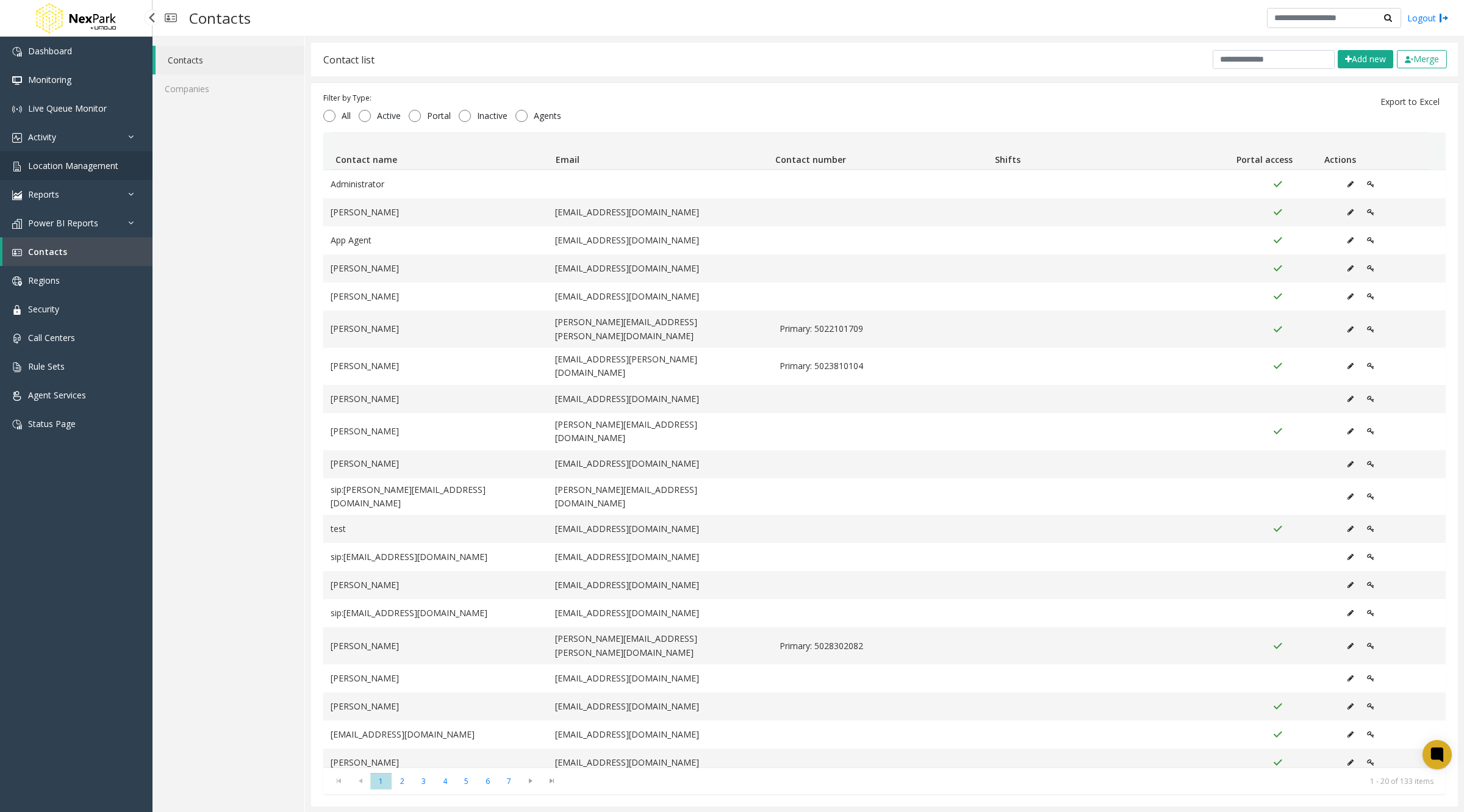
click at [82, 169] on span "Location Management" at bounding box center [72, 165] width 90 height 12
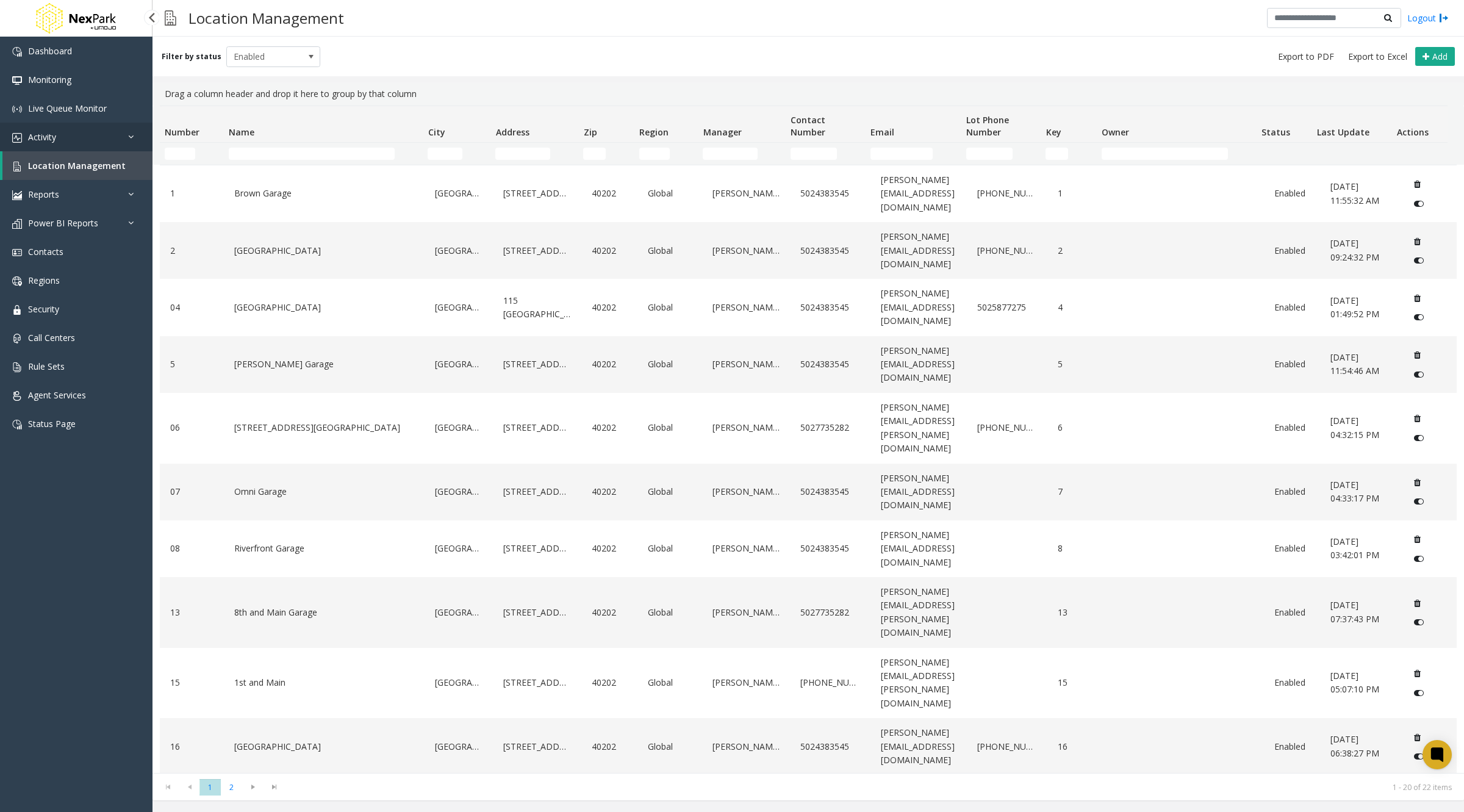
click at [80, 142] on link "Activity" at bounding box center [76, 137] width 153 height 29
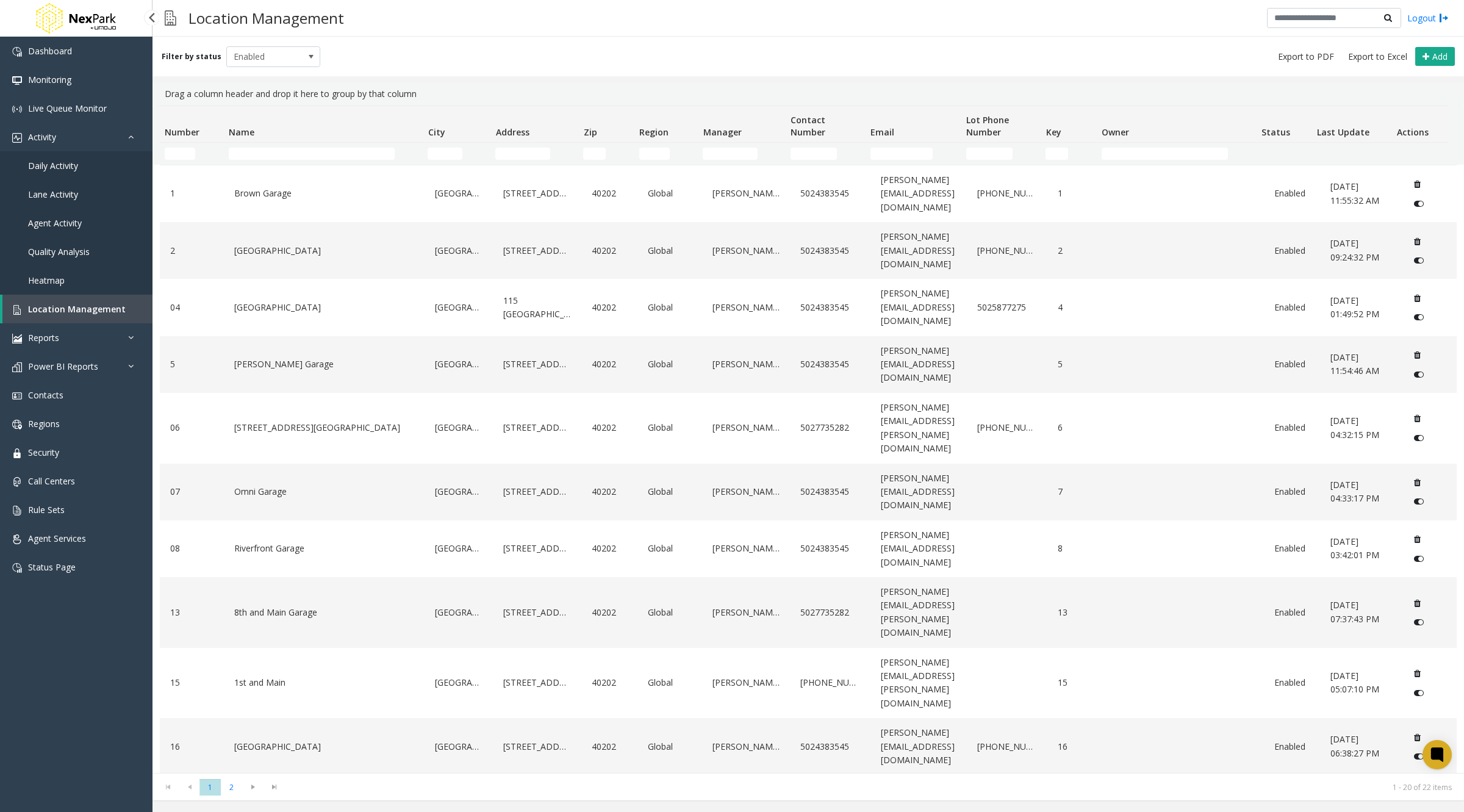
click at [81, 166] on link "Daily Activity" at bounding box center [76, 165] width 153 height 29
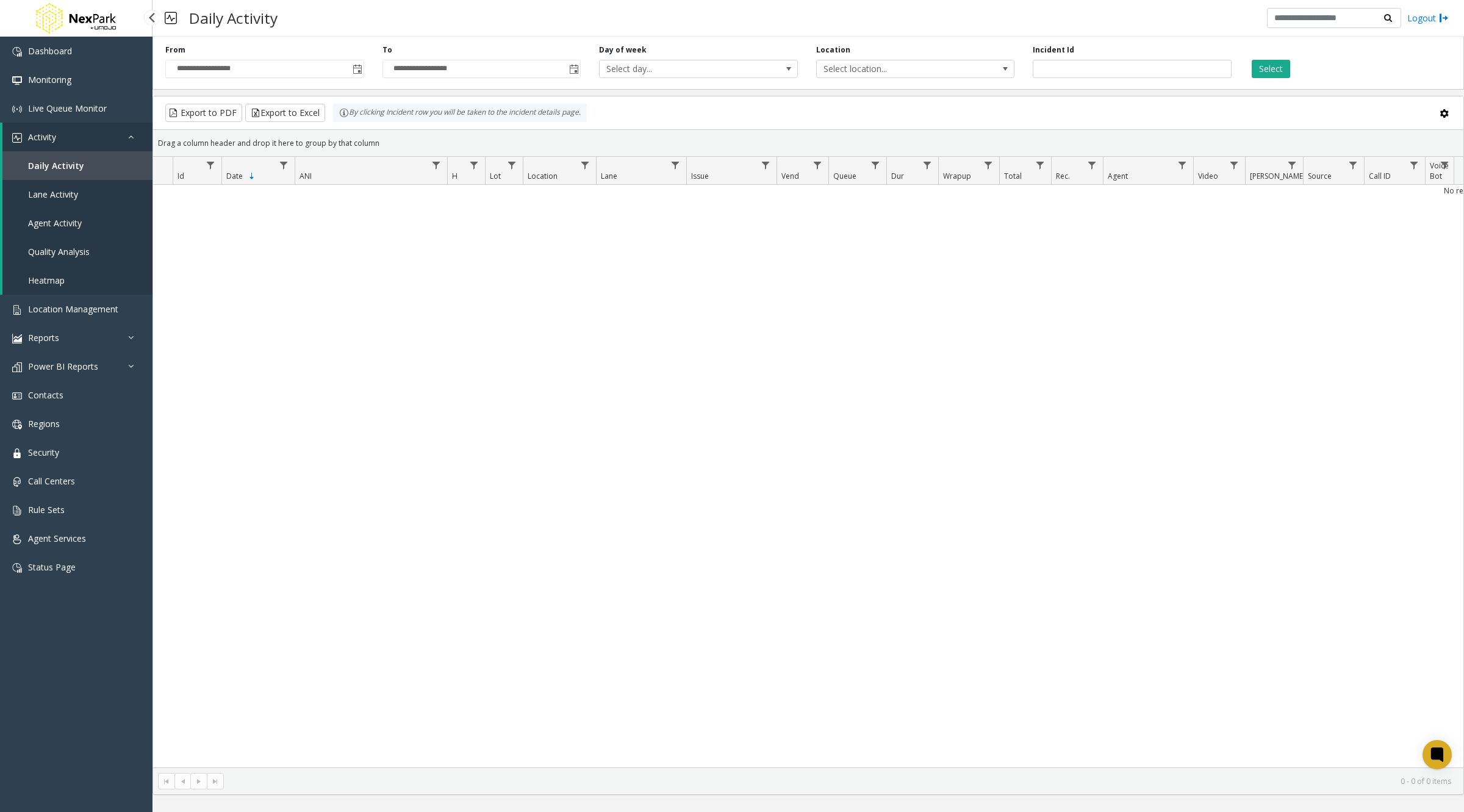
click at [81, 220] on span "Agent Activity" at bounding box center [54, 223] width 53 height 12
click at [53, 170] on span "Daily Activity" at bounding box center [52, 165] width 51 height 12
click at [357, 66] on span "Toggle popup" at bounding box center [358, 69] width 10 height 10
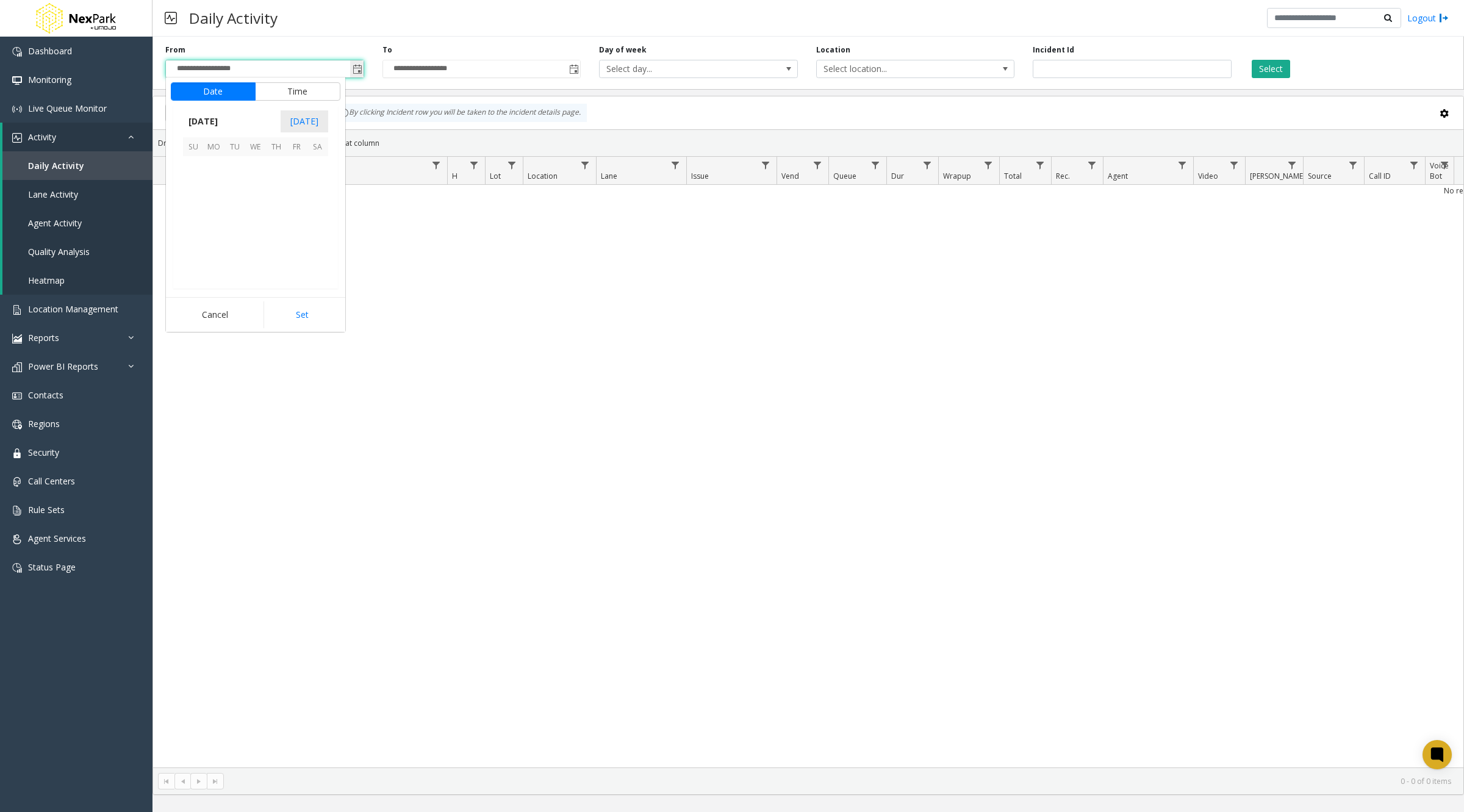
scroll to position [218894, 0]
click at [208, 159] on span "1" at bounding box center [214, 166] width 21 height 21
click at [202, 201] on li "12" at bounding box center [200, 210] width 43 height 18
click at [298, 307] on button "Set" at bounding box center [302, 314] width 77 height 27
type input "**********"
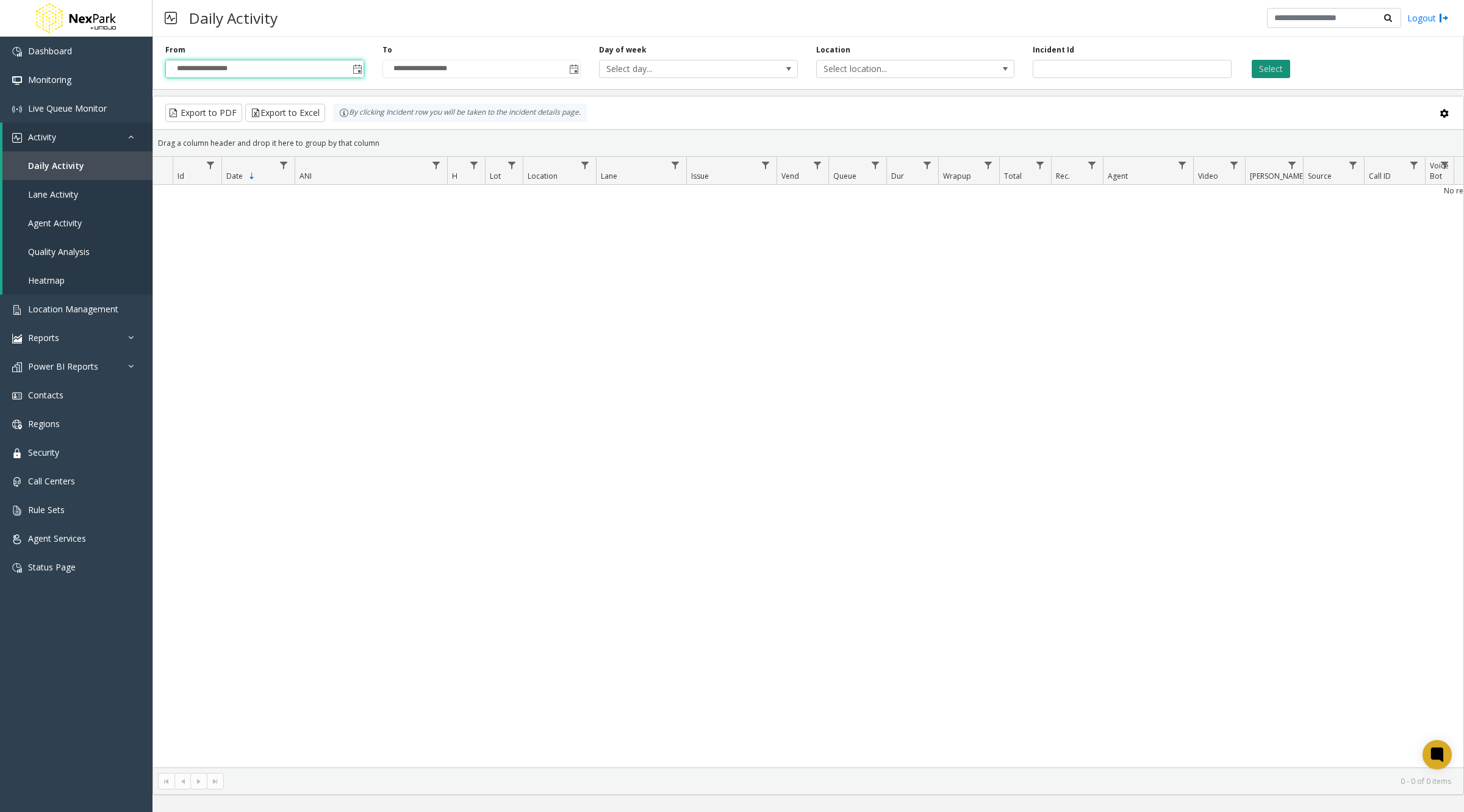
click at [1266, 70] on button "Select" at bounding box center [1271, 68] width 39 height 18
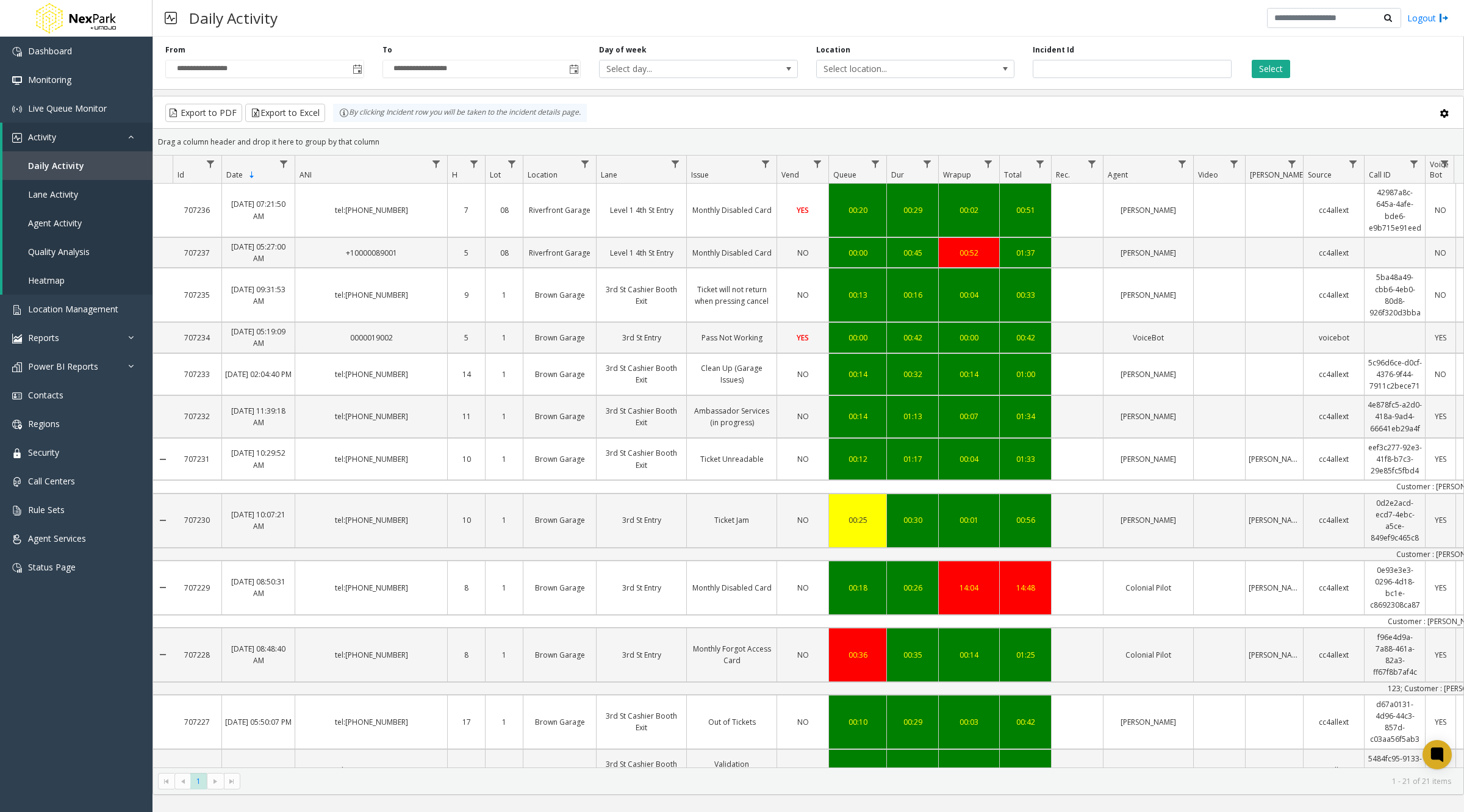
click at [848, 175] on span "Queue" at bounding box center [844, 174] width 23 height 10
click at [848, 174] on span "Queue" at bounding box center [844, 174] width 23 height 10
click at [903, 174] on th "Dur" at bounding box center [912, 169] width 52 height 28
click at [901, 173] on span "Dur" at bounding box center [897, 174] width 13 height 10
click at [903, 174] on span "Dur" at bounding box center [897, 174] width 13 height 10
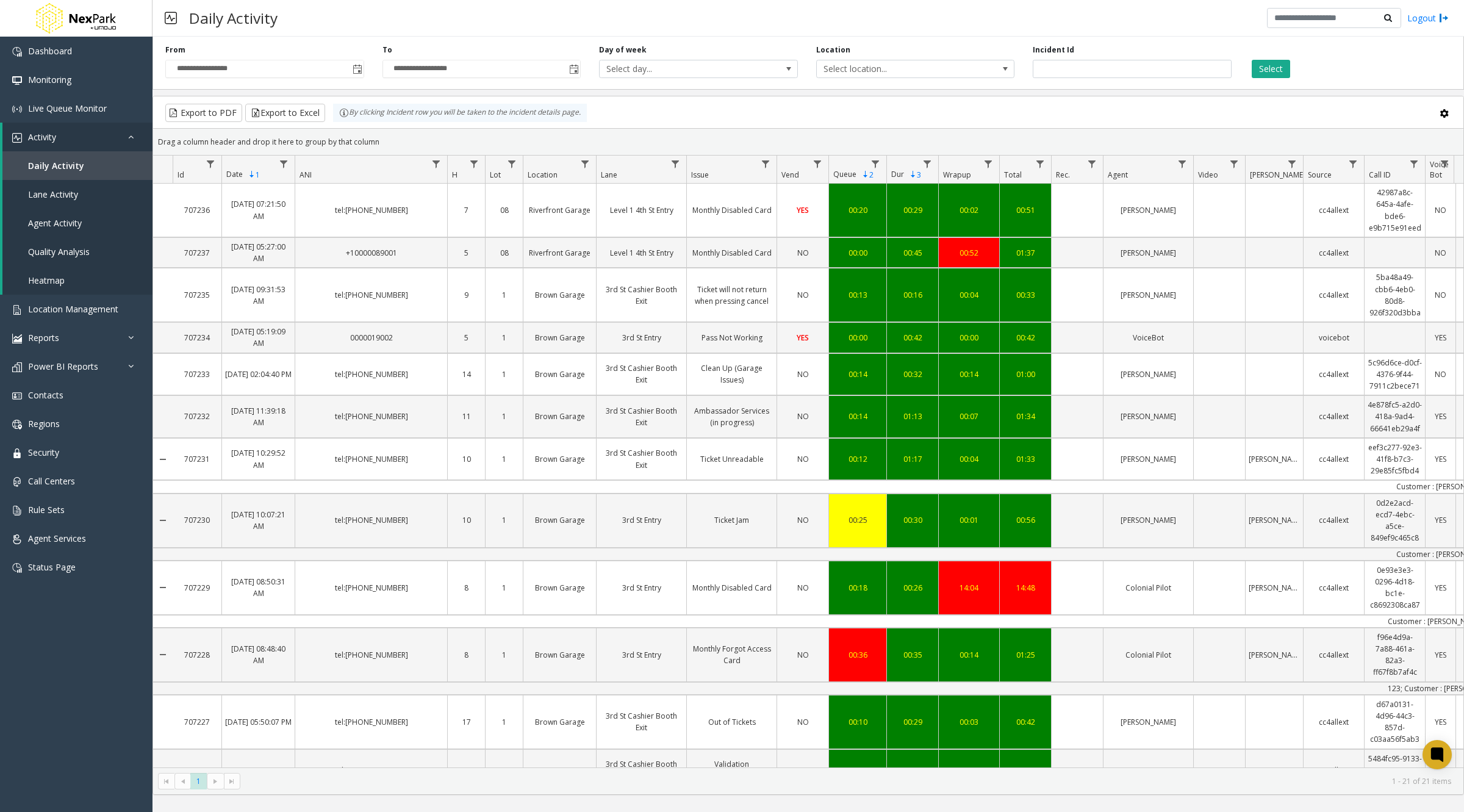
click at [906, 175] on span "Dur 3" at bounding box center [906, 174] width 30 height 10
click at [961, 175] on span "Wrapup" at bounding box center [957, 174] width 28 height 10
click at [864, 173] on span "Sortable" at bounding box center [866, 174] width 10 height 10
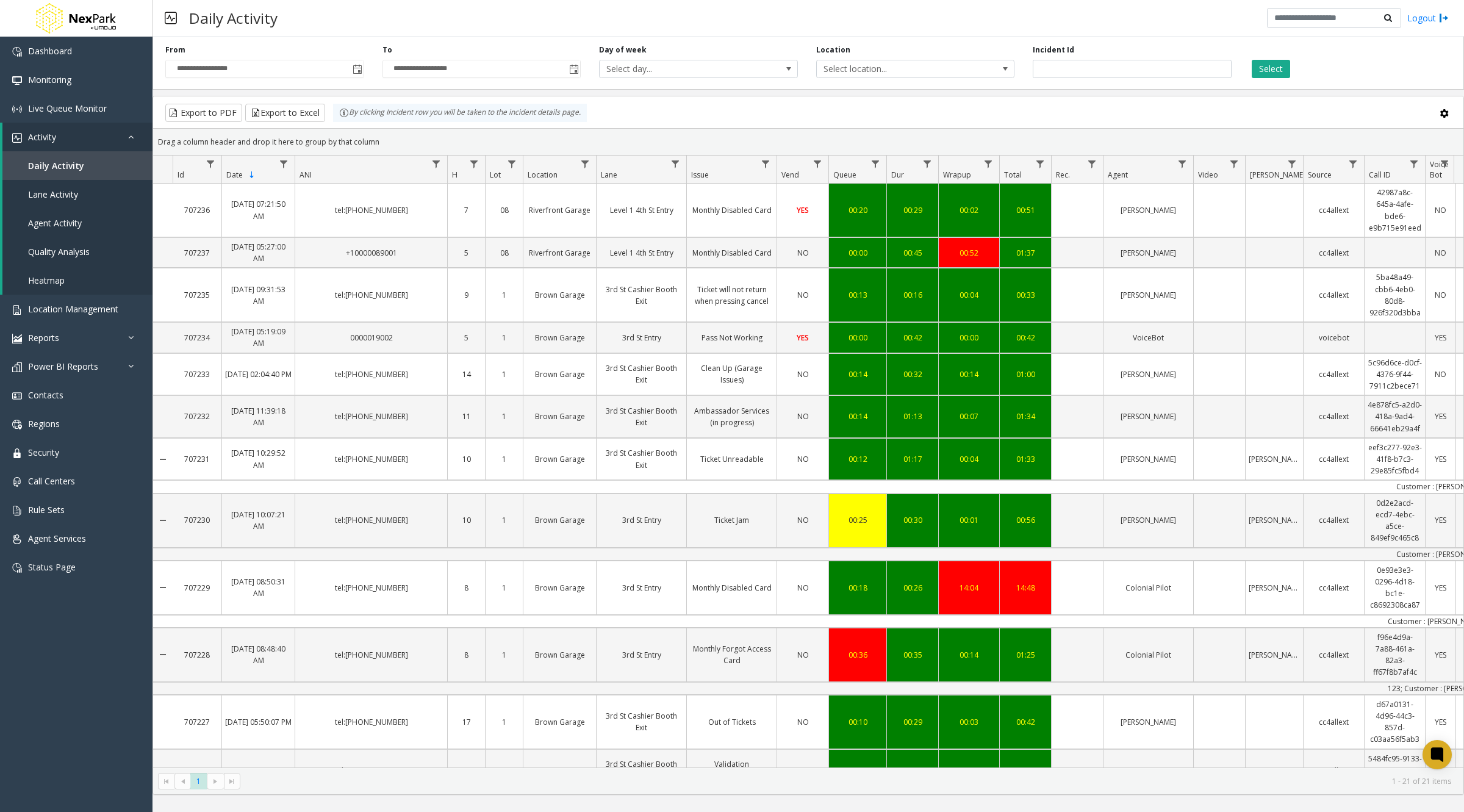
click at [1019, 175] on span "Total" at bounding box center [1013, 174] width 18 height 10
click at [1011, 169] on span "Total" at bounding box center [1013, 174] width 18 height 10
click at [1015, 174] on span "Total" at bounding box center [1013, 174] width 18 height 10
click at [1015, 177] on span "Total" at bounding box center [1013, 174] width 18 height 10
click at [1010, 169] on span "Total" at bounding box center [1013, 174] width 18 height 10
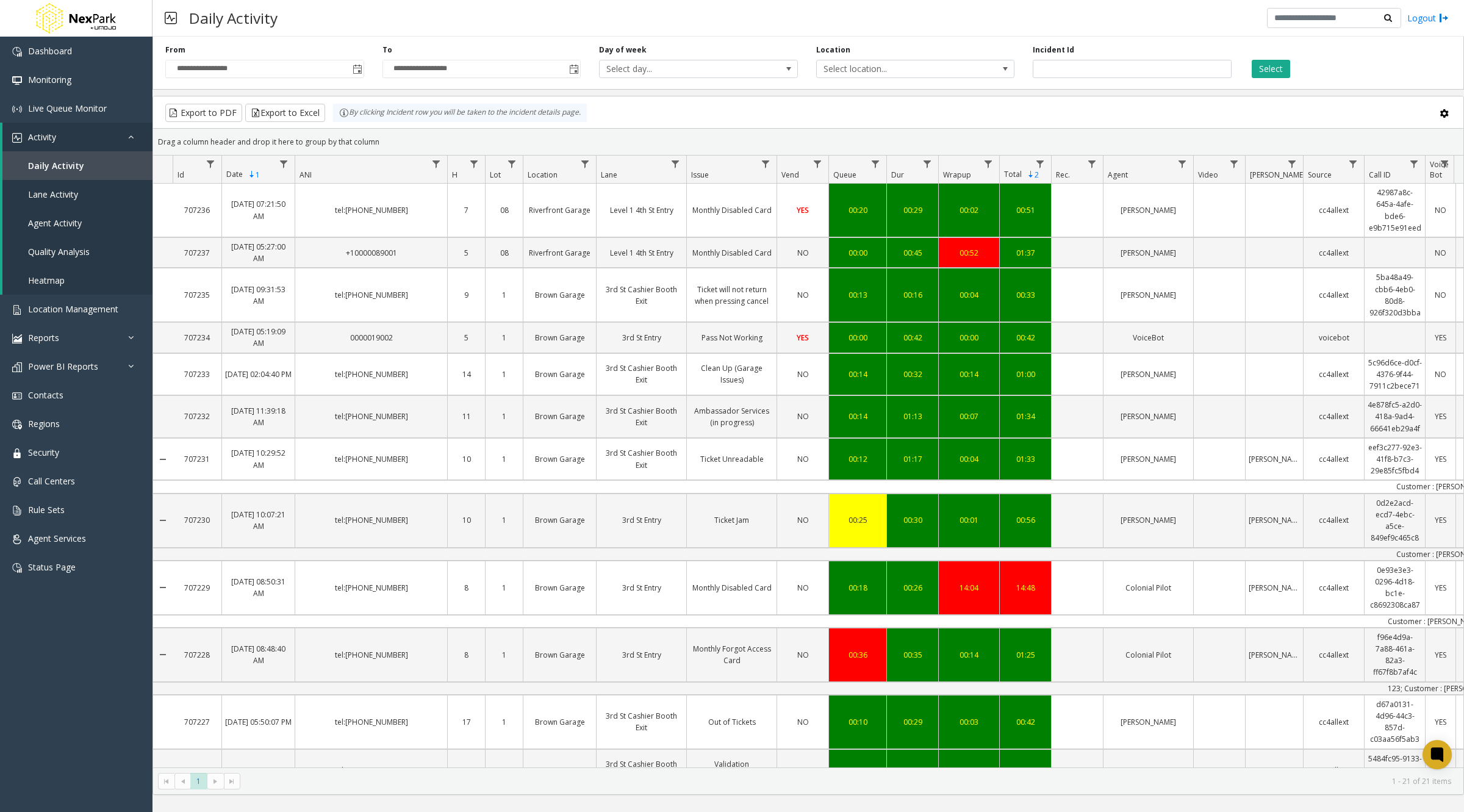
click at [1016, 179] on th "Total 2 Sorted Descending" at bounding box center [1025, 169] width 52 height 28
click at [1014, 174] on span "Total" at bounding box center [1013, 174] width 18 height 10
click at [1423, 14] on link "Logout" at bounding box center [1428, 18] width 42 height 13
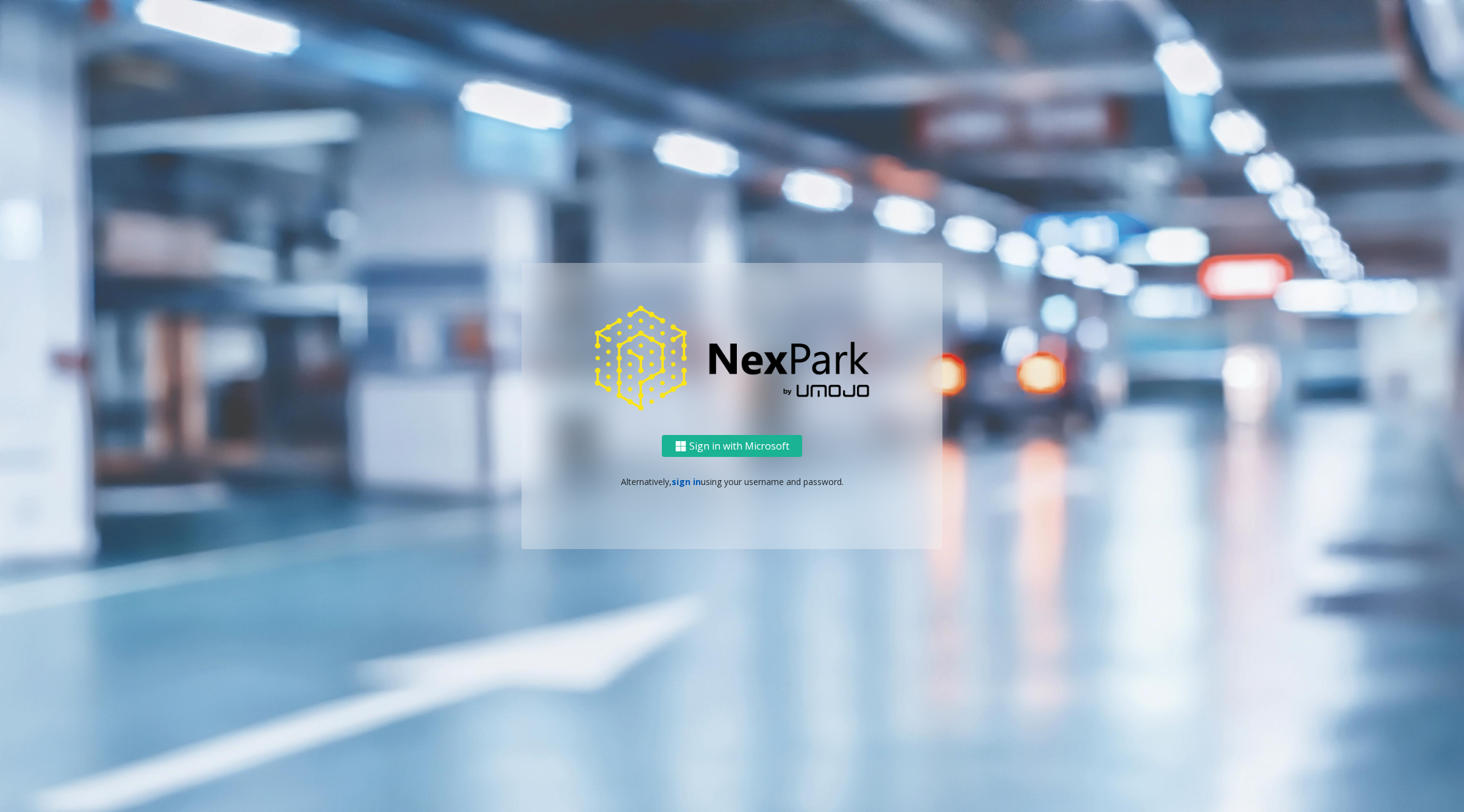
click at [691, 479] on link "sign in" at bounding box center [686, 481] width 30 height 12
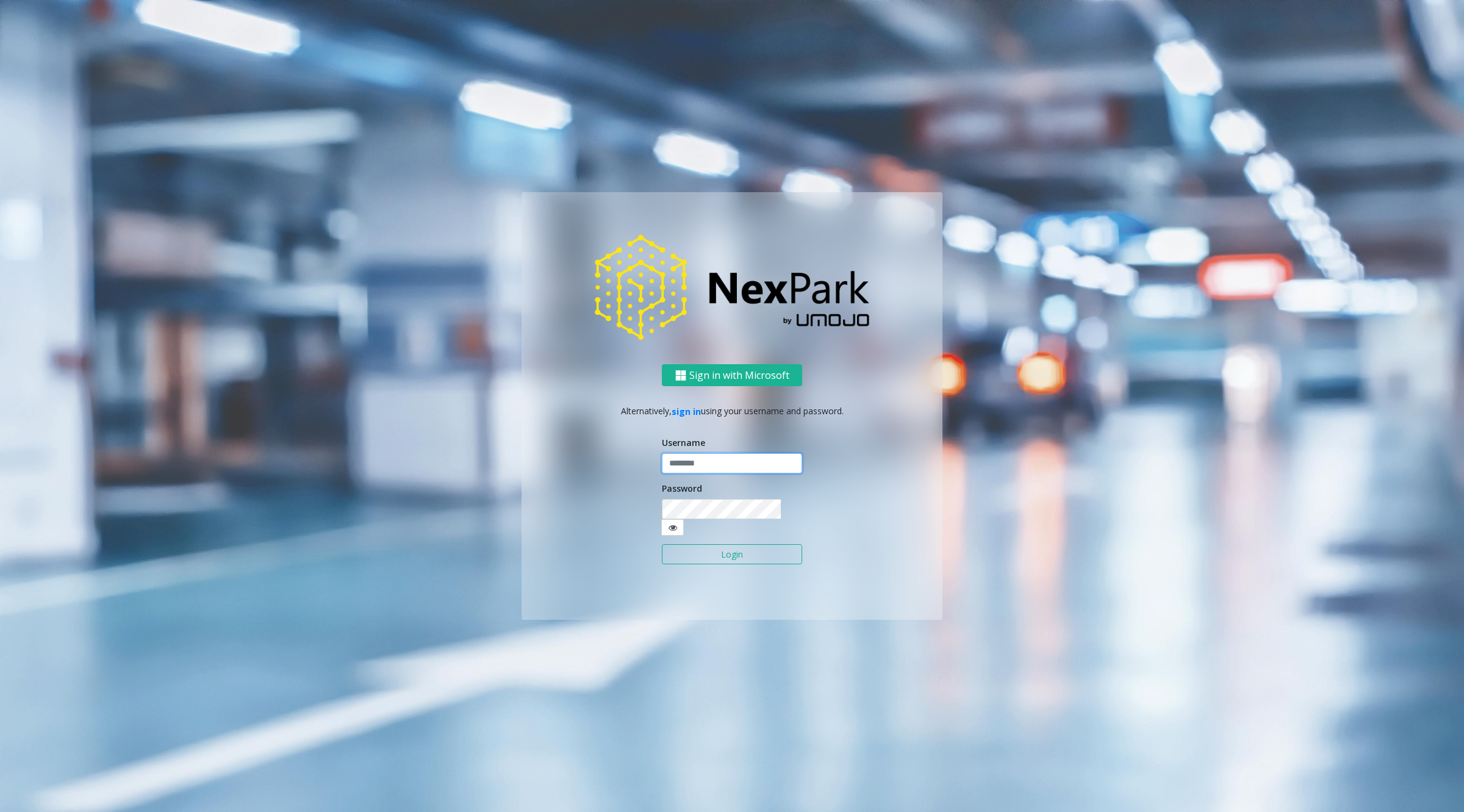
type input "********"
click at [678, 524] on icon at bounding box center [673, 528] width 9 height 9
click at [528, 513] on div "Sign in with Microsoft Alternatively, sign in using your username and password.…" at bounding box center [732, 492] width 421 height 255
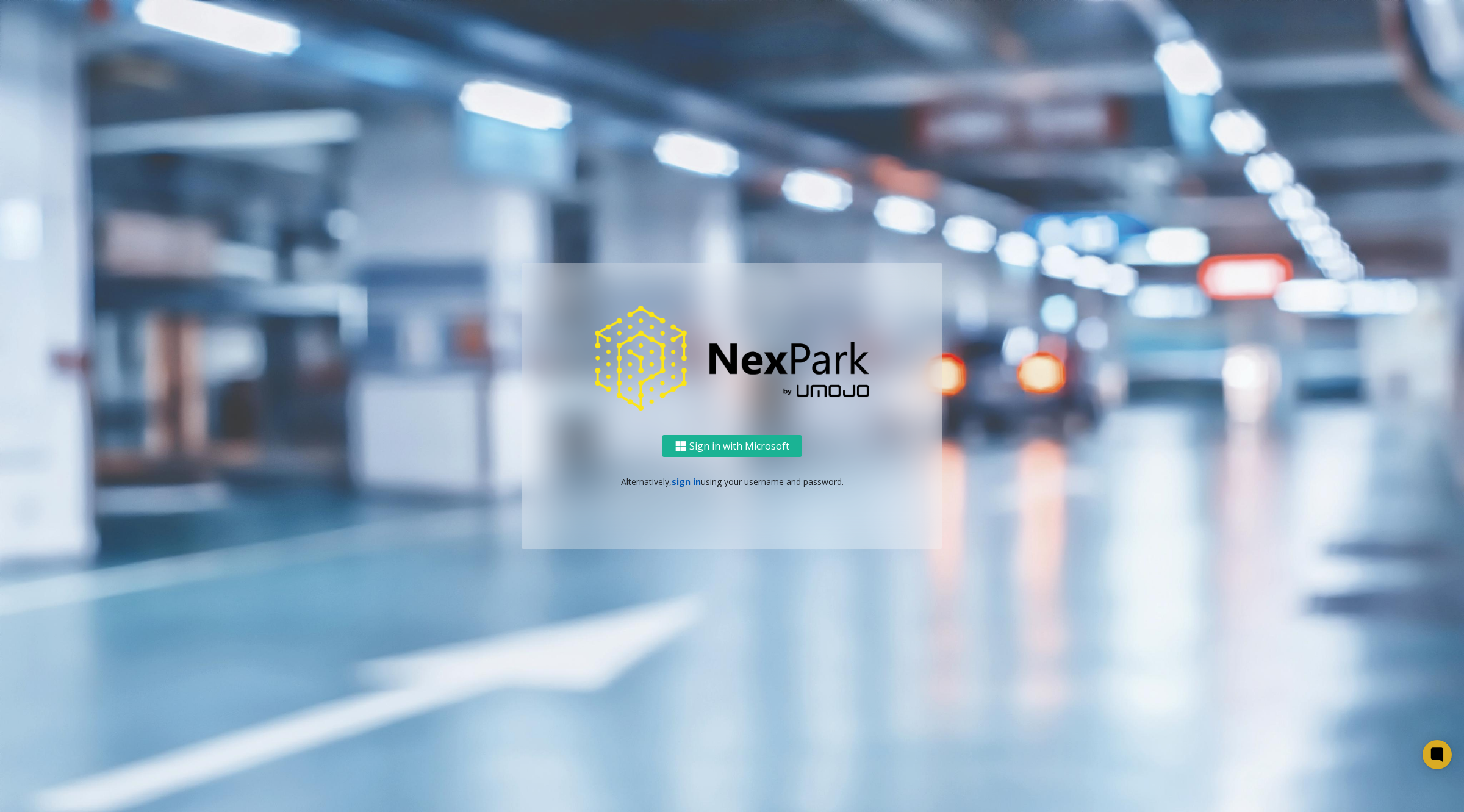
click at [688, 485] on link "sign in" at bounding box center [686, 481] width 30 height 12
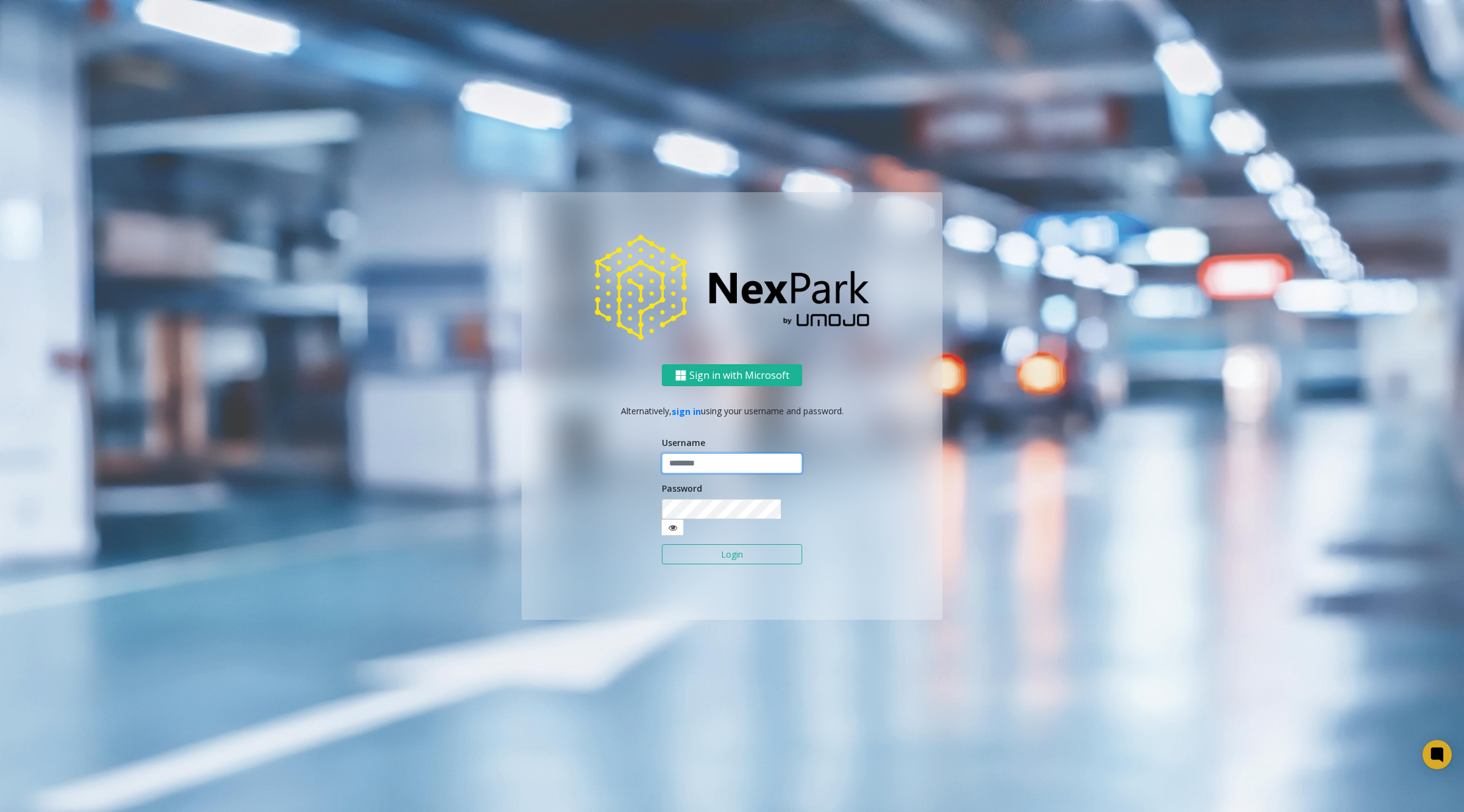
type input "********"
click at [678, 524] on icon at bounding box center [673, 528] width 9 height 9
click at [613, 522] on div "Sign in with Microsoft Alternatively, sign in using your username and password.…" at bounding box center [732, 492] width 421 height 255
click at [761, 553] on button "Login" at bounding box center [732, 554] width 141 height 21
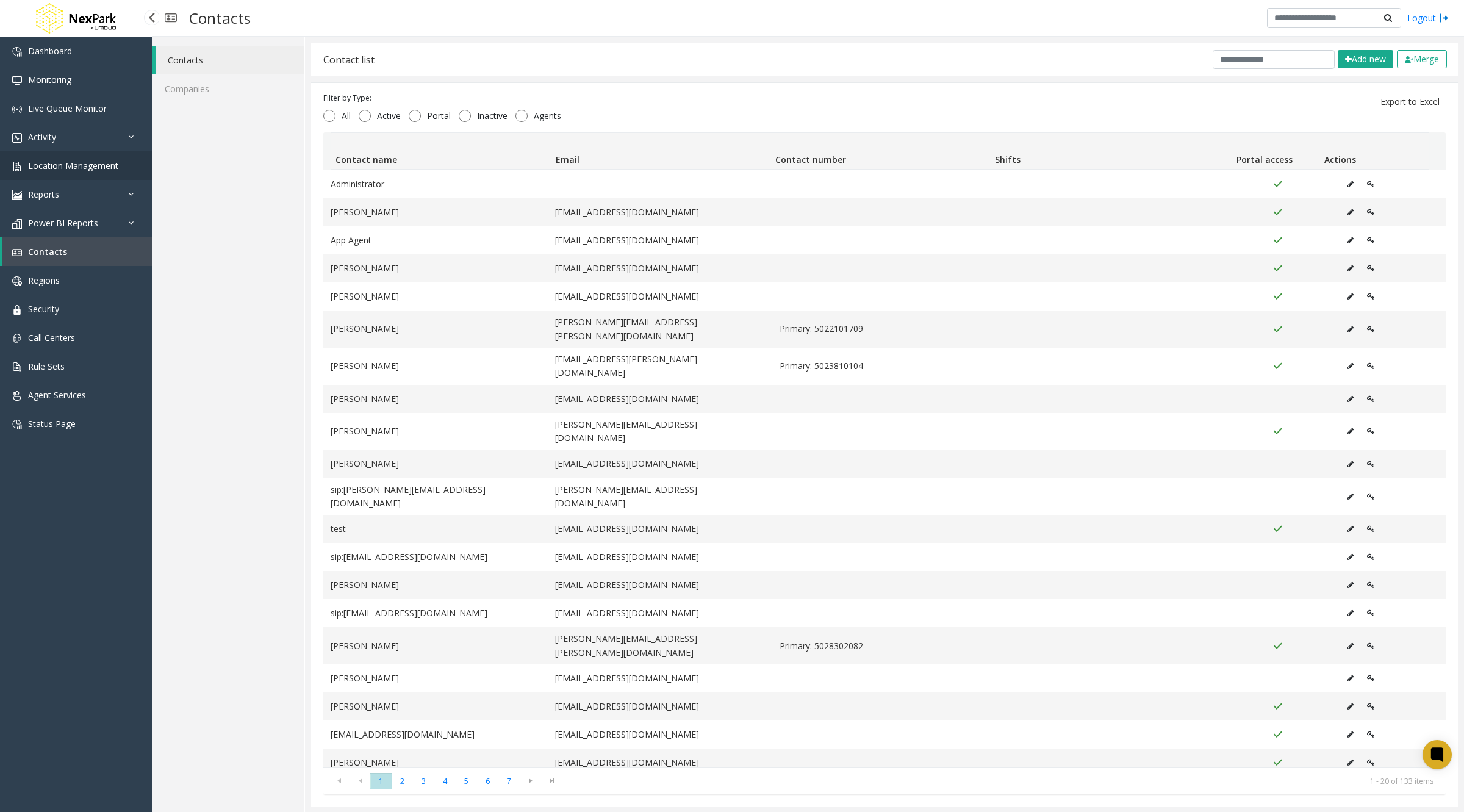
click at [75, 165] on span "Location Management" at bounding box center [72, 165] width 90 height 12
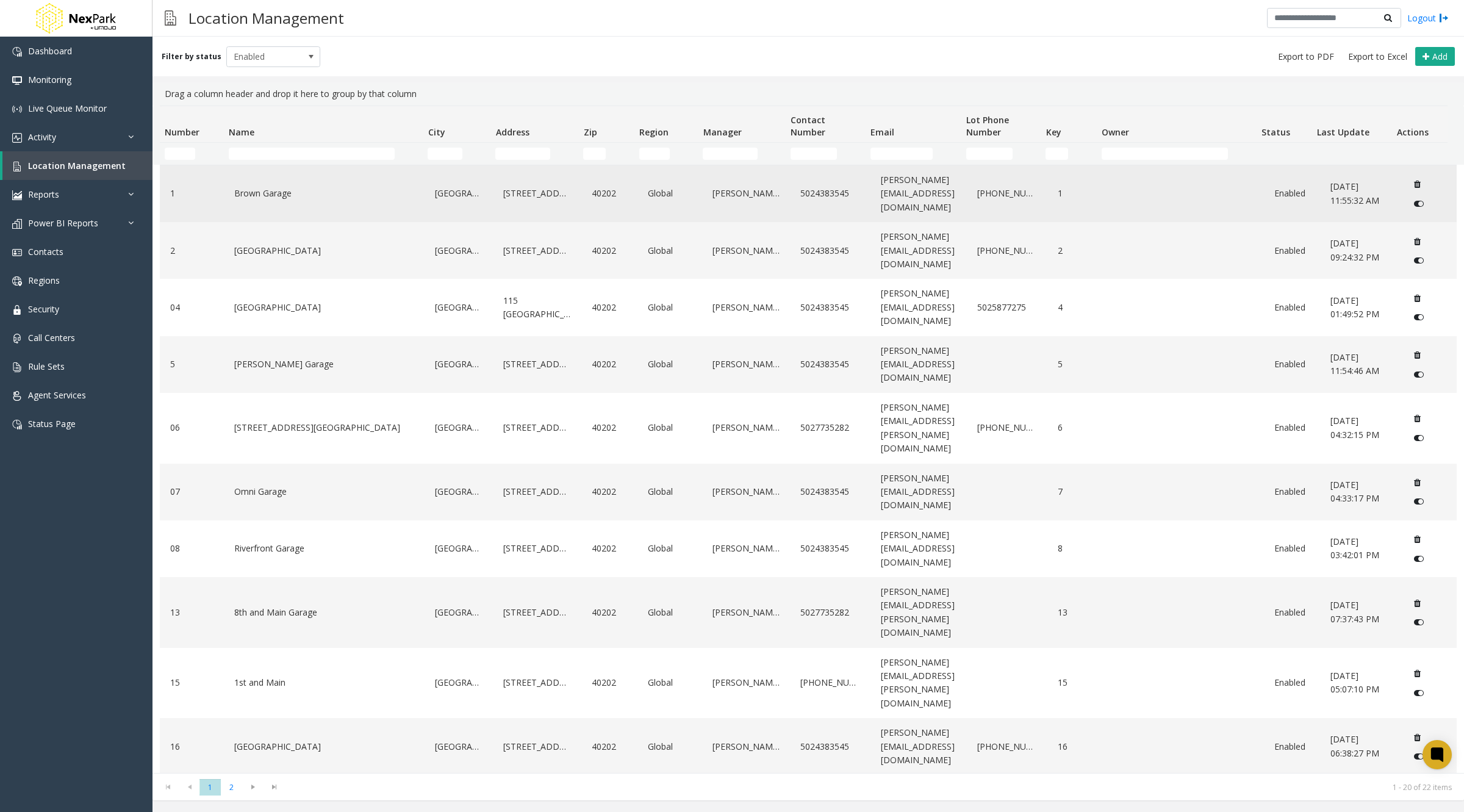
click at [272, 191] on link "Brown Garage" at bounding box center [324, 193] width 186 height 20
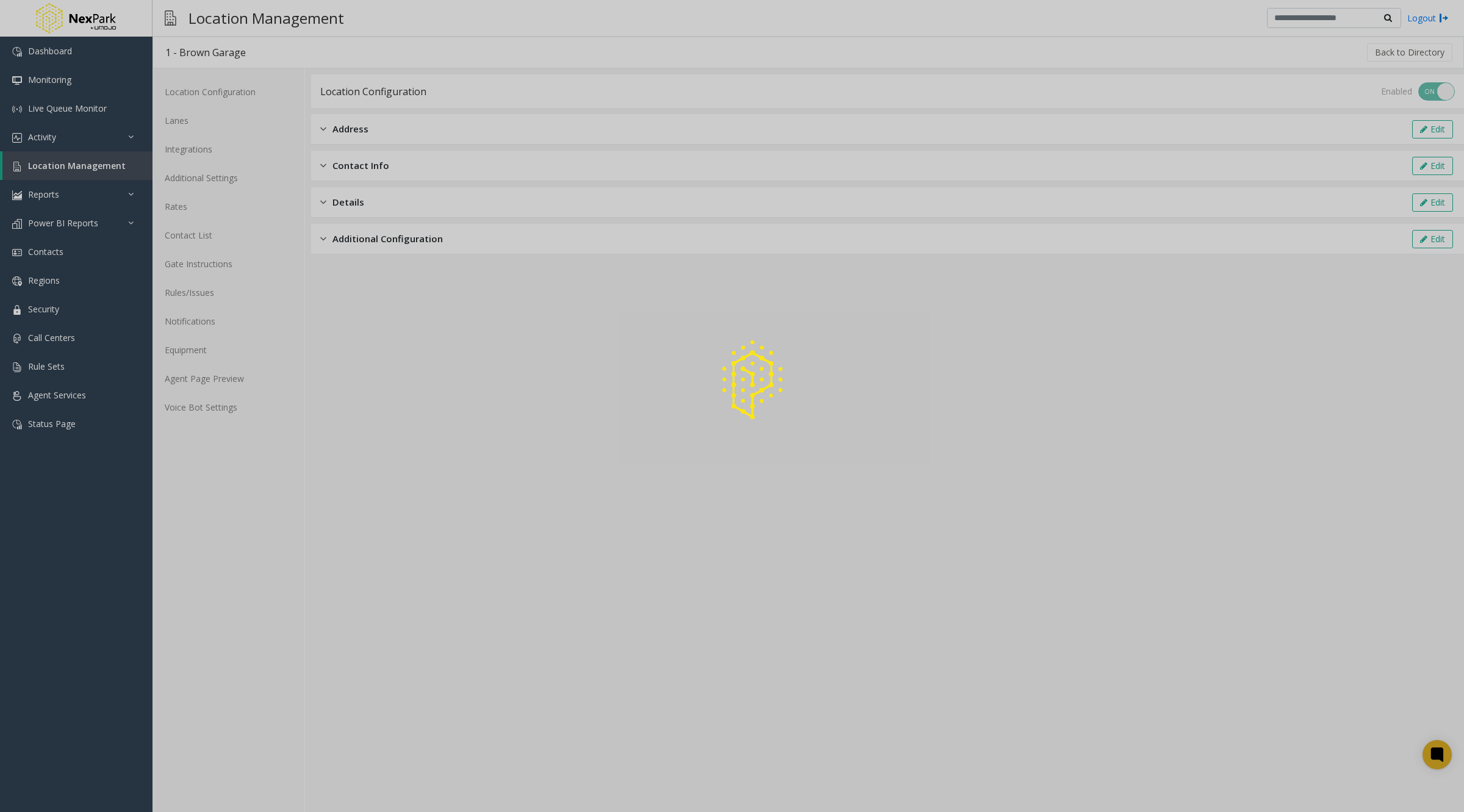
click at [201, 149] on div at bounding box center [732, 406] width 1464 height 812
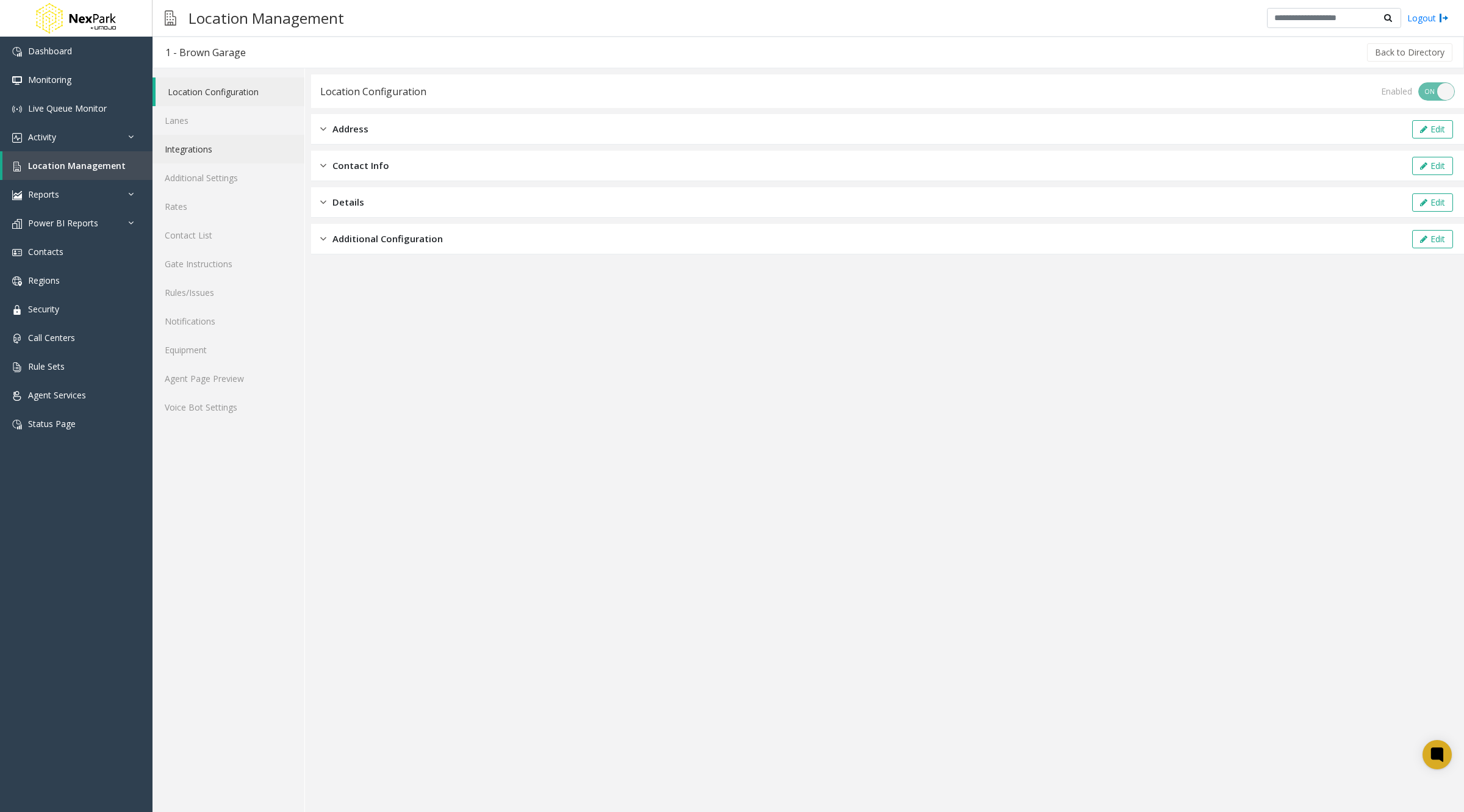
click at [200, 147] on link "Integrations" at bounding box center [228, 149] width 152 height 29
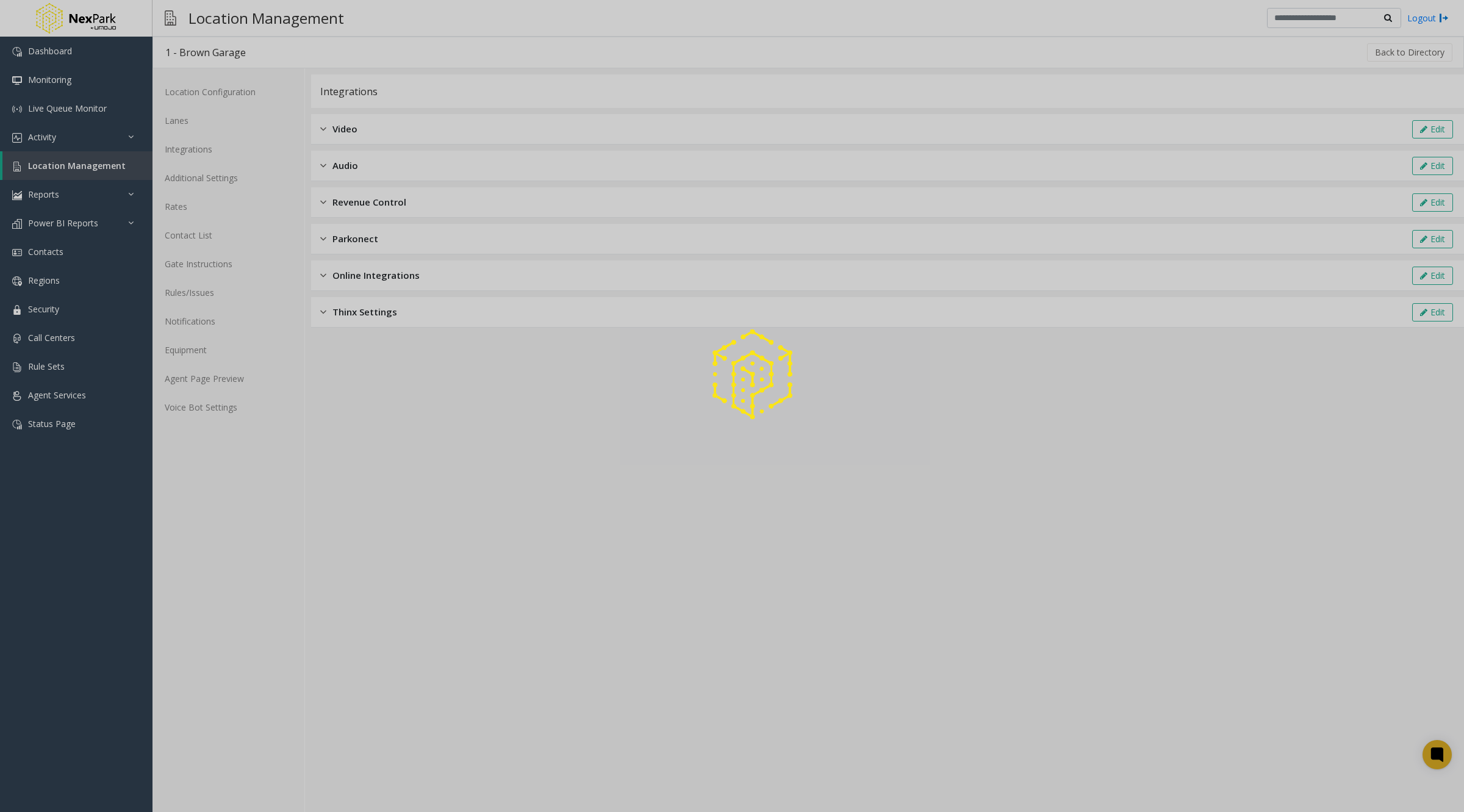
click at [196, 150] on div at bounding box center [732, 406] width 1464 height 812
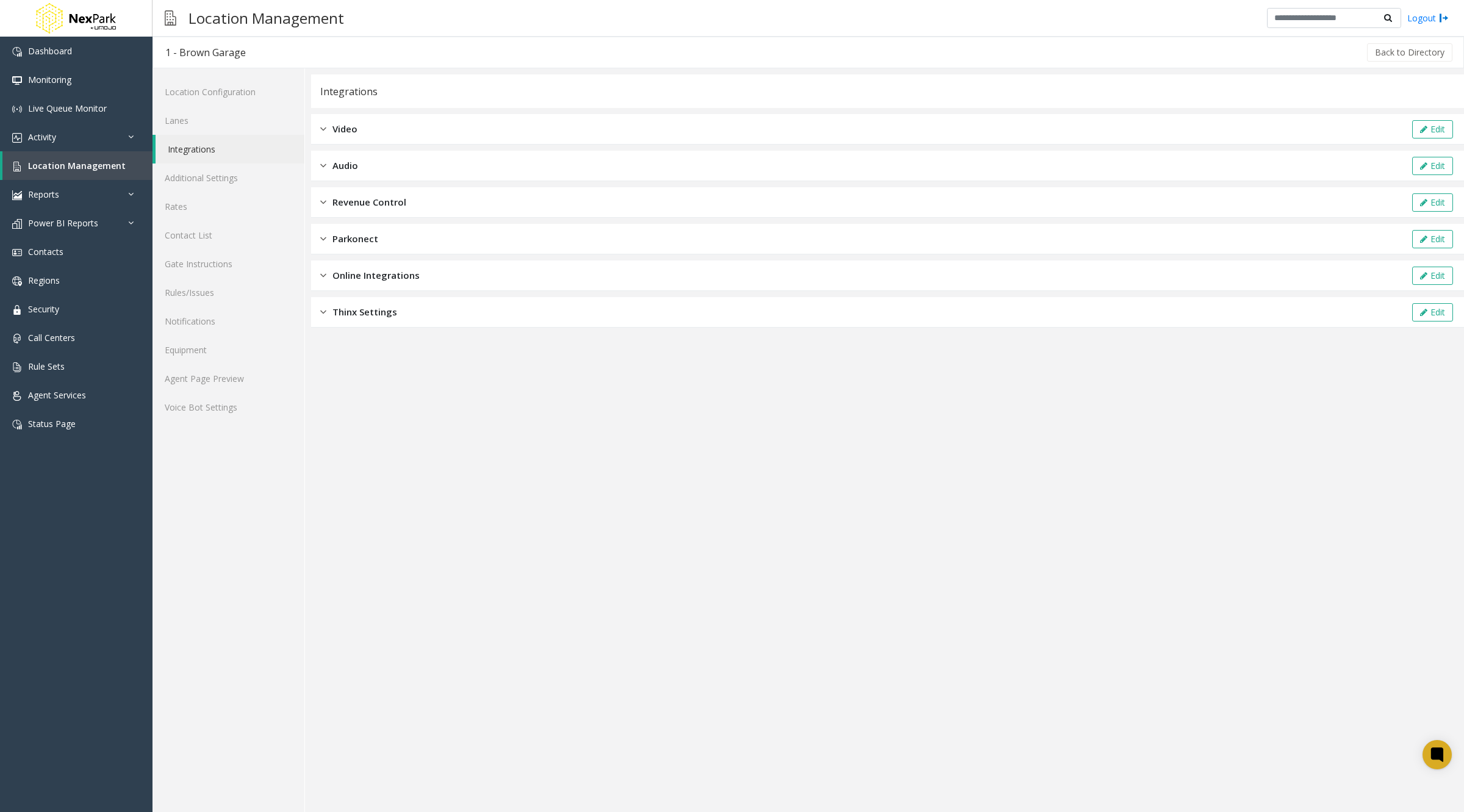
click at [319, 129] on div "Video Edit" at bounding box center [888, 129] width 1153 height 31
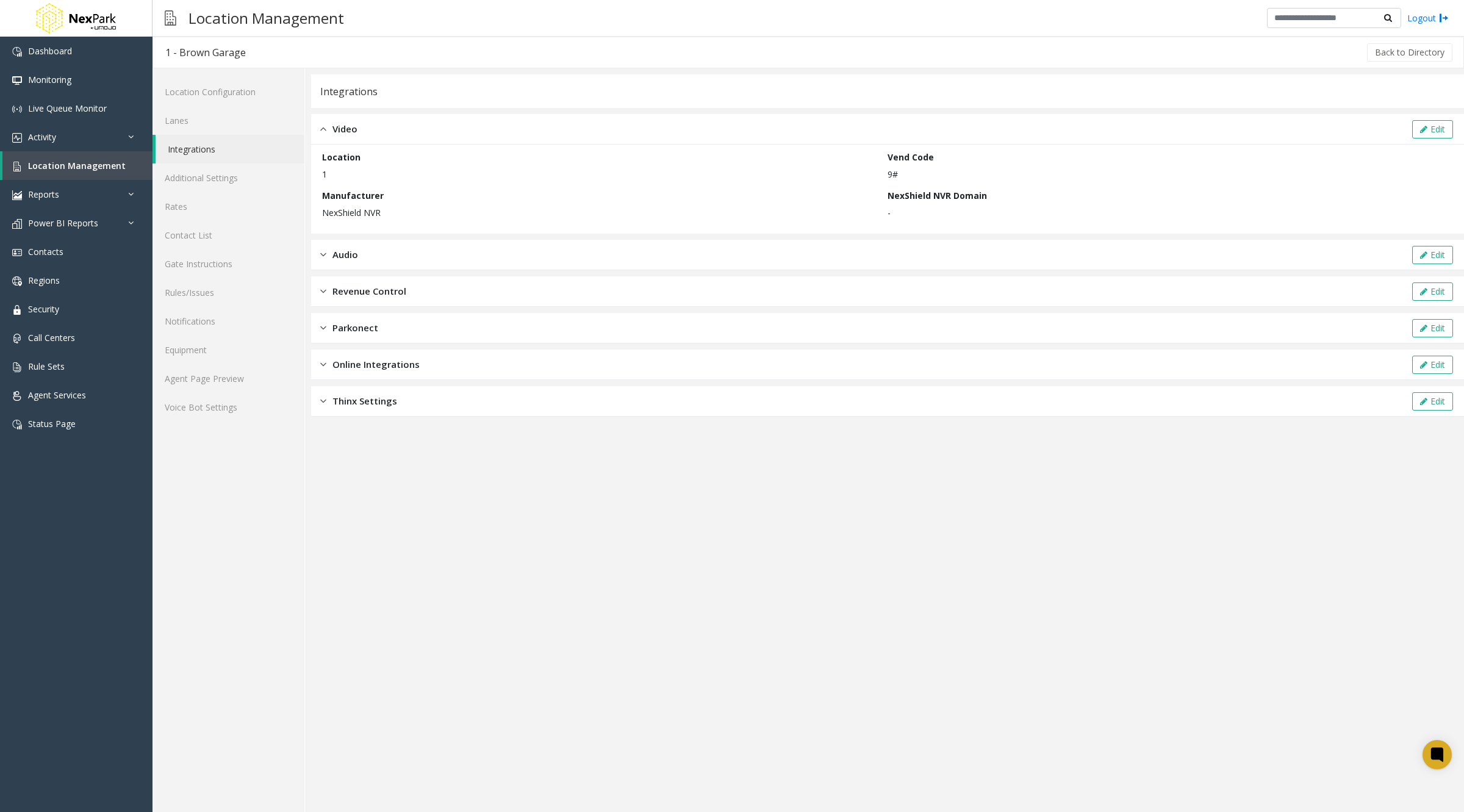
click at [319, 259] on div "Audio Edit" at bounding box center [888, 254] width 1153 height 31
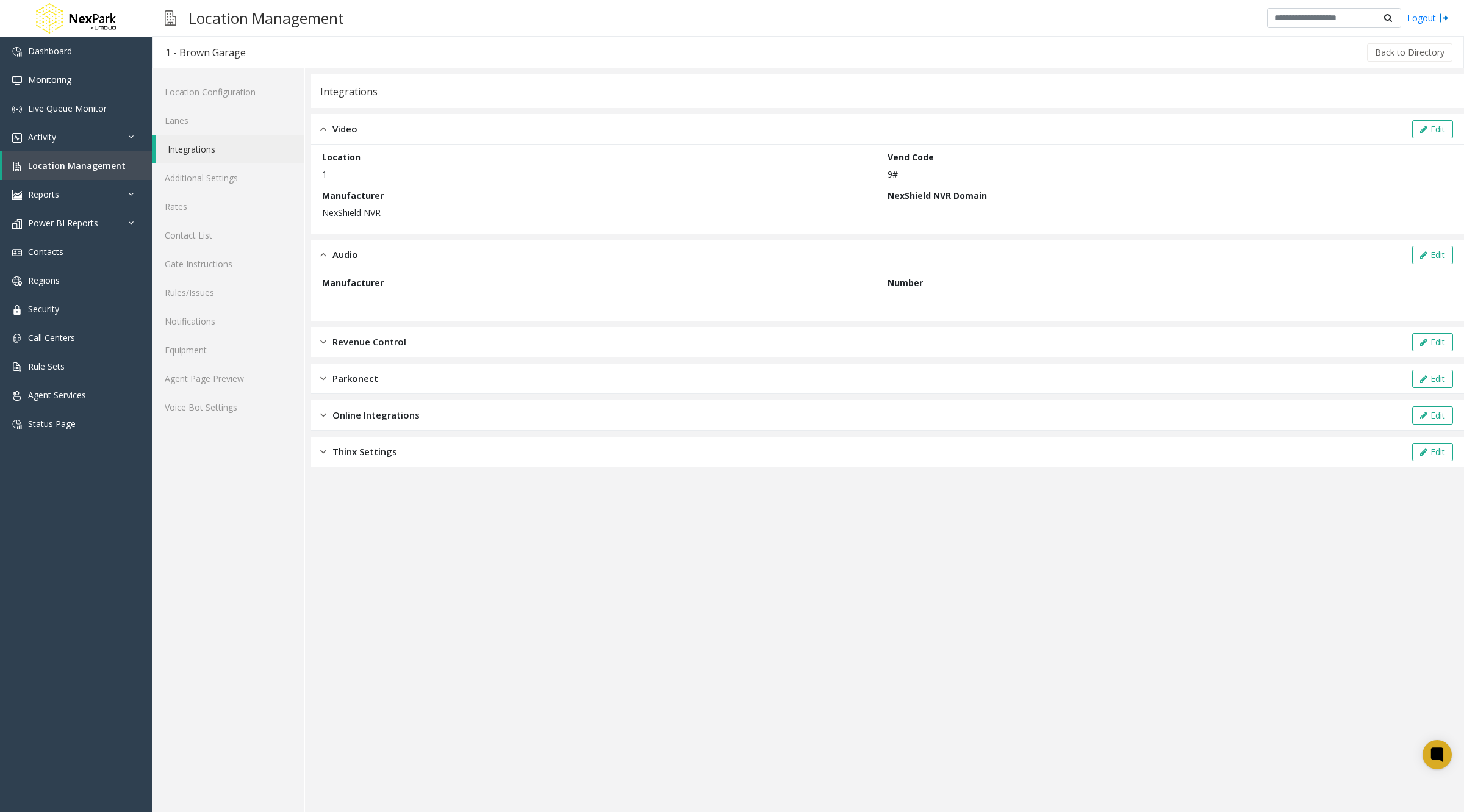
click at [320, 340] on img at bounding box center [323, 342] width 6 height 14
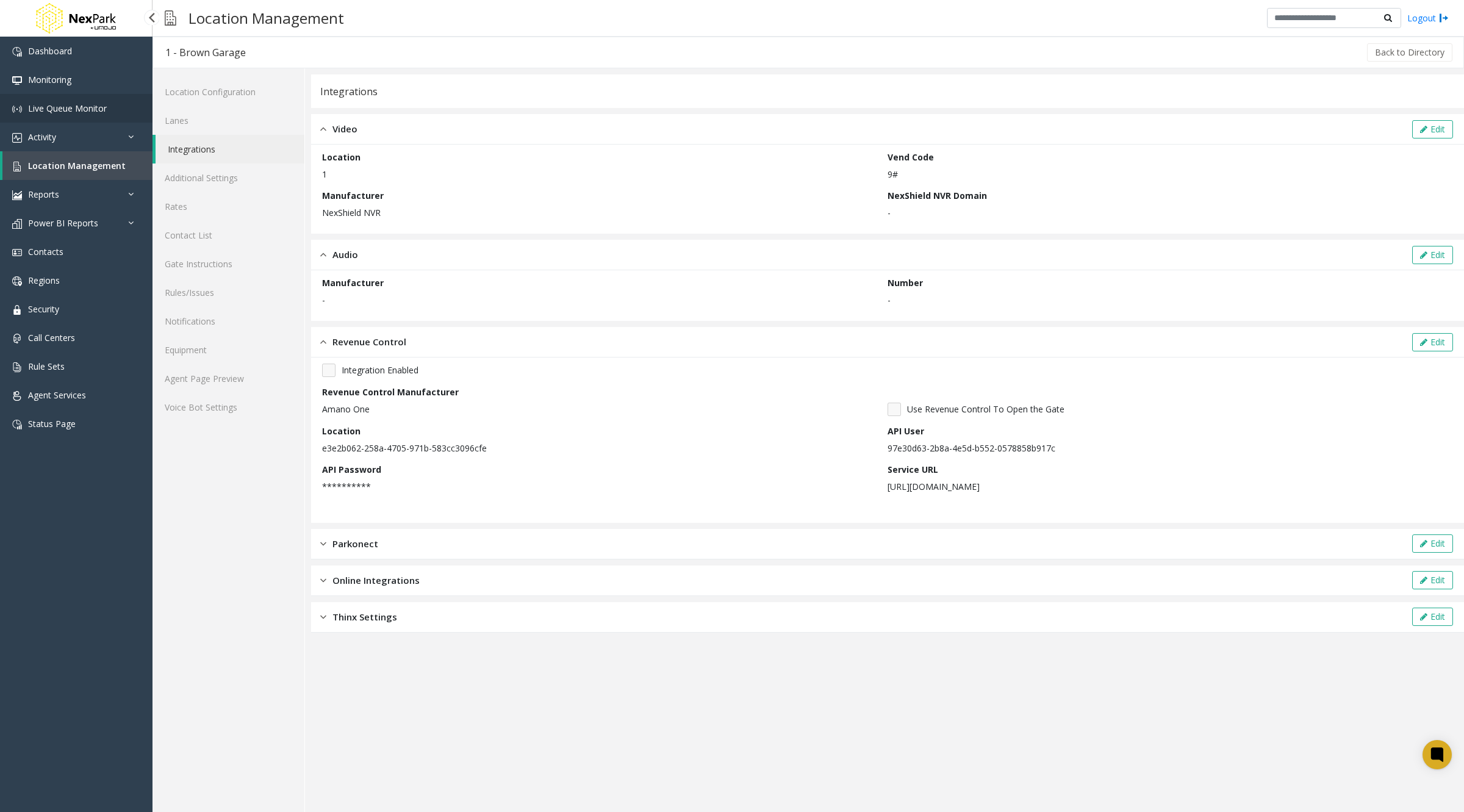
click at [45, 103] on span "Live Queue Monitor" at bounding box center [66, 108] width 78 height 12
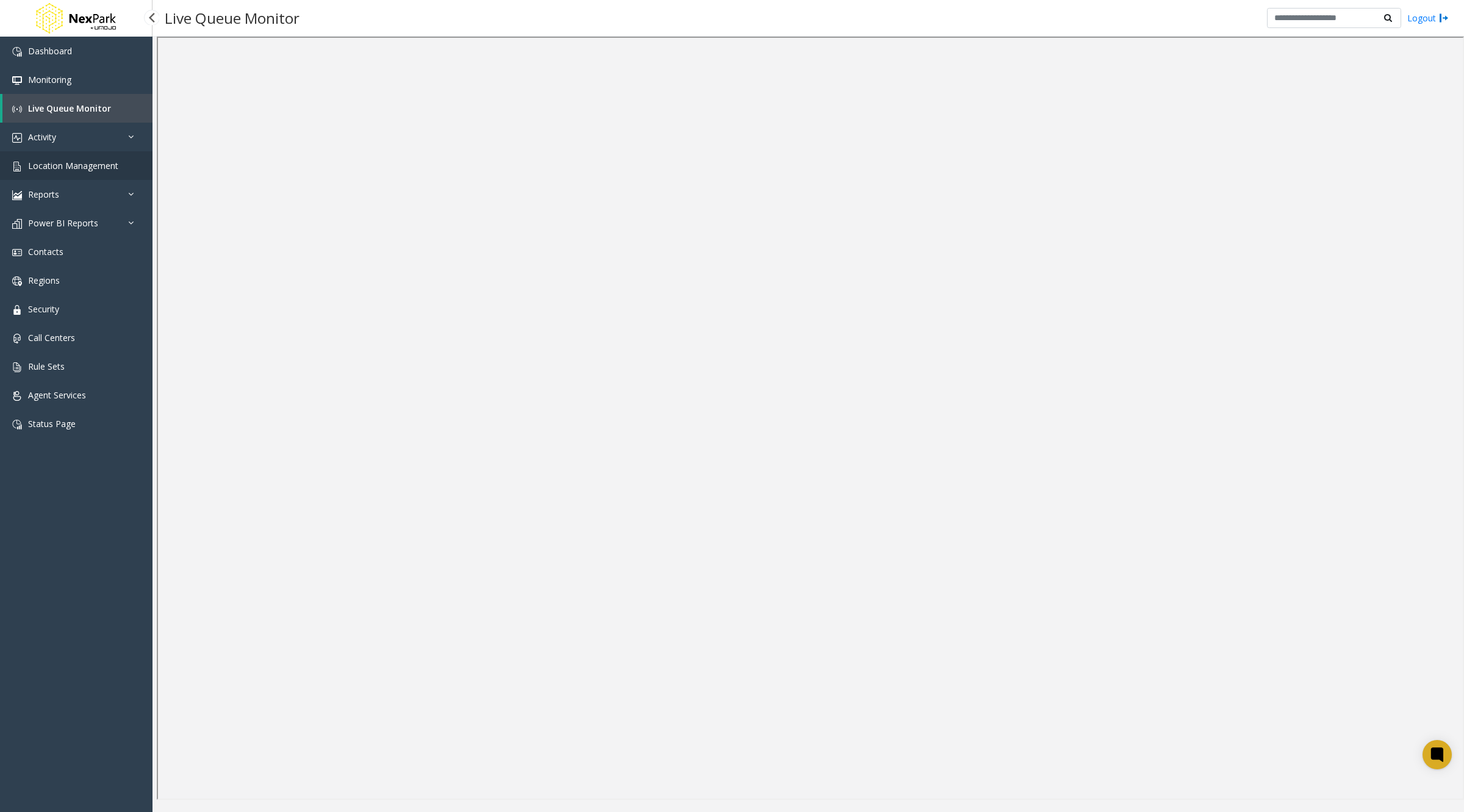
click at [78, 168] on span "Location Management" at bounding box center [72, 165] width 90 height 12
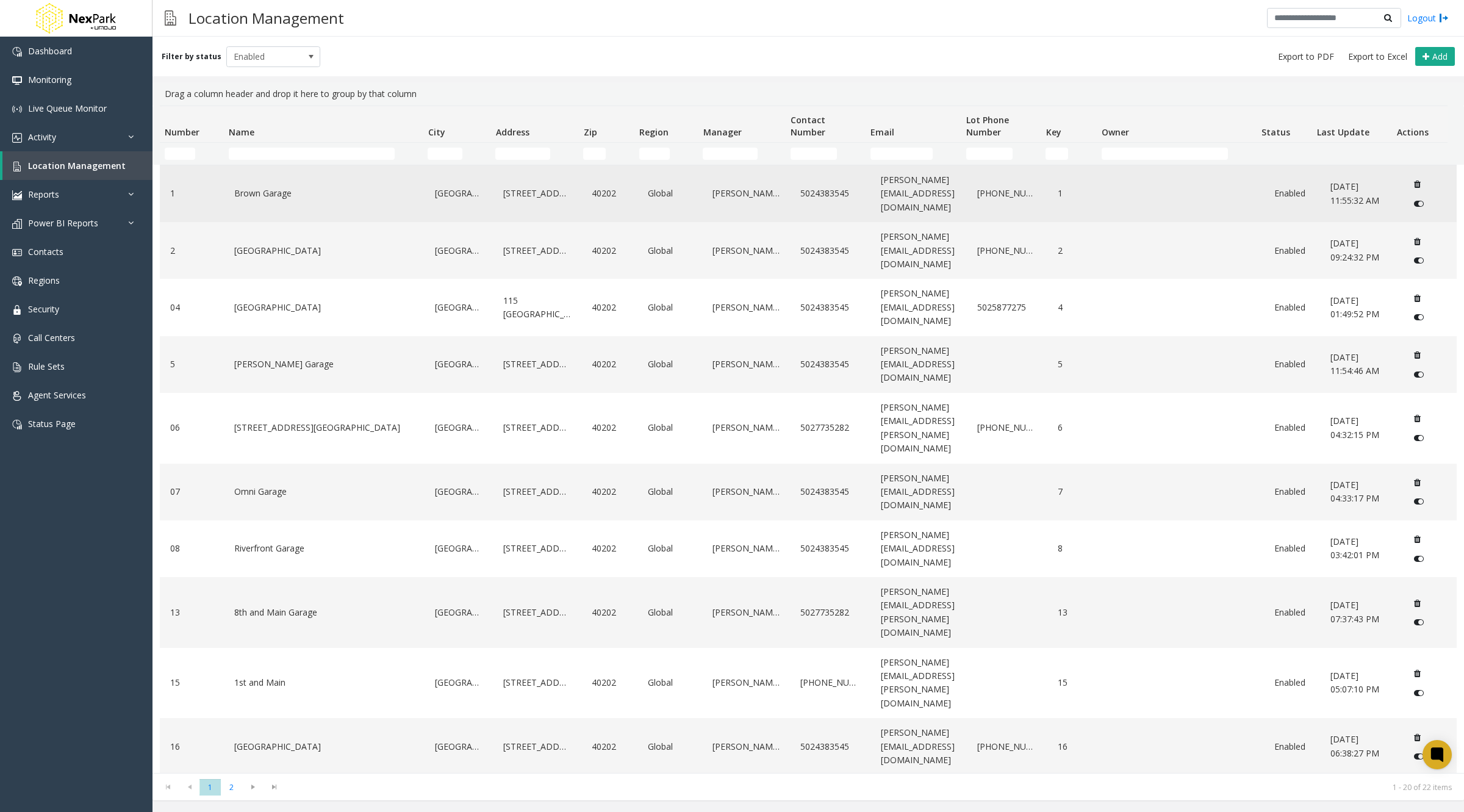
click at [261, 195] on link "Brown Garage" at bounding box center [324, 193] width 186 height 20
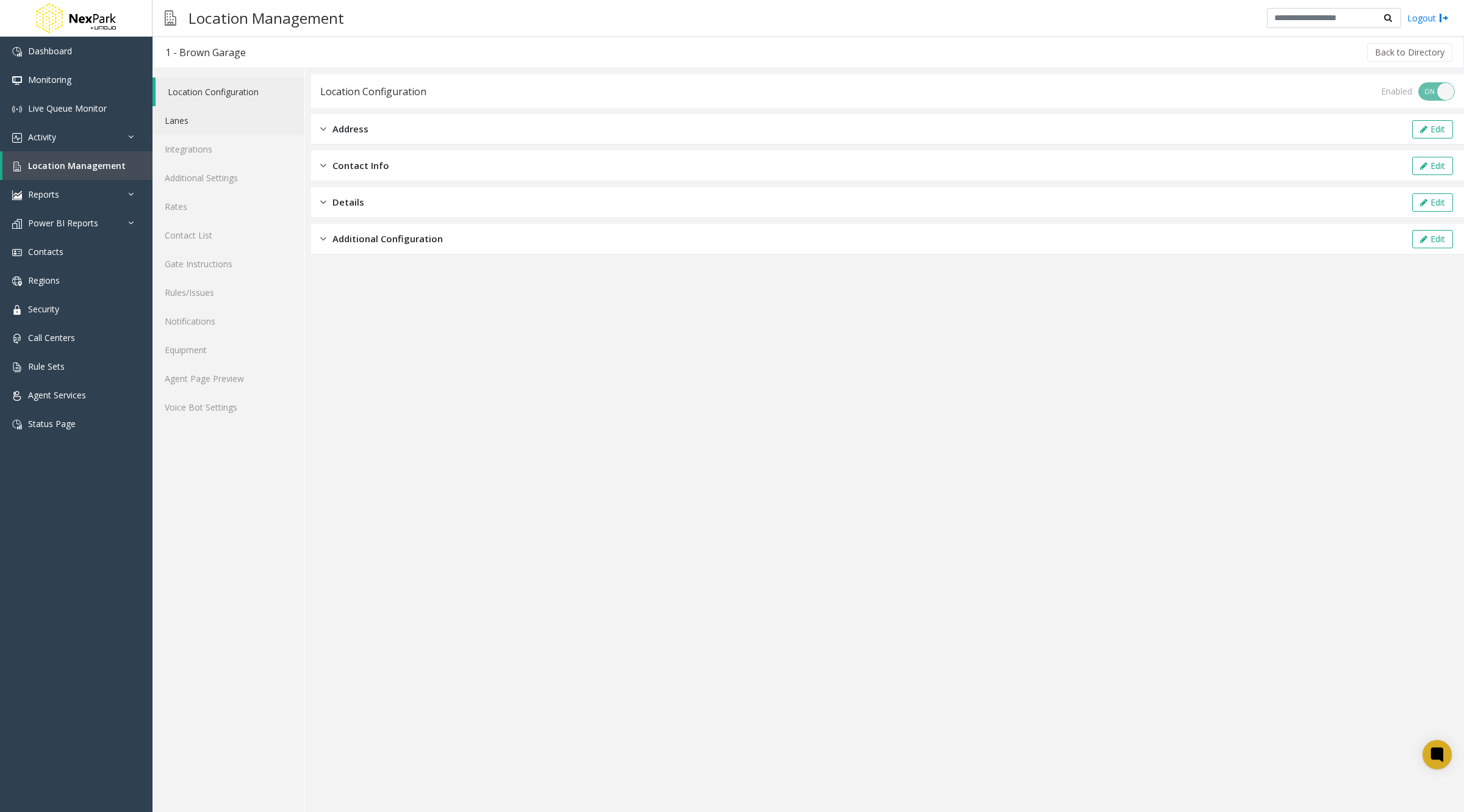
click at [199, 122] on link "Lanes" at bounding box center [228, 120] width 152 height 29
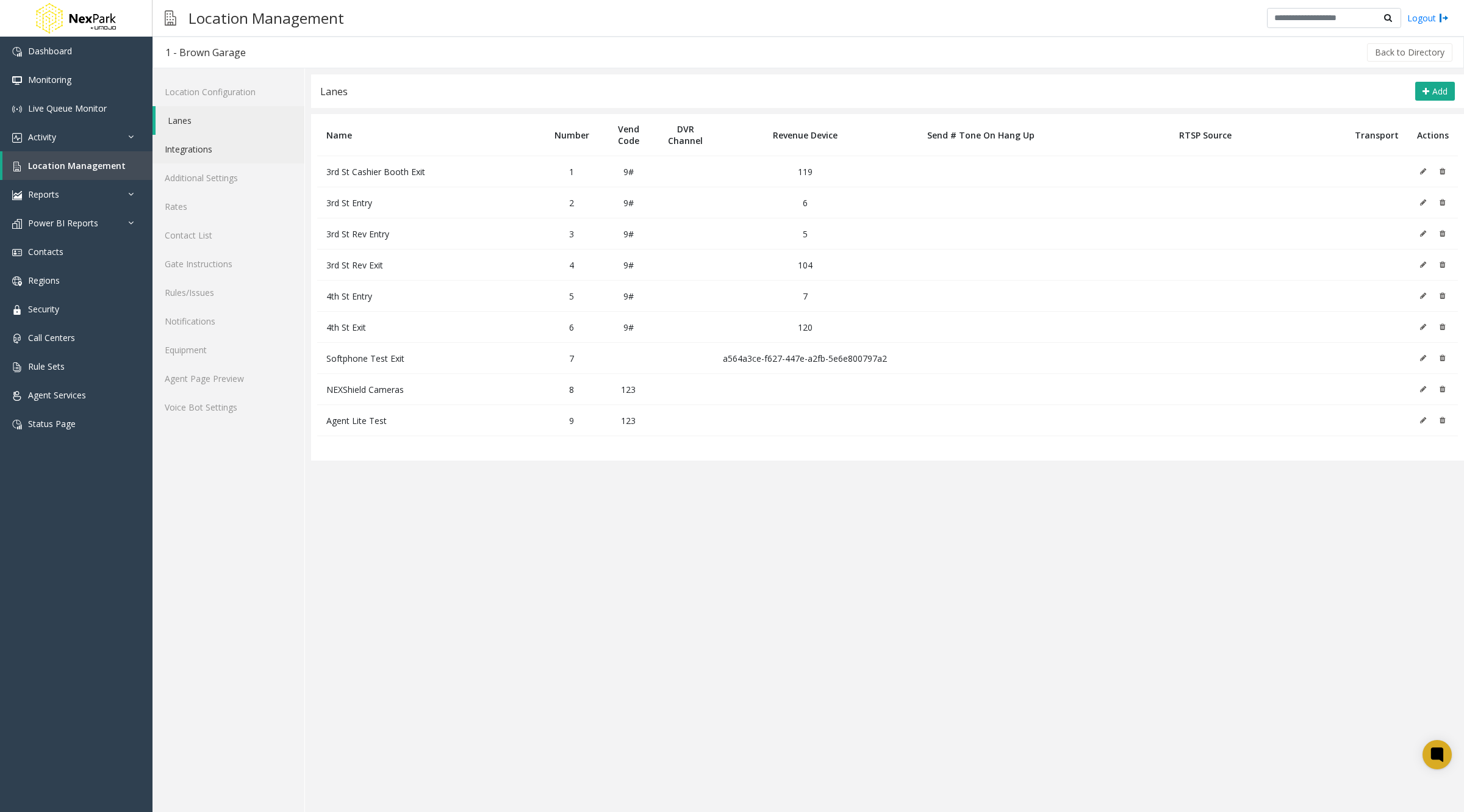
click at [204, 149] on link "Integrations" at bounding box center [228, 149] width 152 height 29
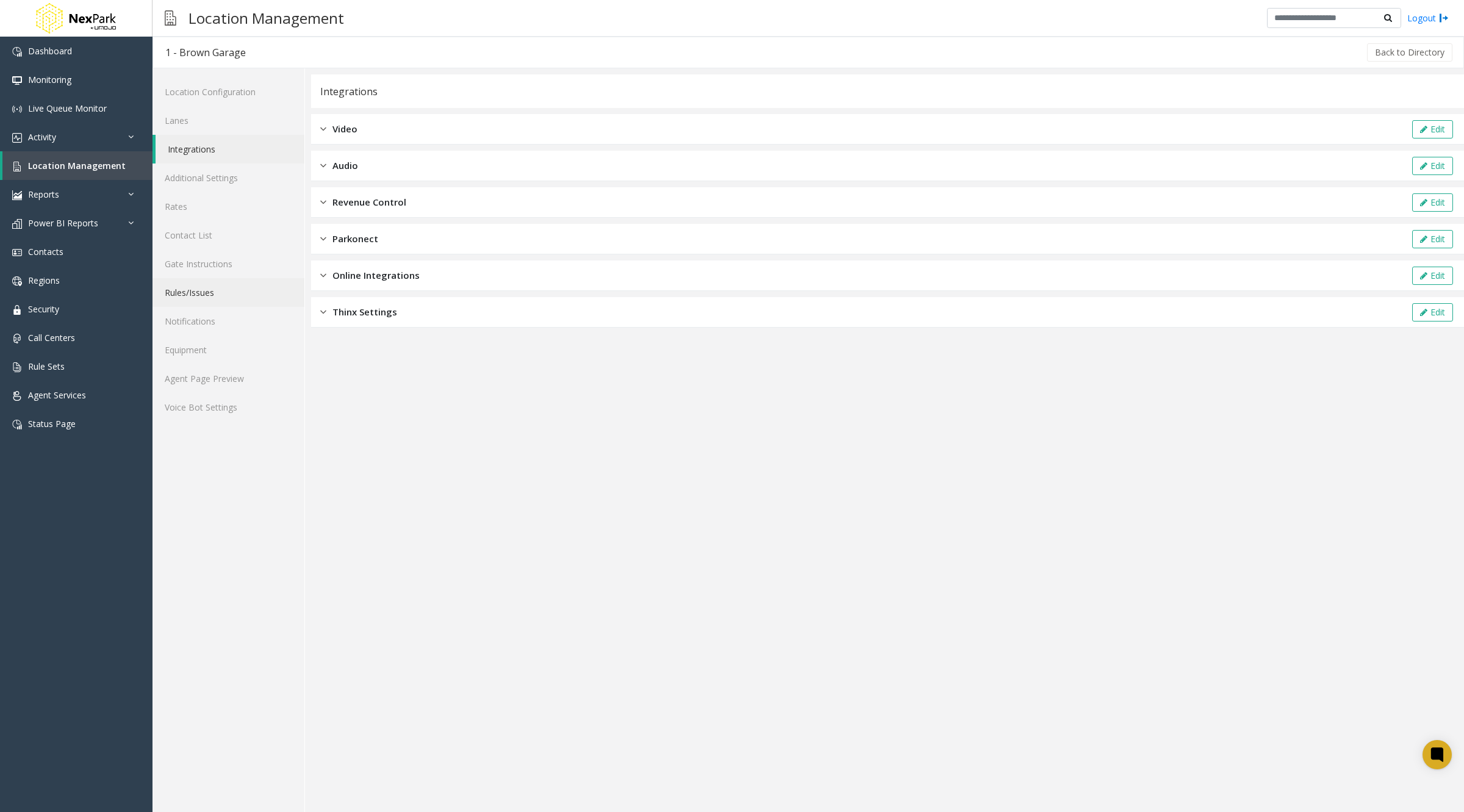
click at [229, 297] on link "Rules/Issues" at bounding box center [228, 292] width 152 height 29
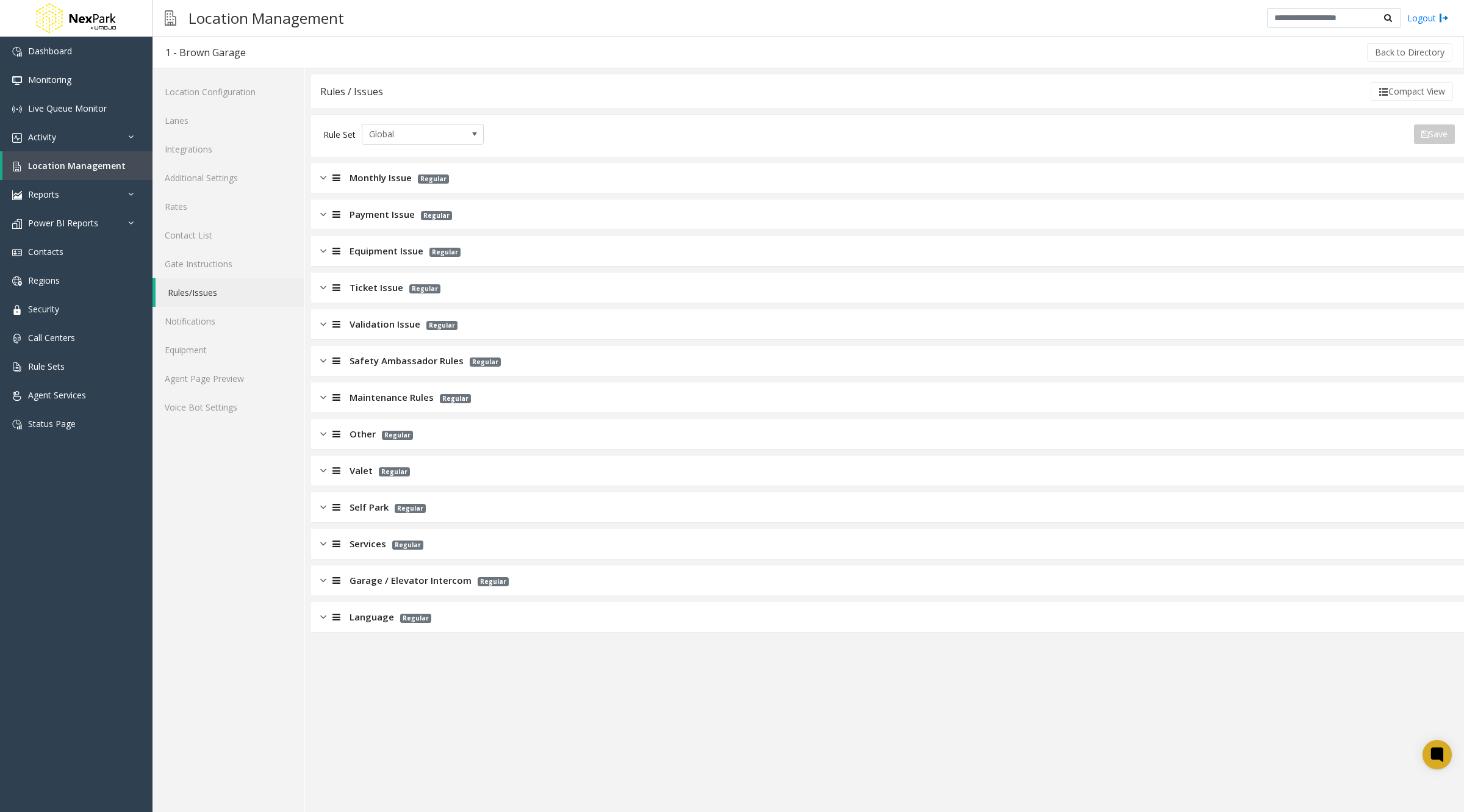
click at [1313, 190] on div "Monthly Issue Regular" at bounding box center [888, 177] width 1153 height 31
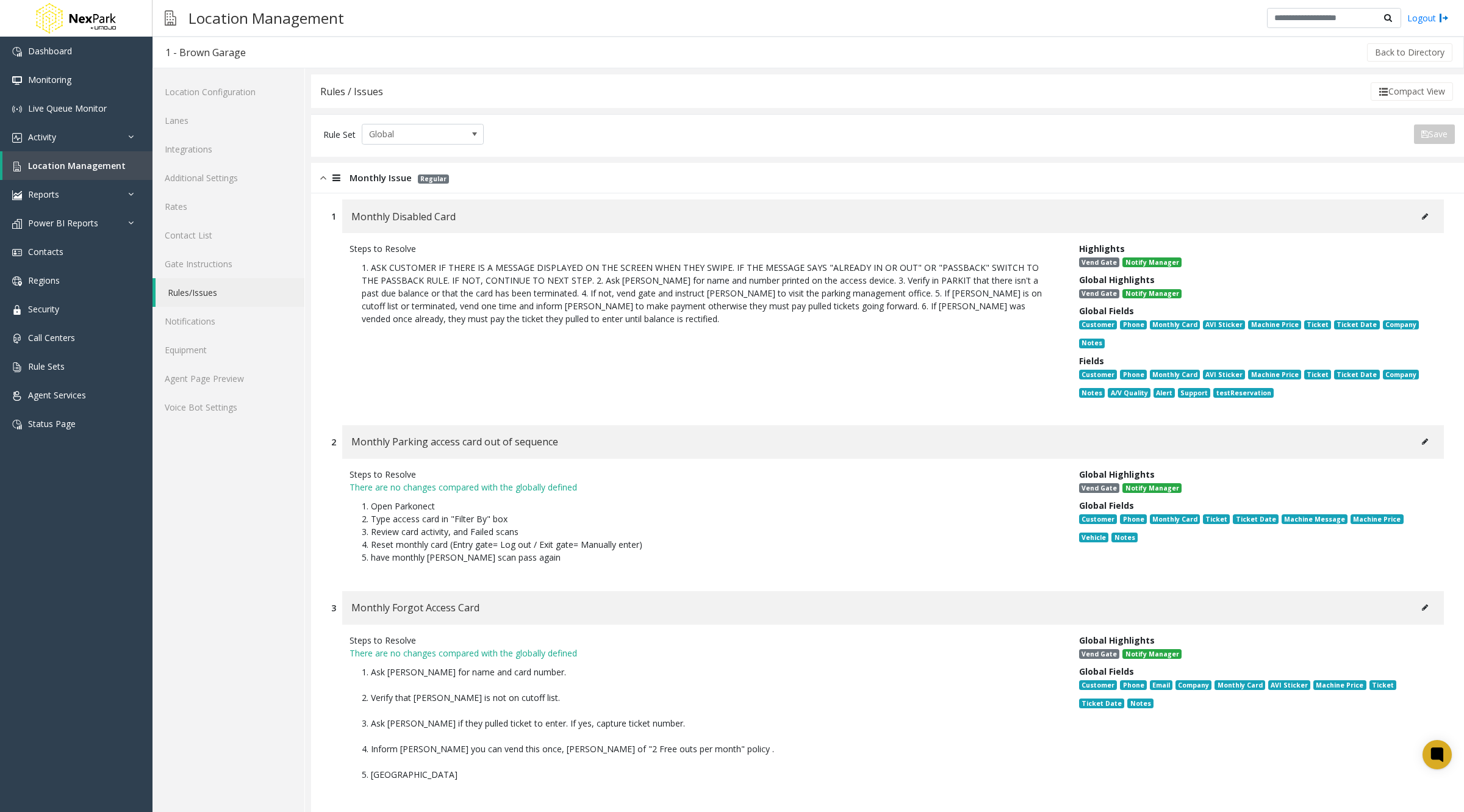
click at [1422, 215] on icon at bounding box center [1425, 216] width 6 height 7
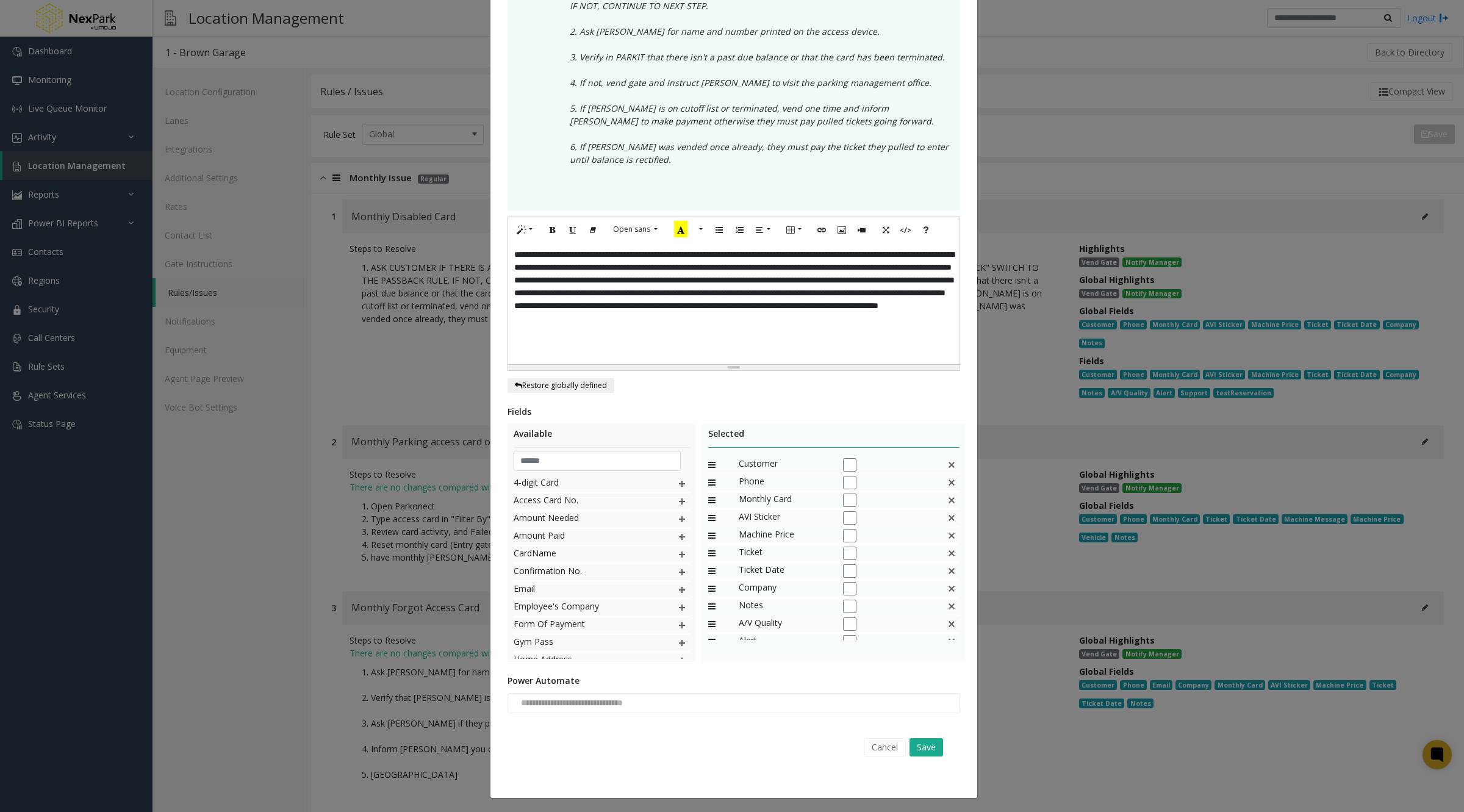
scroll to position [47, 0]
click at [947, 575] on img at bounding box center [952, 577] width 10 height 16
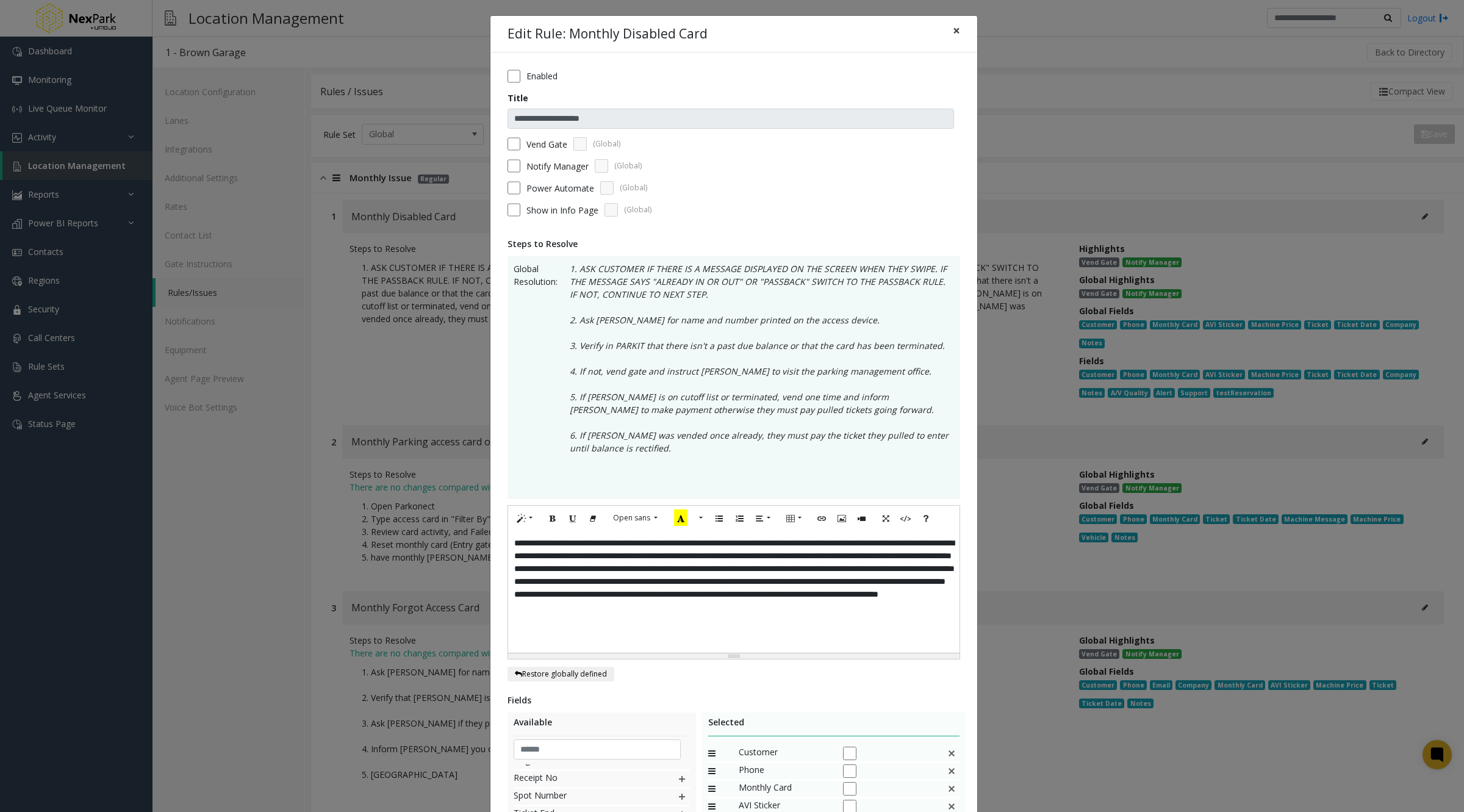
click at [945, 34] on button "×" at bounding box center [957, 31] width 25 height 30
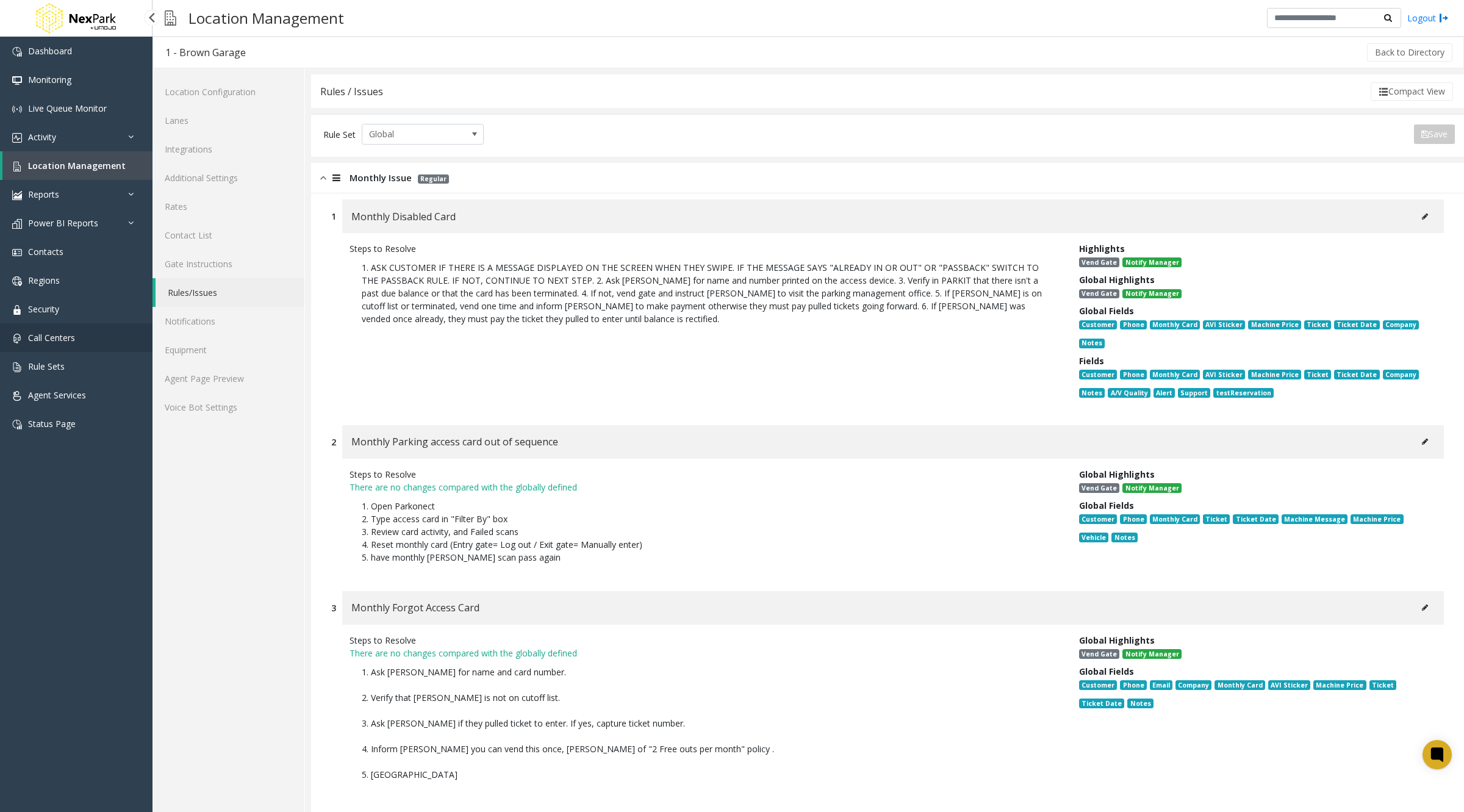
click at [59, 341] on span "Call Centers" at bounding box center [51, 338] width 47 height 12
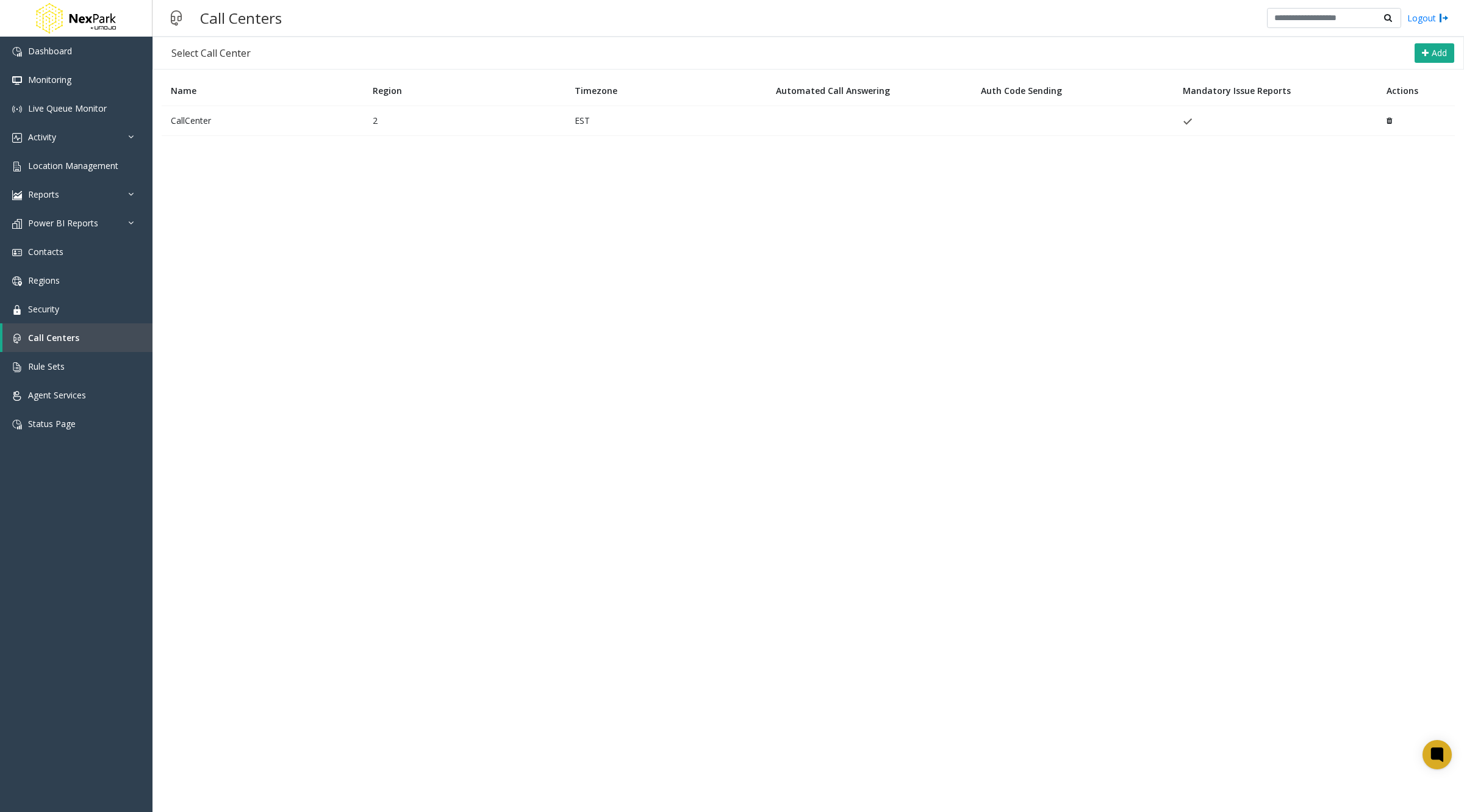
click at [205, 122] on td "CallCenter" at bounding box center [262, 121] width 202 height 30
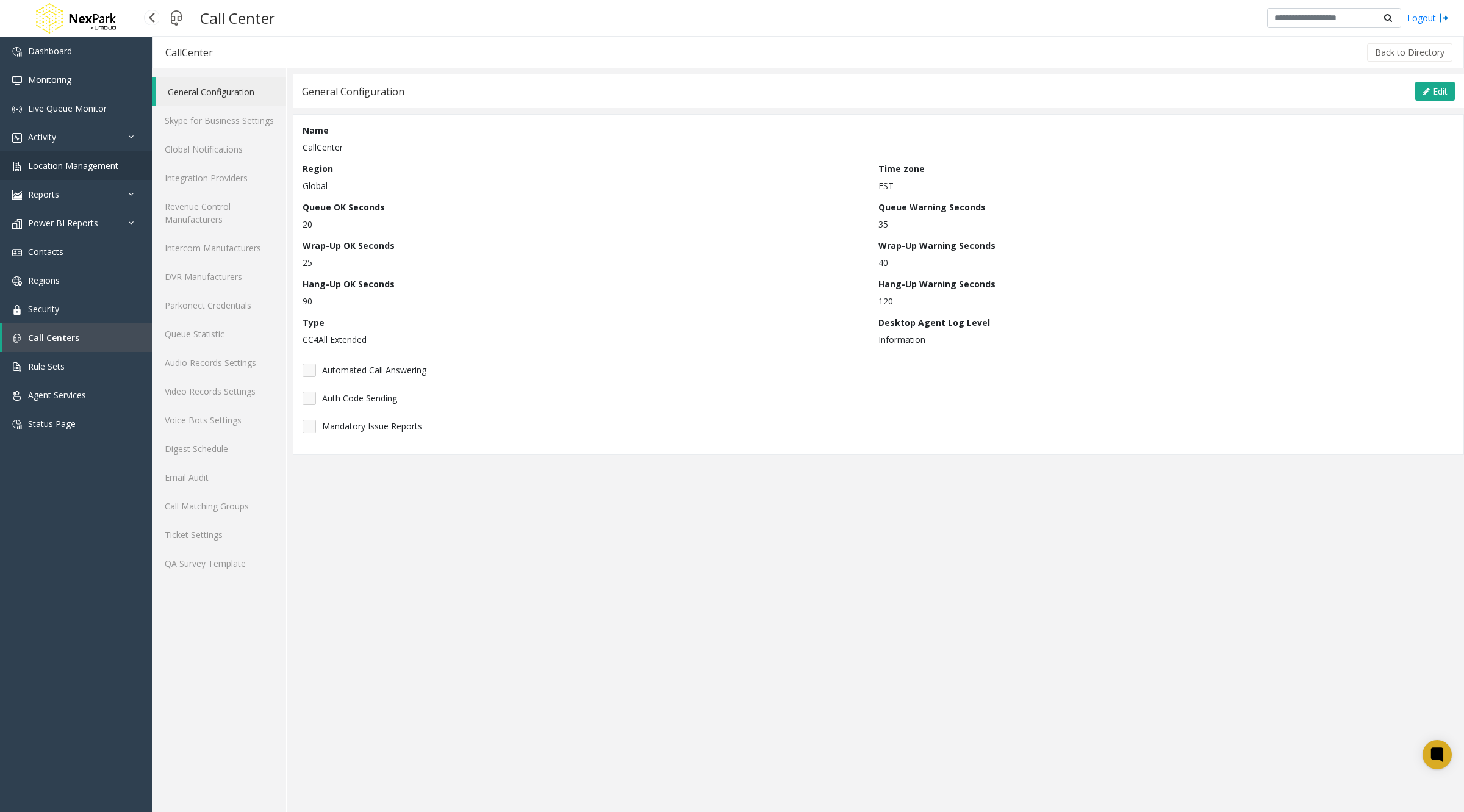
click at [43, 171] on link "Location Management" at bounding box center [76, 165] width 153 height 29
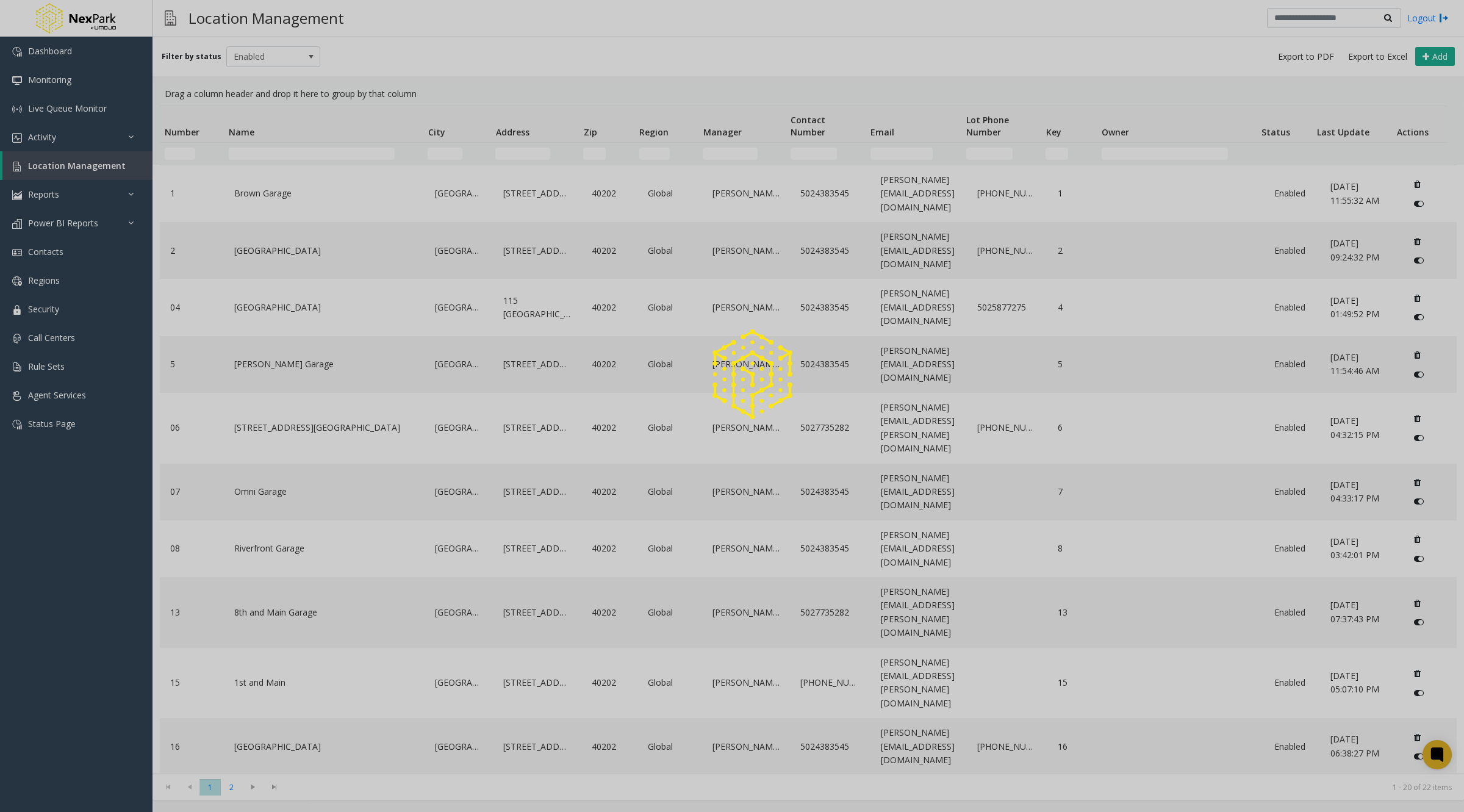
click at [244, 197] on div at bounding box center [732, 406] width 1464 height 812
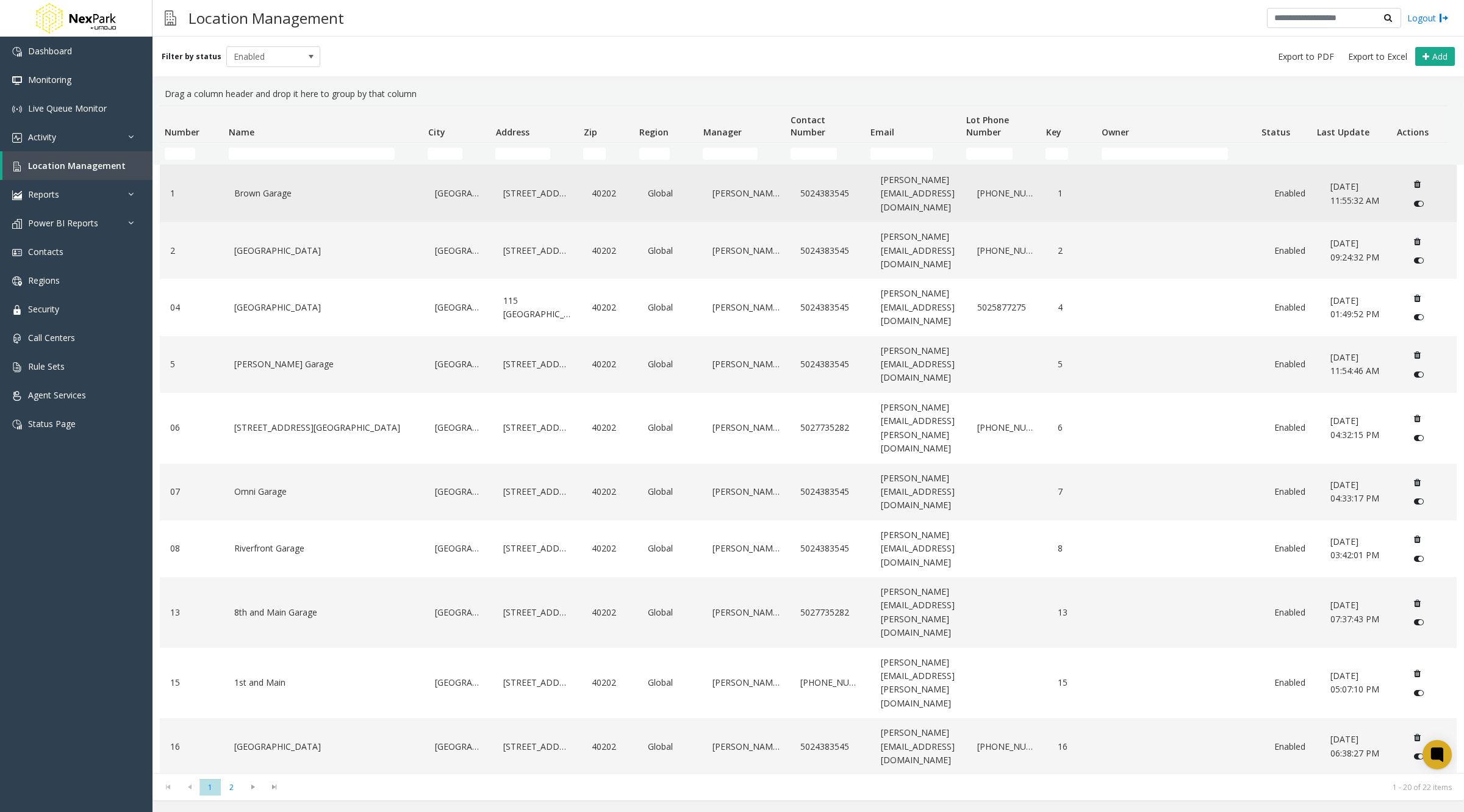
click at [293, 191] on link "Brown Garage" at bounding box center [324, 193] width 186 height 20
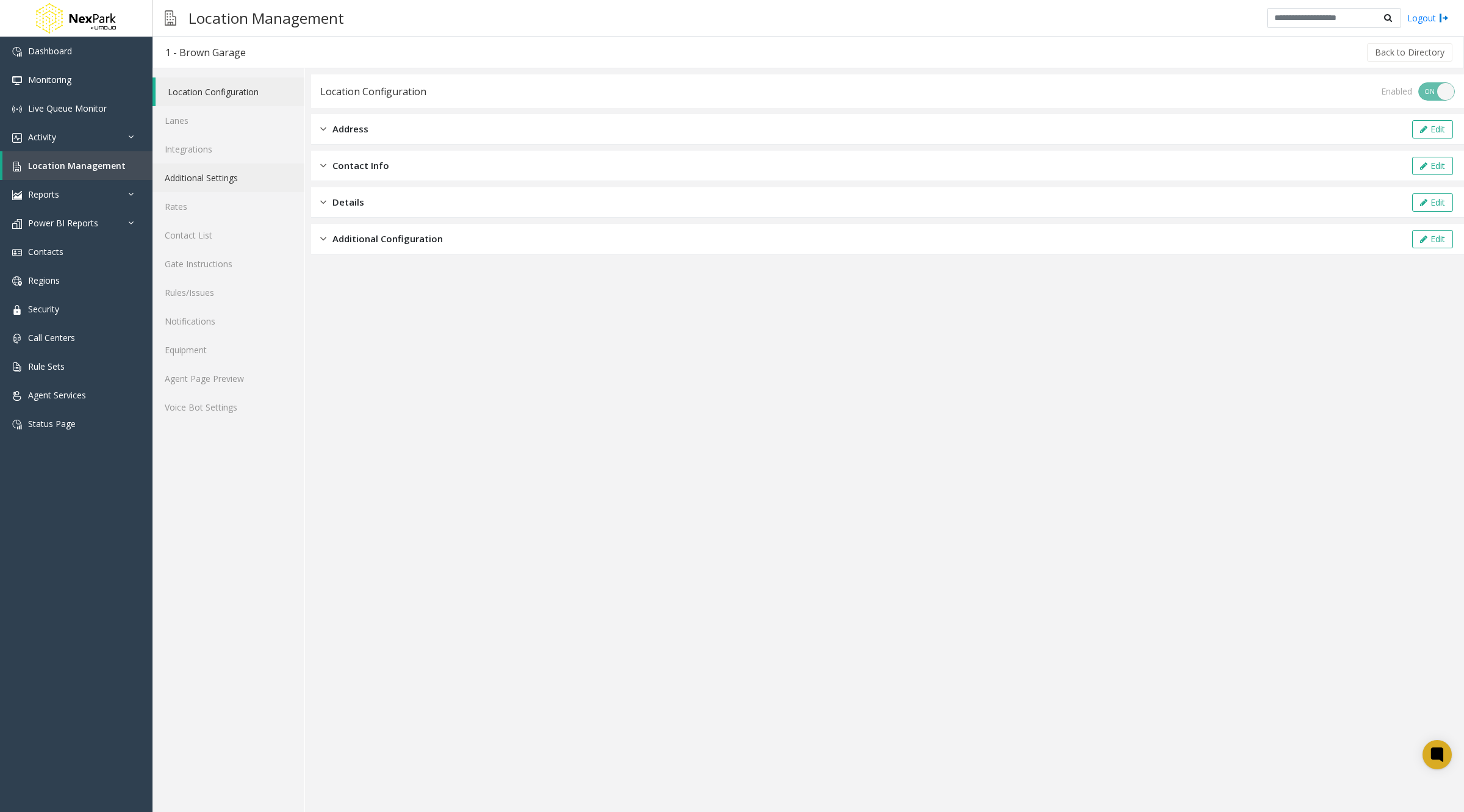
click at [217, 169] on link "Additional Settings" at bounding box center [228, 177] width 152 height 29
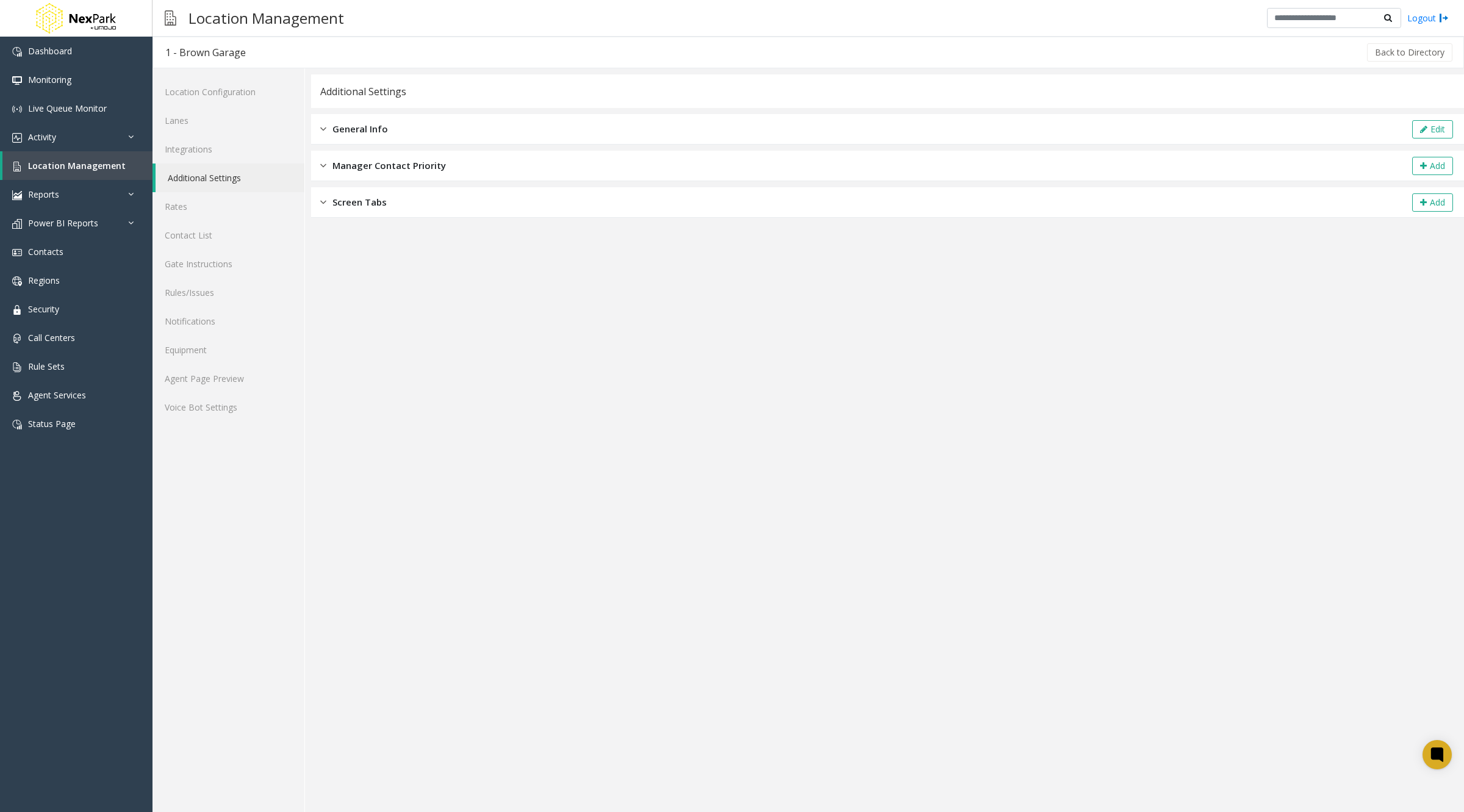
click at [335, 201] on span "Screen Tabs" at bounding box center [360, 202] width 54 height 14
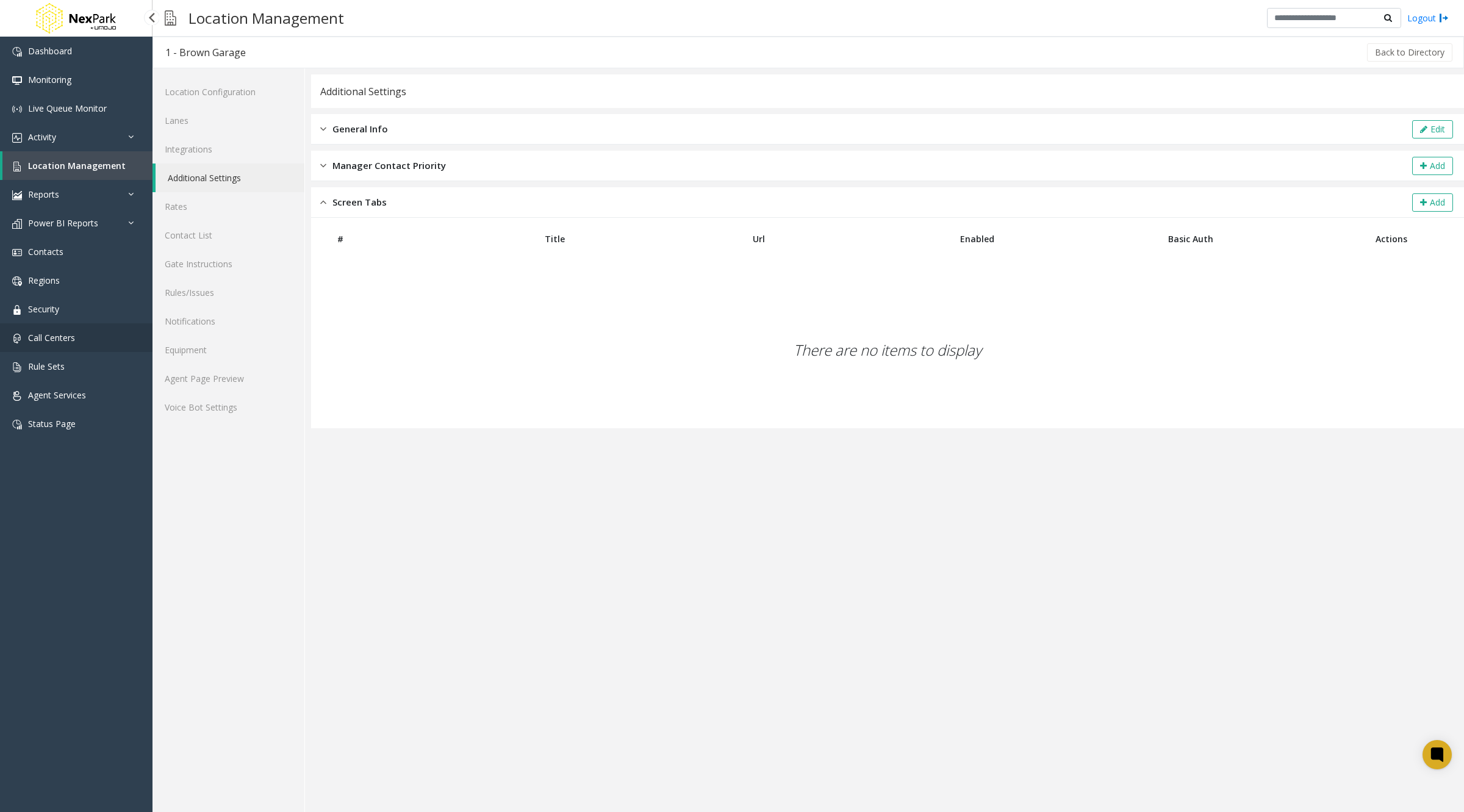
click at [67, 336] on span "Call Centers" at bounding box center [51, 338] width 47 height 12
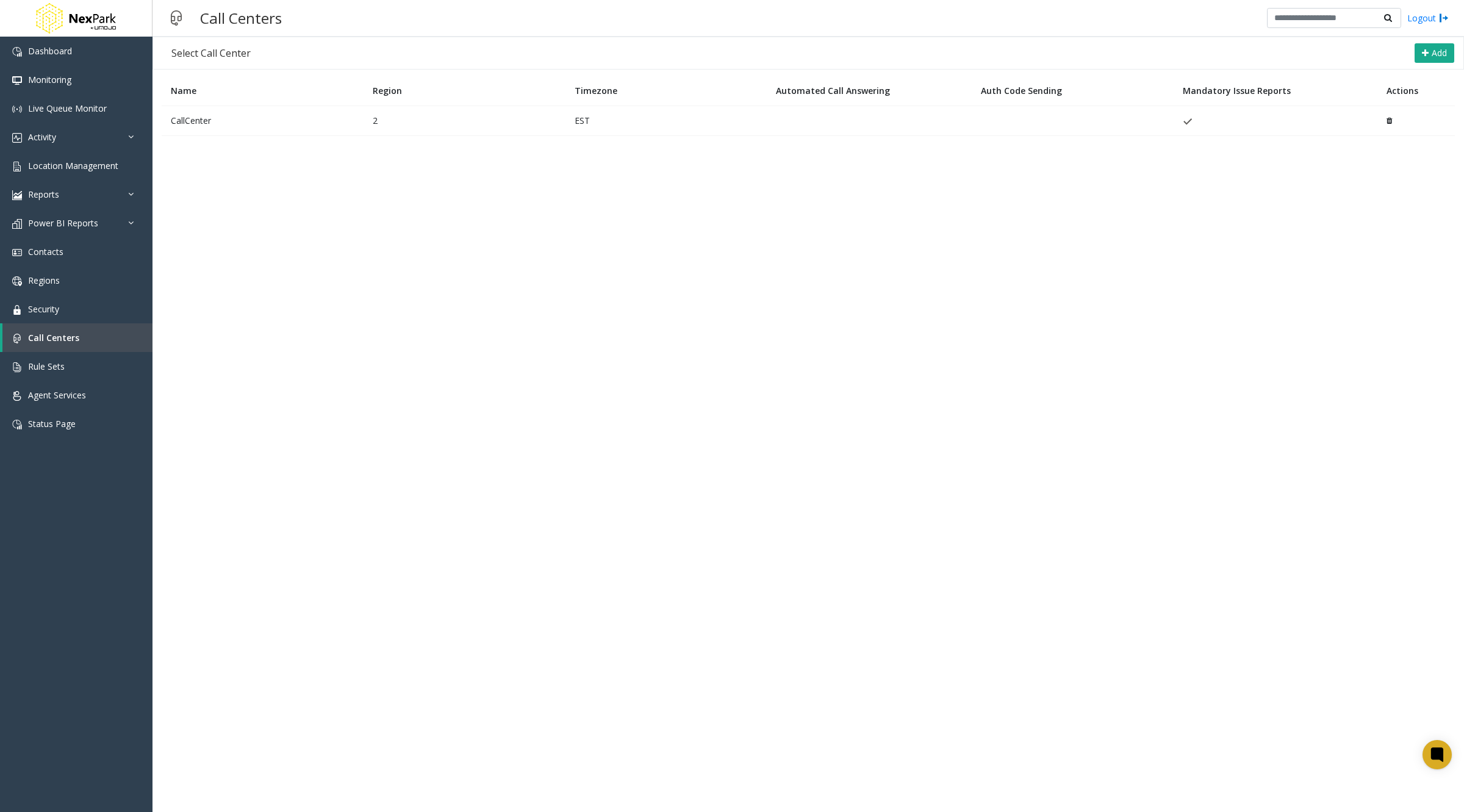
click at [217, 125] on td "CallCenter" at bounding box center [262, 121] width 202 height 30
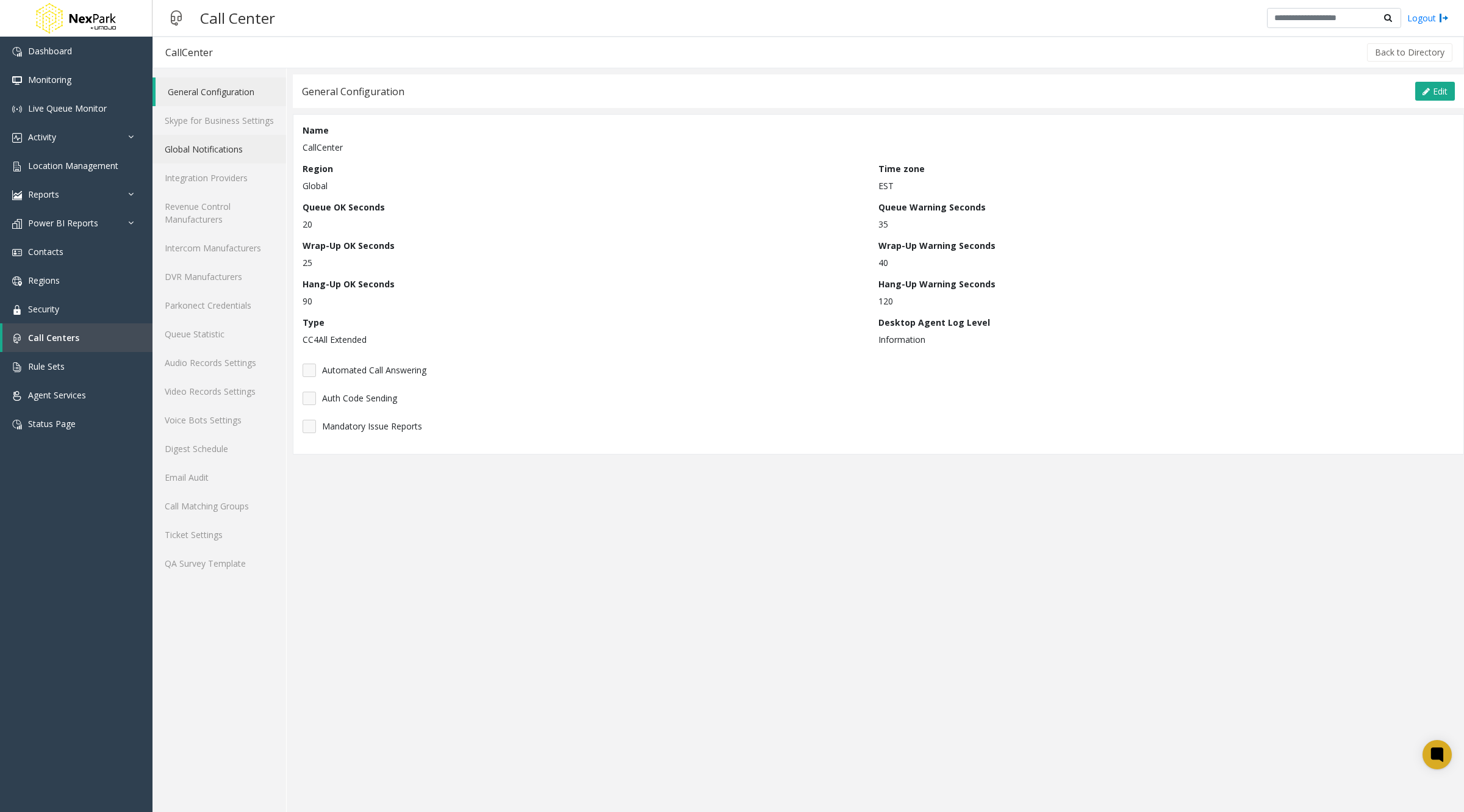
click at [227, 156] on link "Global Notifications" at bounding box center [219, 149] width 134 height 29
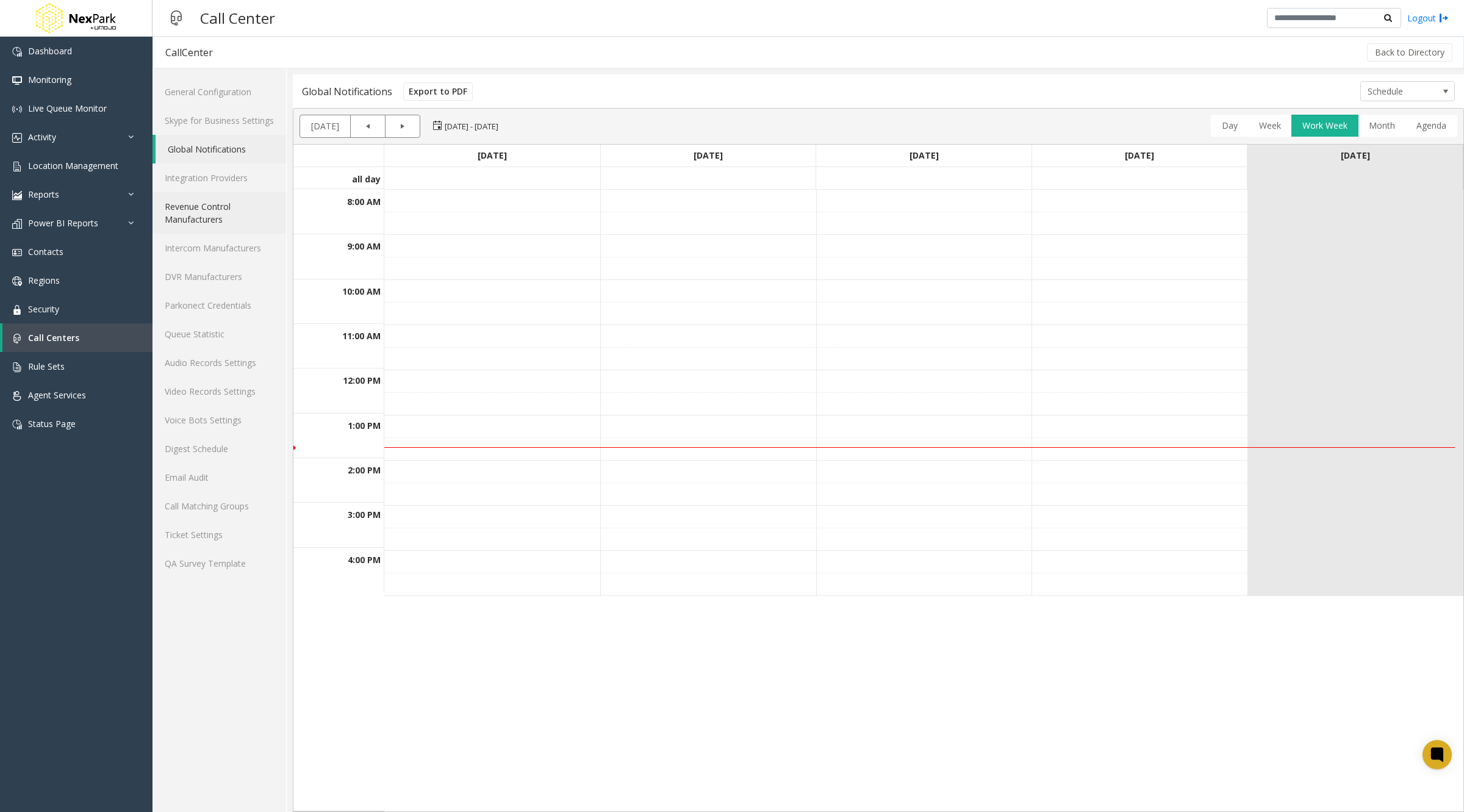
click at [227, 194] on link "Revenue Control Manufacturers" at bounding box center [219, 213] width 134 height 42
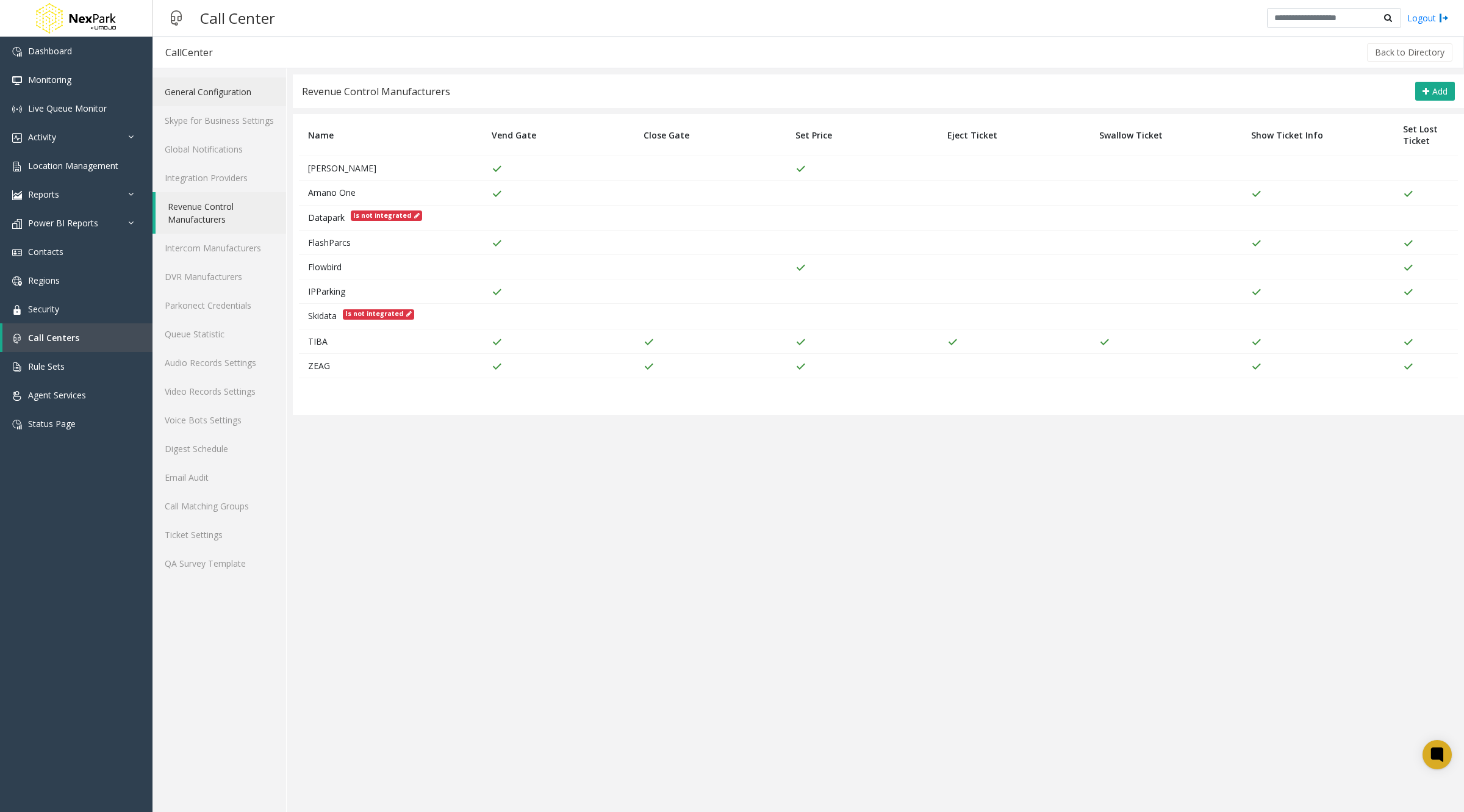
click at [228, 81] on link "General Configuration" at bounding box center [219, 91] width 134 height 29
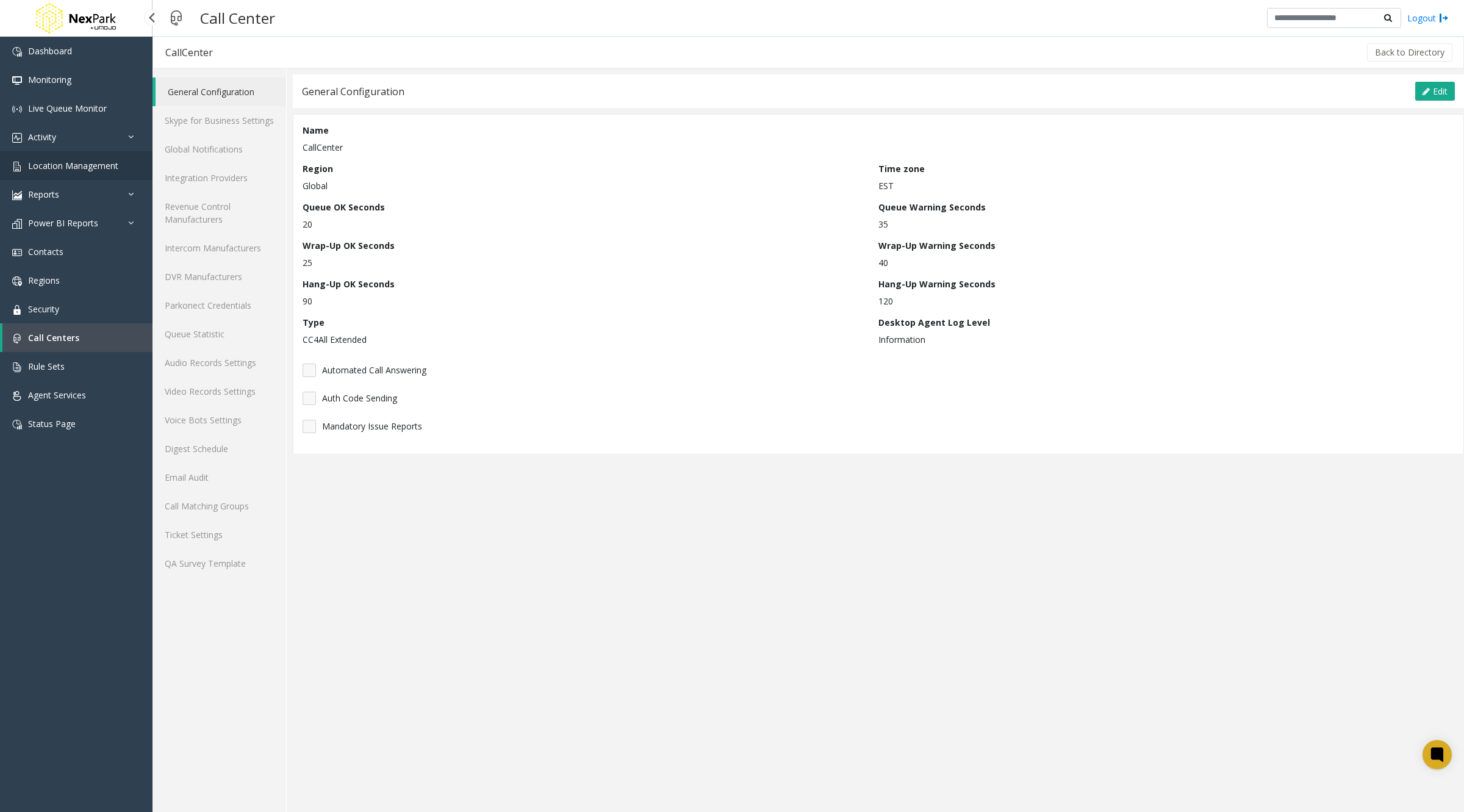
click at [49, 162] on span "Location Management" at bounding box center [72, 165] width 90 height 12
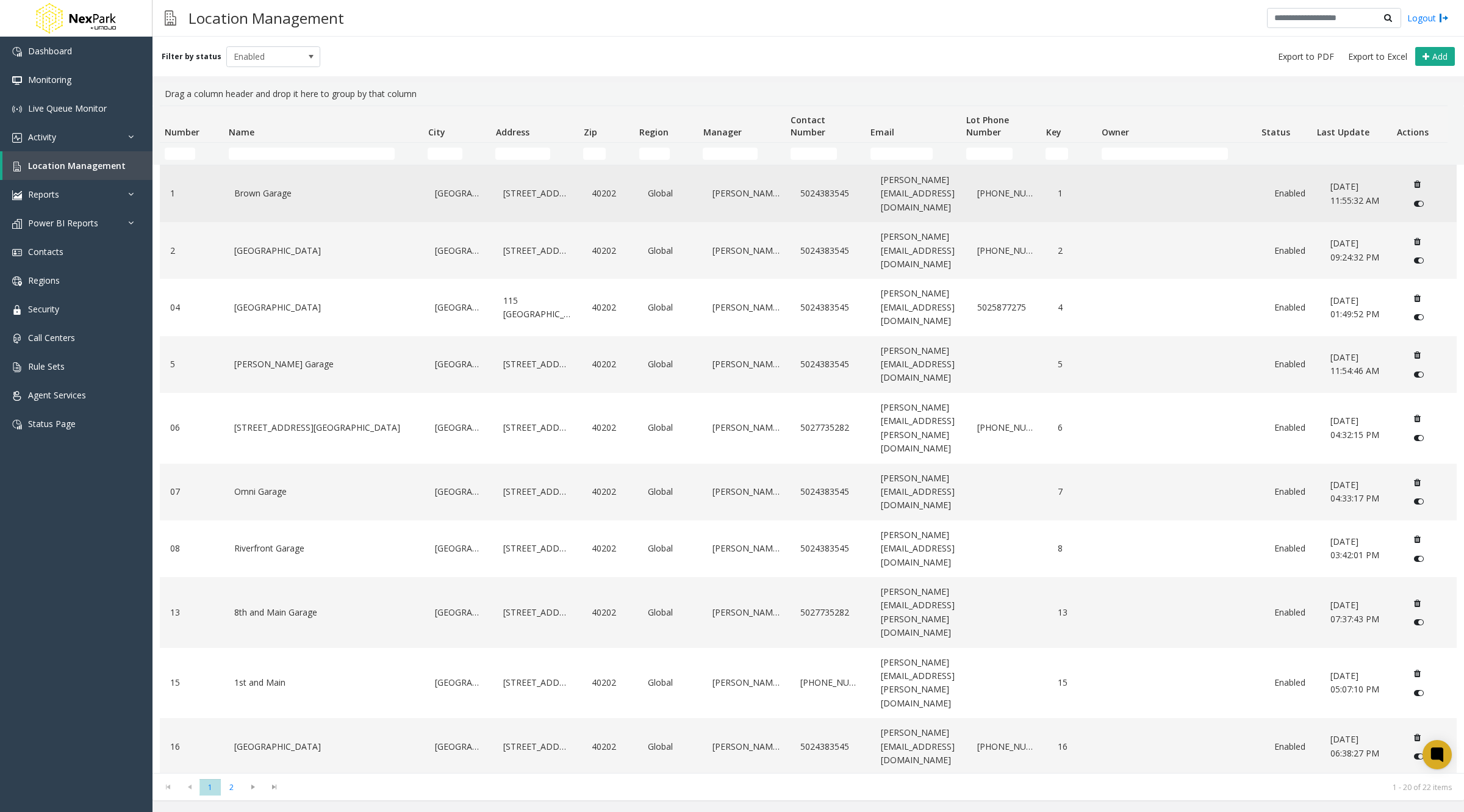
click at [247, 186] on link "Brown Garage" at bounding box center [324, 193] width 186 height 20
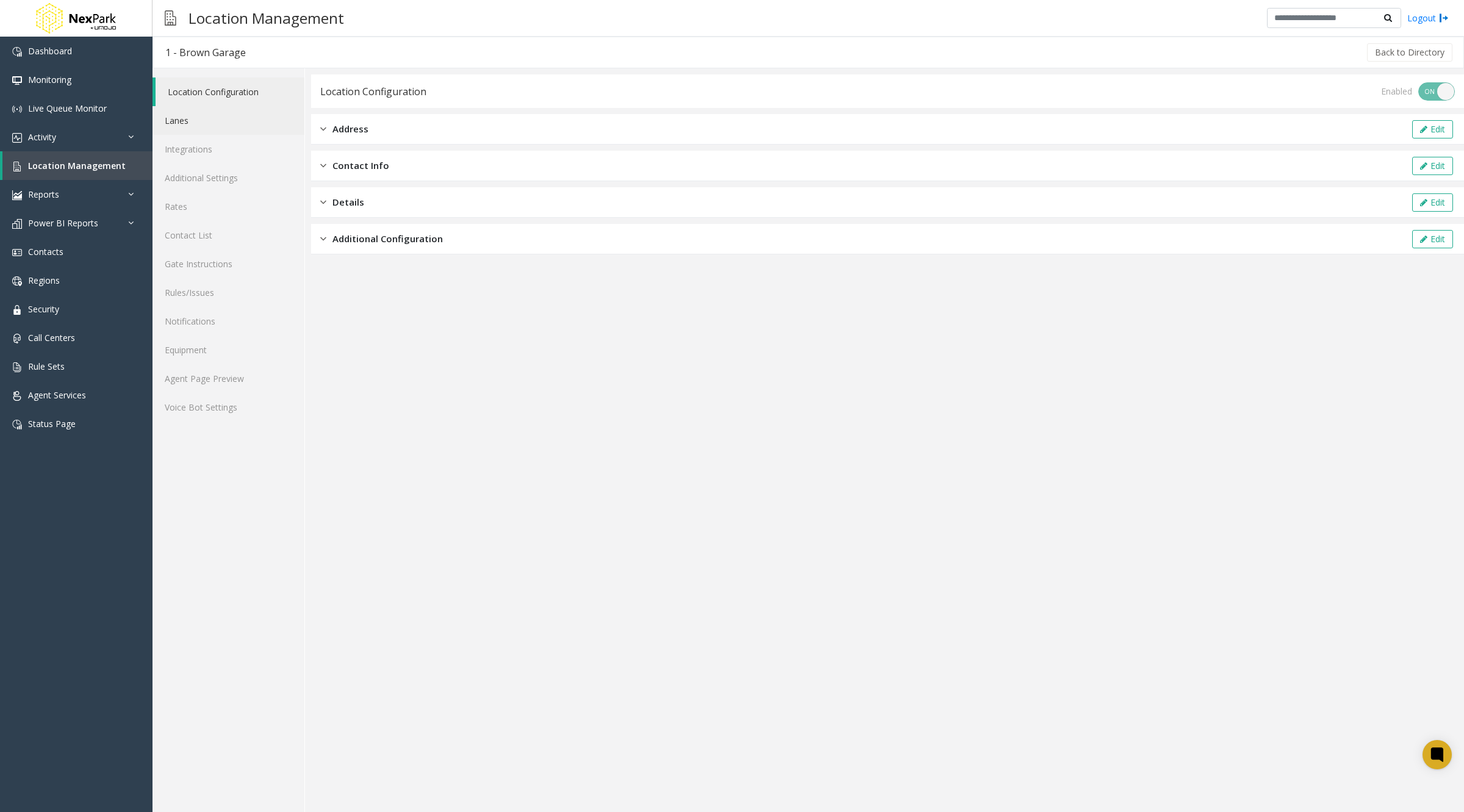
click at [185, 122] on link "Lanes" at bounding box center [228, 120] width 152 height 29
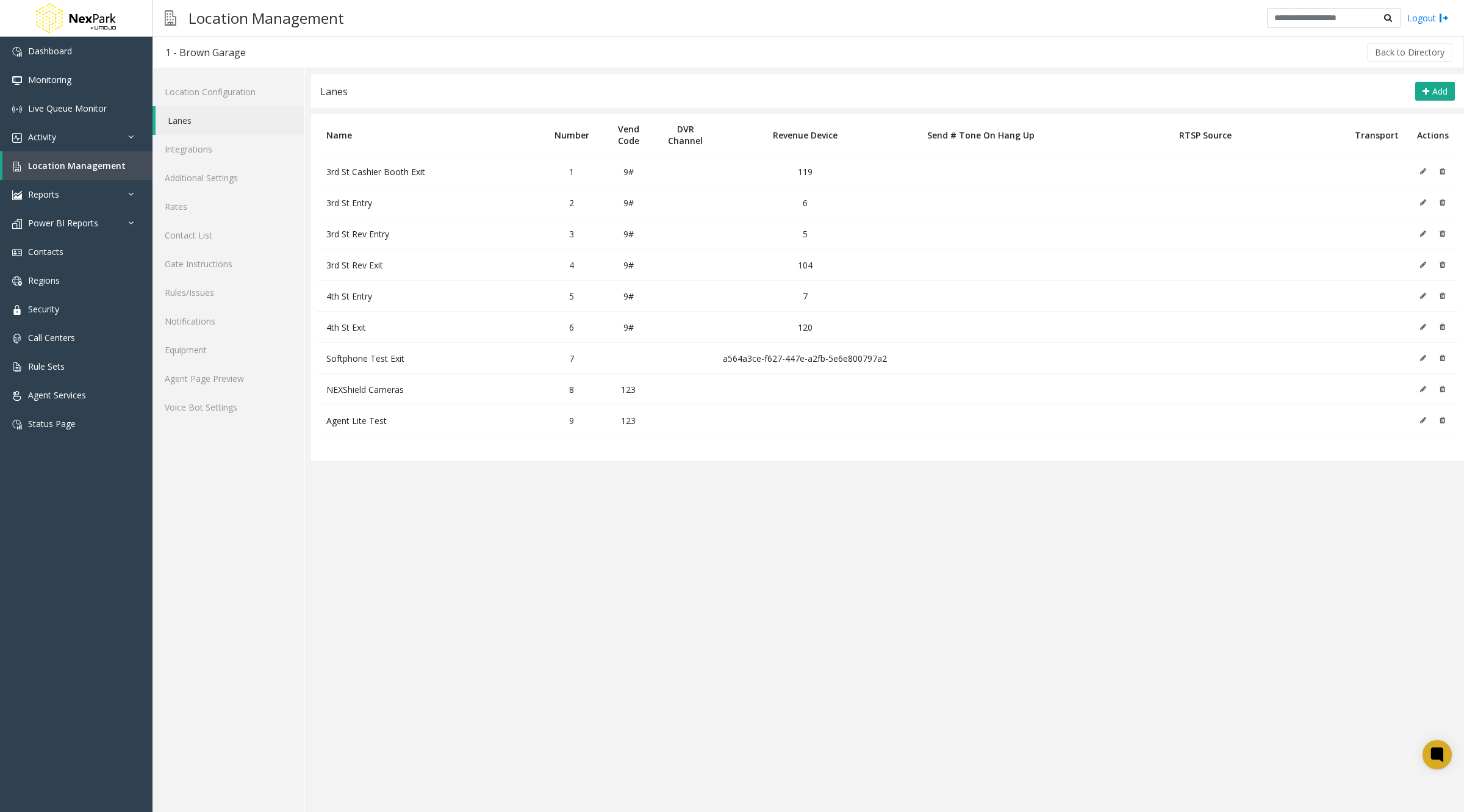
click at [1421, 163] on button at bounding box center [1426, 171] width 14 height 18
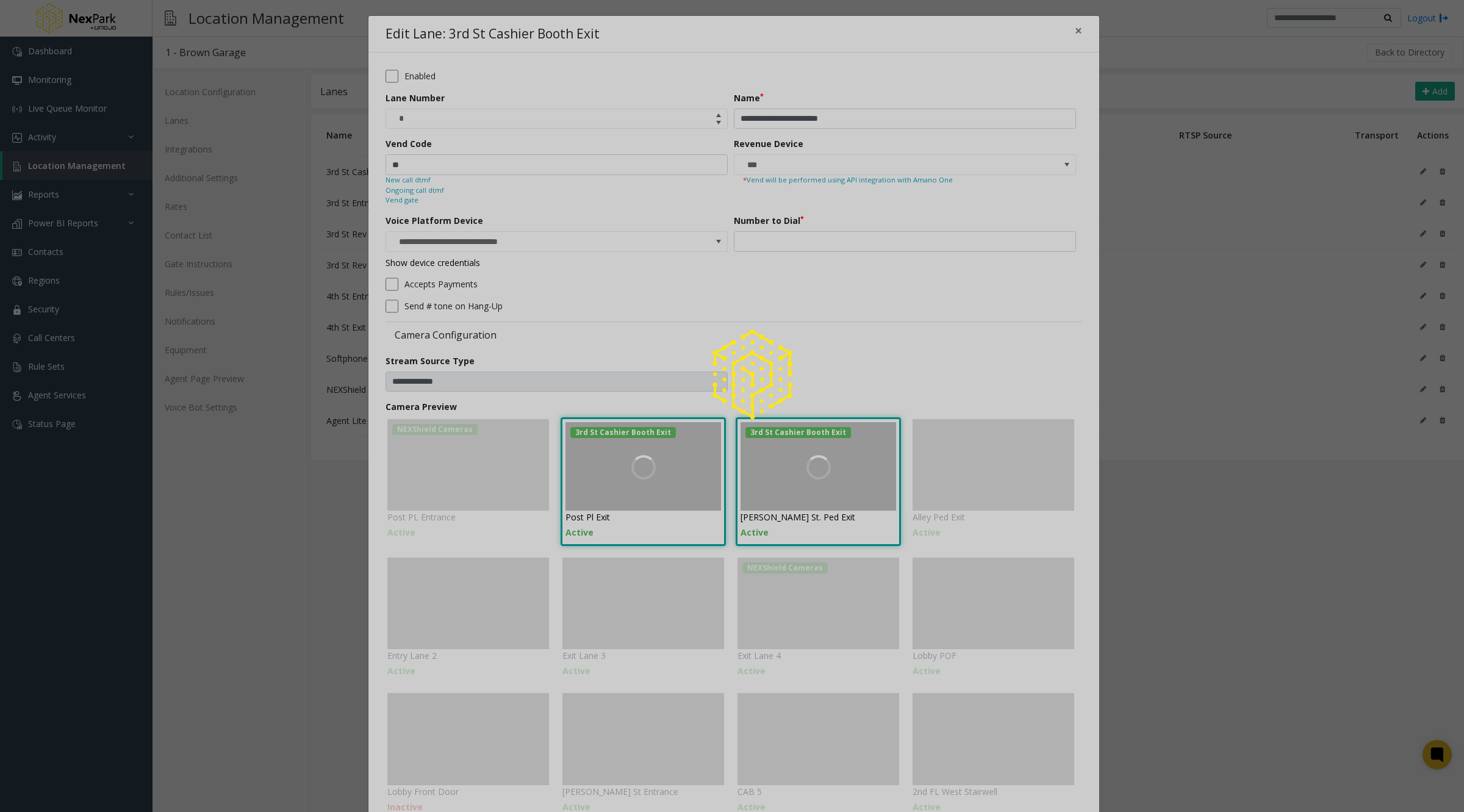
type input "**********"
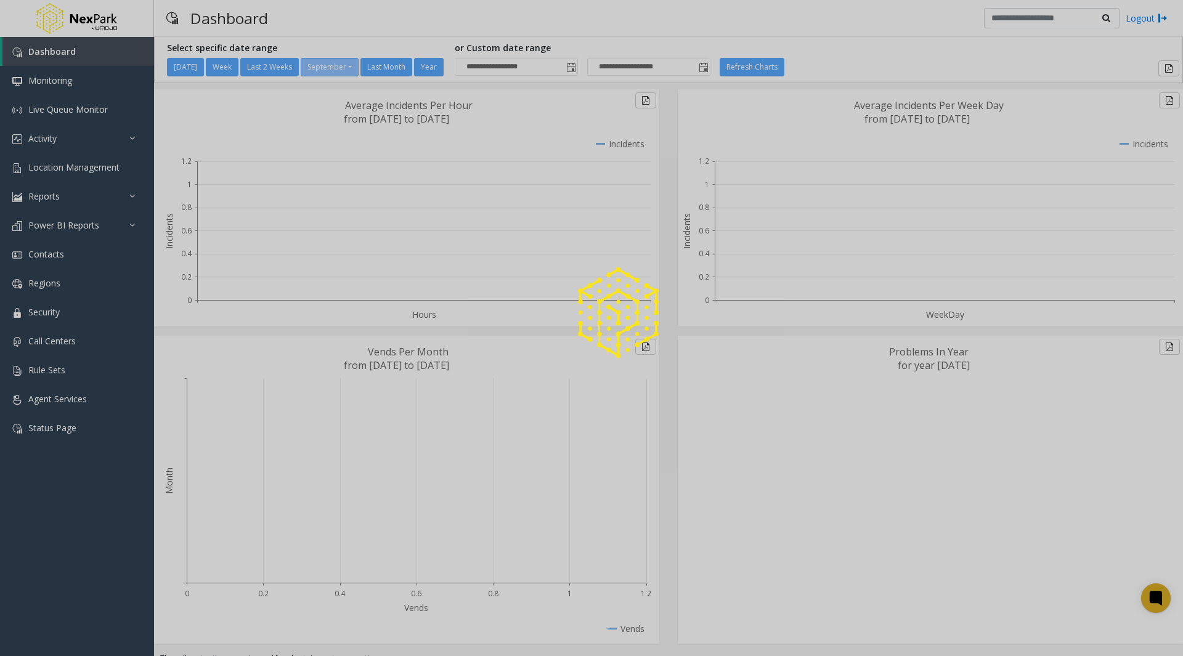
click at [78, 169] on div at bounding box center [591, 328] width 1183 height 656
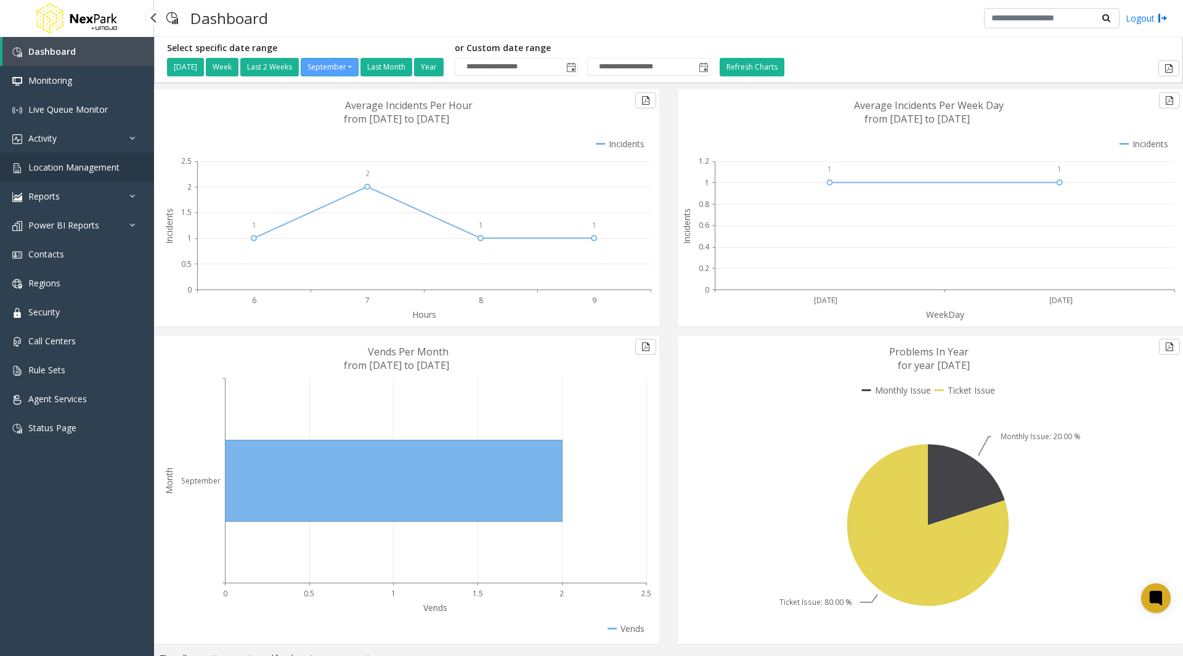
click at [78, 168] on span "Location Management" at bounding box center [73, 167] width 91 height 12
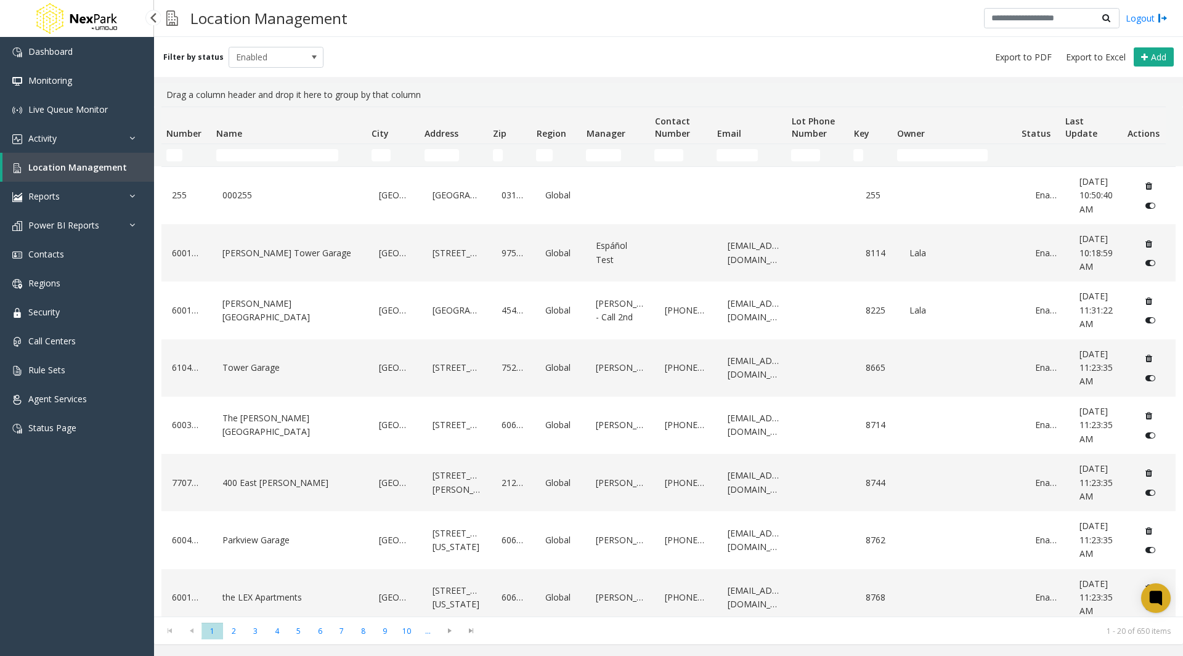
click at [120, 168] on span "Location Management" at bounding box center [77, 167] width 99 height 12
click at [257, 254] on link "LeVeque Tower Garage" at bounding box center [290, 253] width 142 height 20
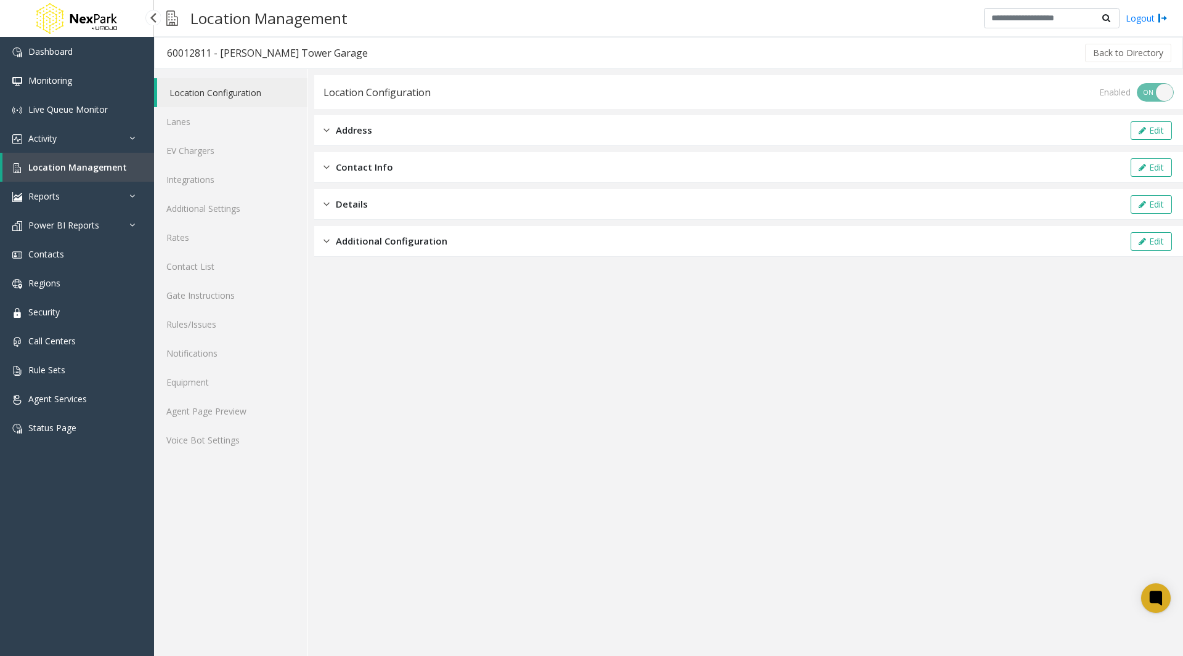
click at [97, 170] on span "Location Management" at bounding box center [77, 167] width 99 height 12
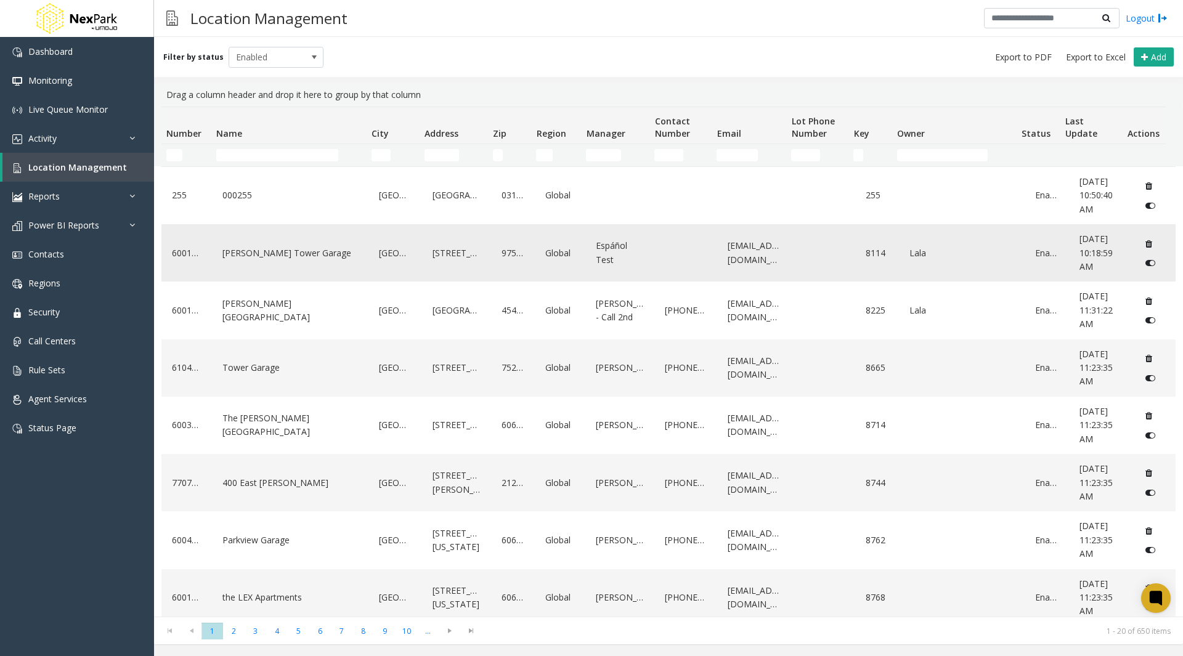
click at [252, 246] on link "LeVeque Tower Garage" at bounding box center [290, 253] width 142 height 20
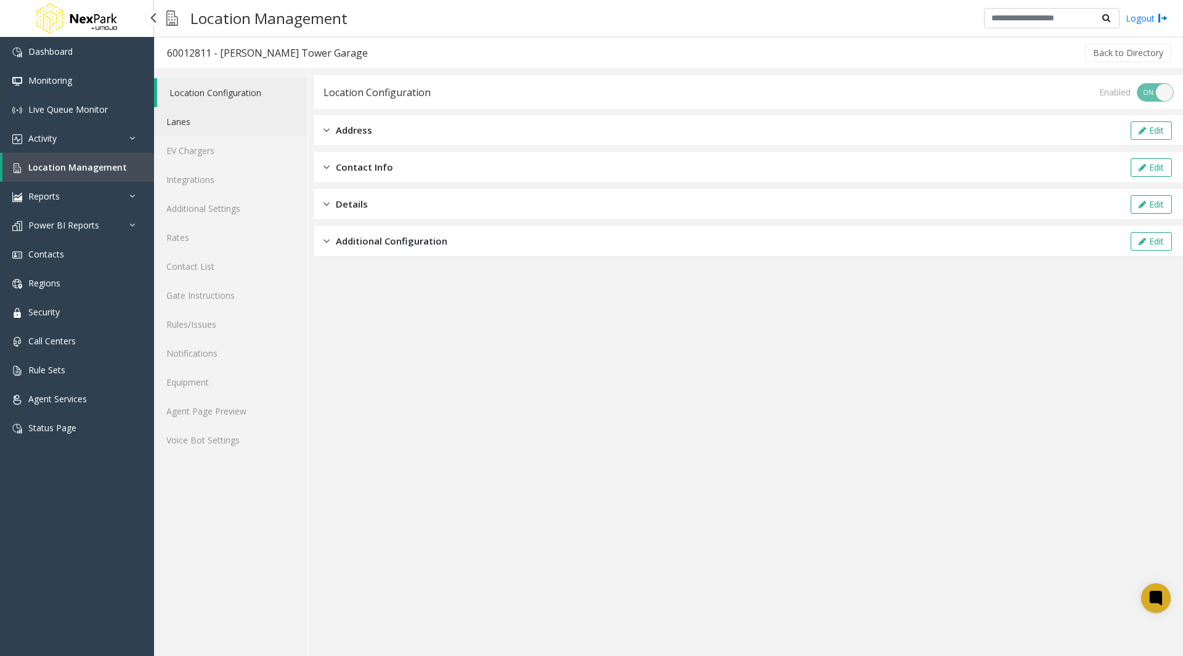
click at [185, 117] on link "Lanes" at bounding box center [230, 121] width 153 height 29
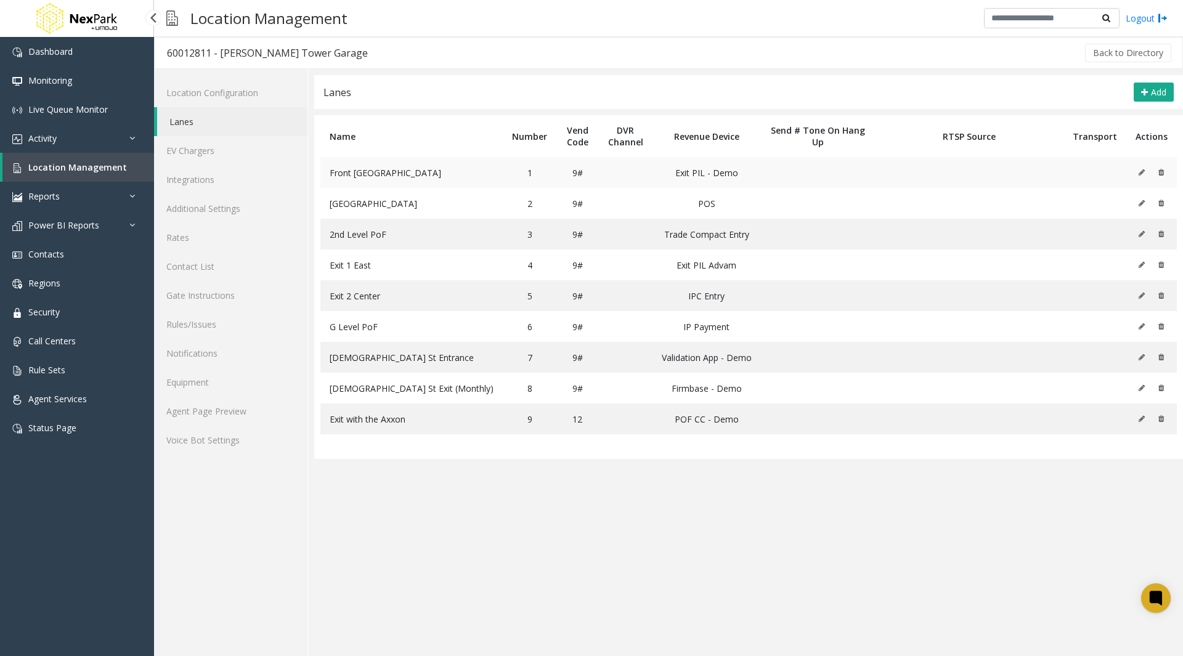
click at [1141, 171] on icon at bounding box center [1141, 172] width 6 height 7
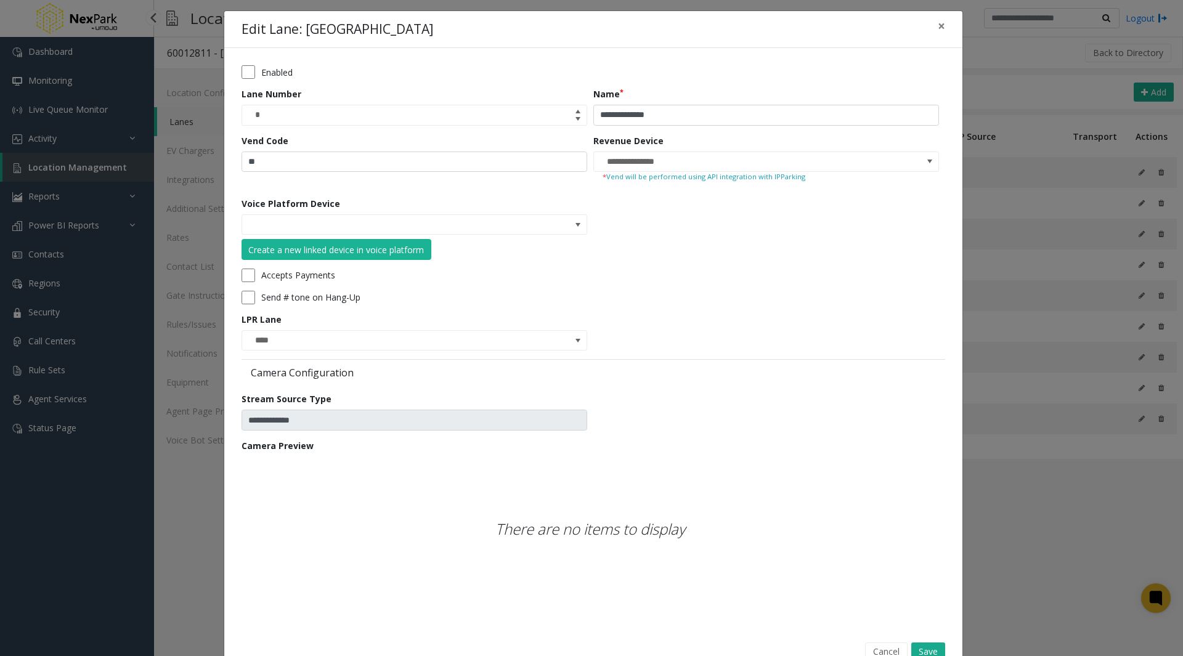
scroll to position [4, 0]
click at [191, 482] on div "**********" at bounding box center [591, 328] width 1183 height 656
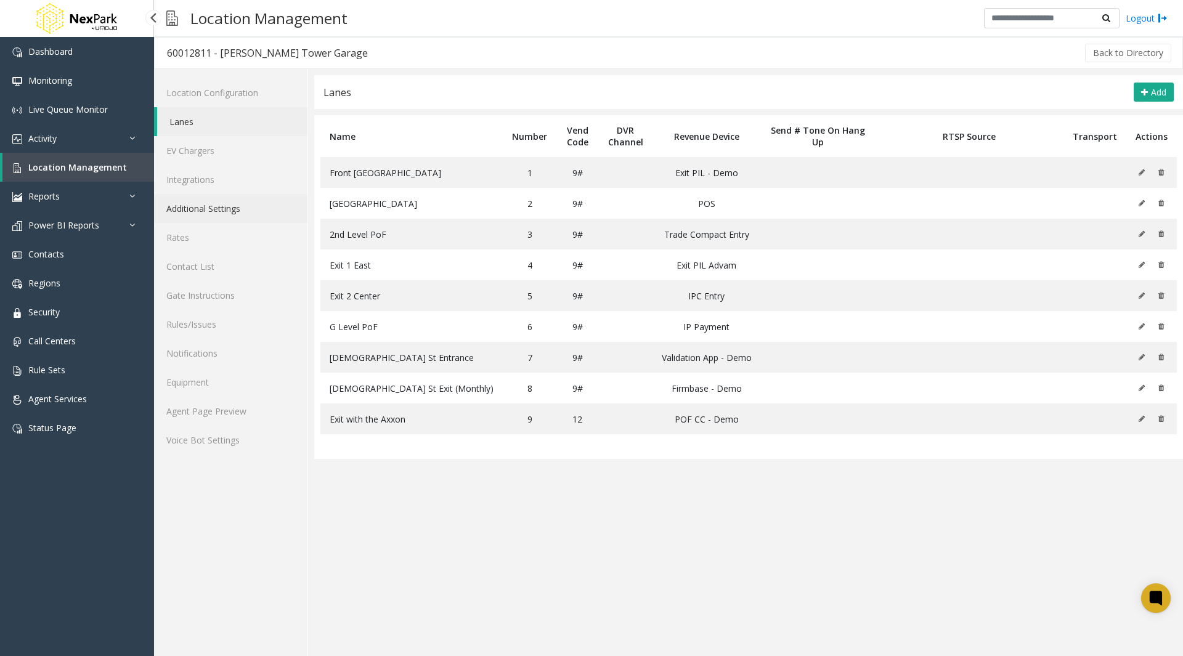
click at [195, 206] on link "Additional Settings" at bounding box center [230, 208] width 153 height 29
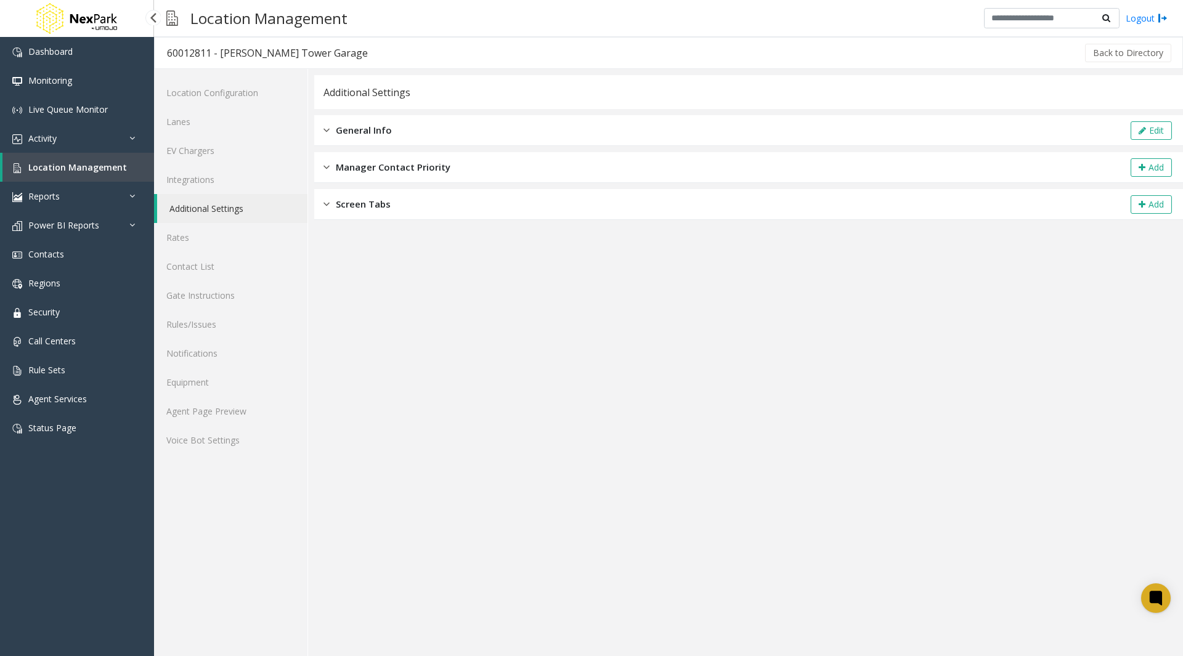
click at [385, 128] on span "General Info" at bounding box center [364, 130] width 56 height 14
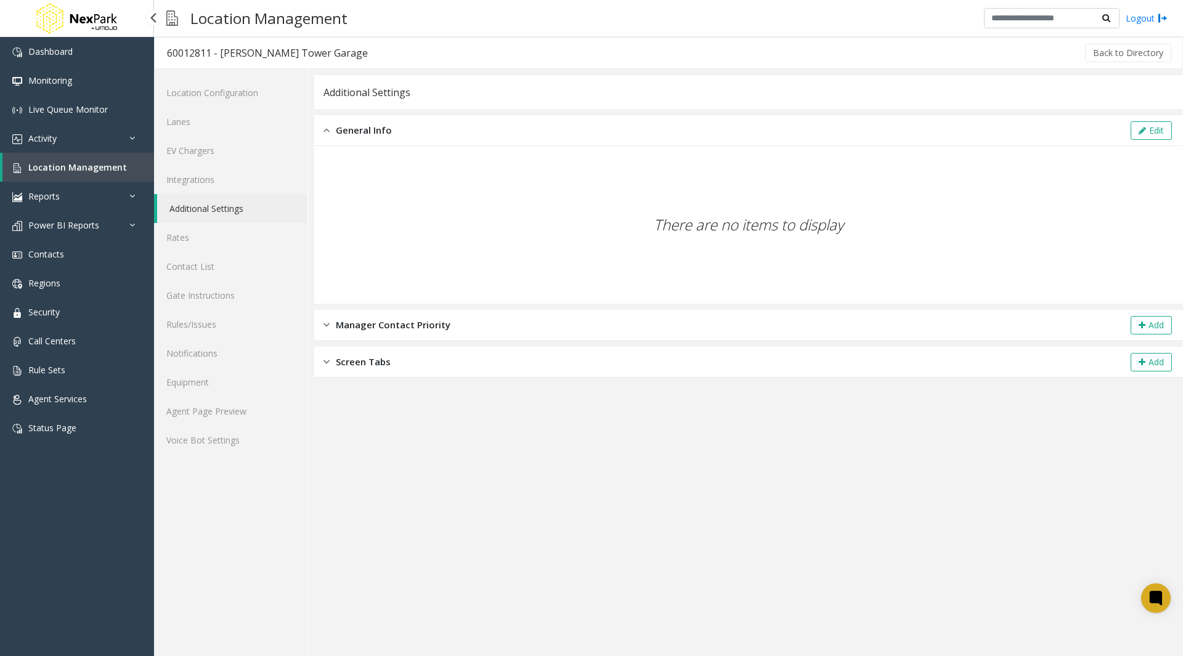
click at [386, 126] on span "General Info" at bounding box center [364, 130] width 56 height 14
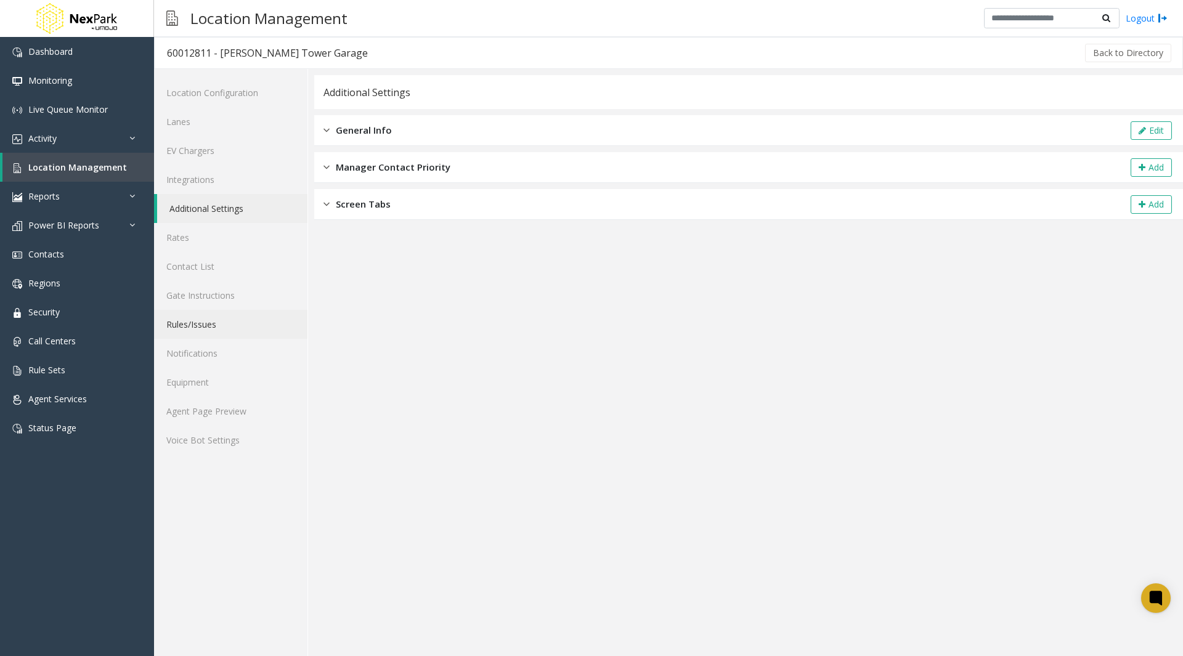
click at [203, 322] on link "Rules/Issues" at bounding box center [230, 324] width 153 height 29
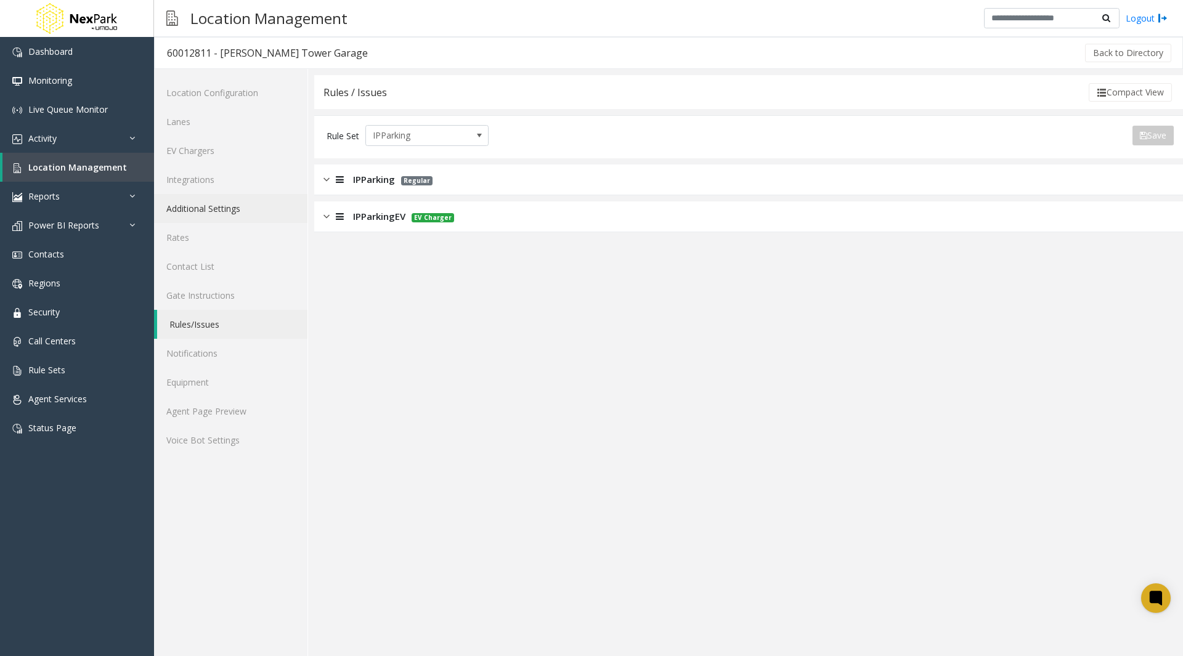
click at [205, 209] on link "Additional Settings" at bounding box center [230, 208] width 153 height 29
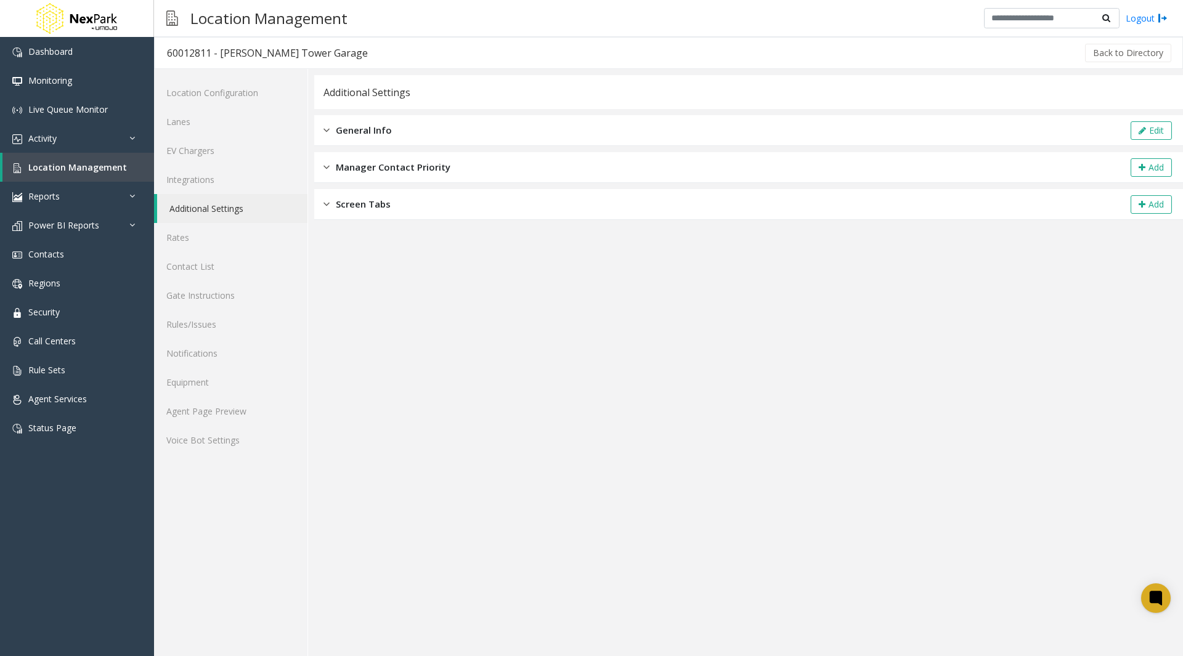
click at [393, 207] on div "Screen Tabs Add" at bounding box center [748, 204] width 869 height 31
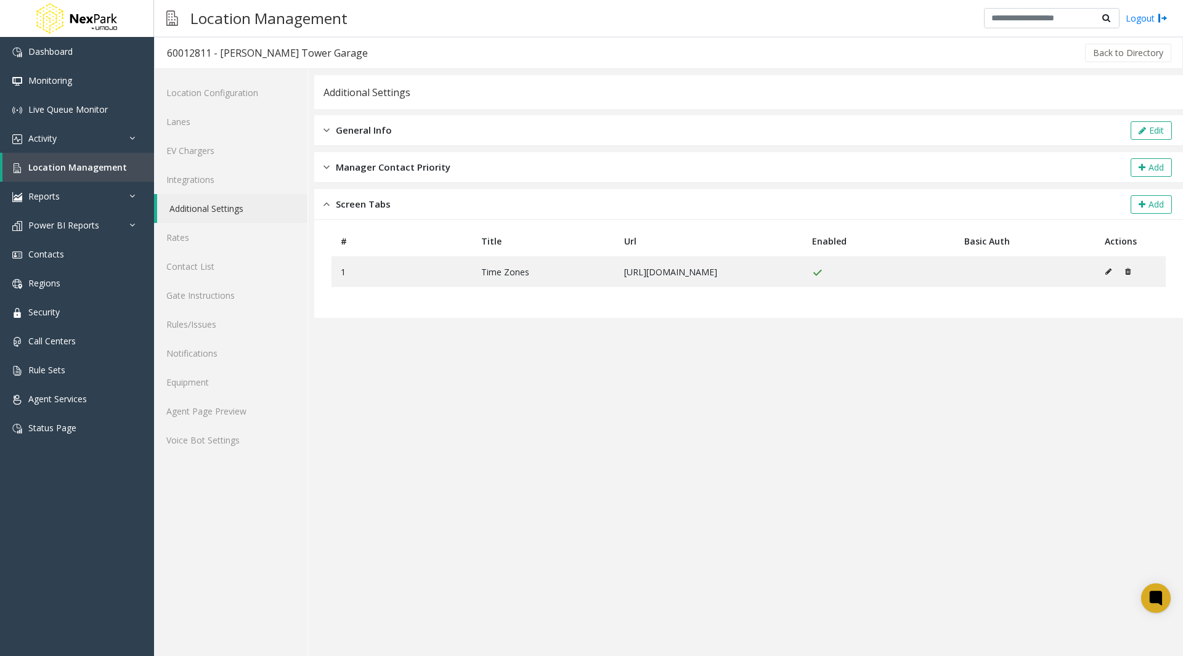
click at [392, 171] on span "Manager Contact Priority" at bounding box center [393, 167] width 115 height 14
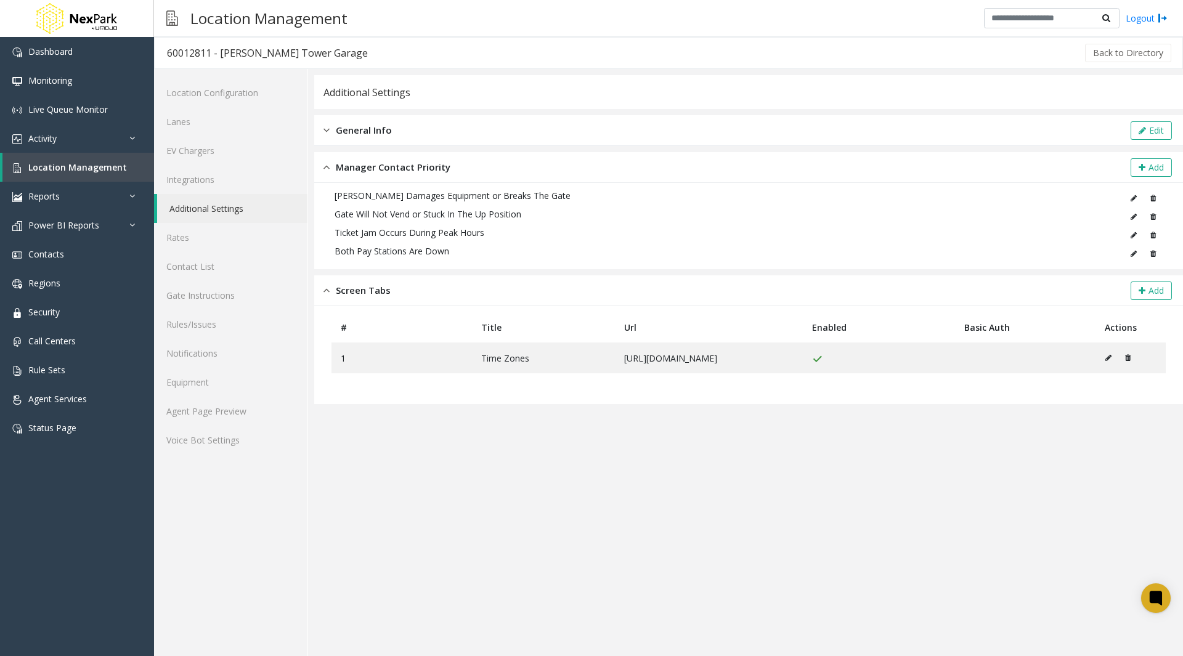
click at [374, 133] on span "General Info" at bounding box center [364, 130] width 56 height 14
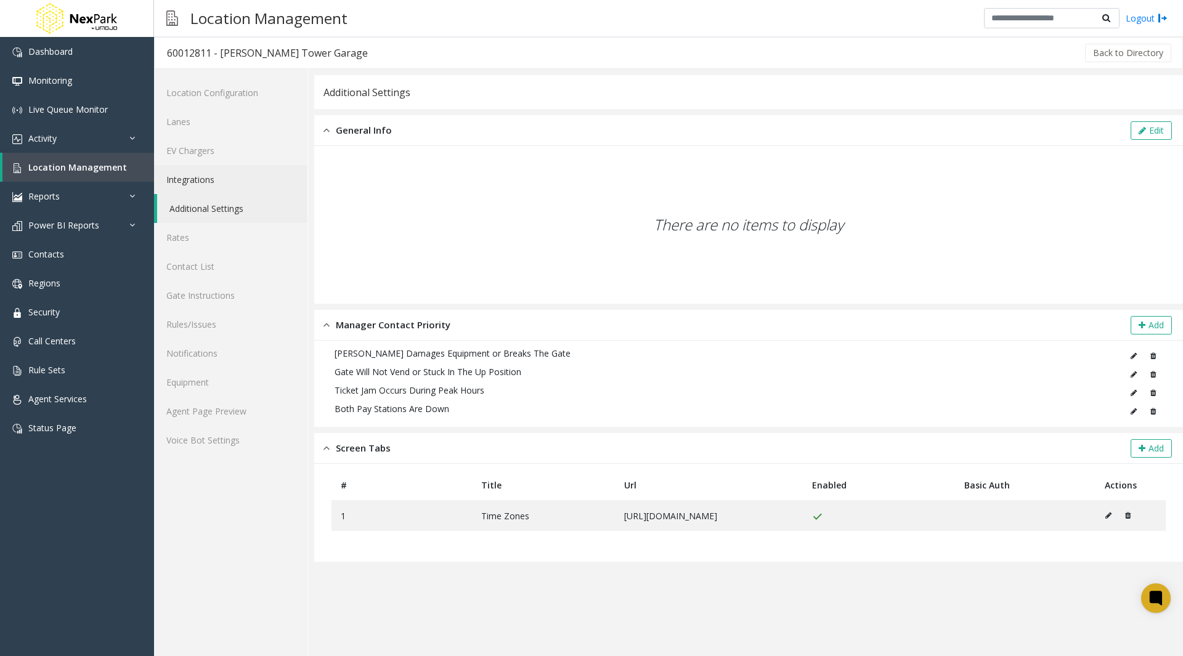
click at [214, 176] on link "Integrations" at bounding box center [230, 179] width 153 height 29
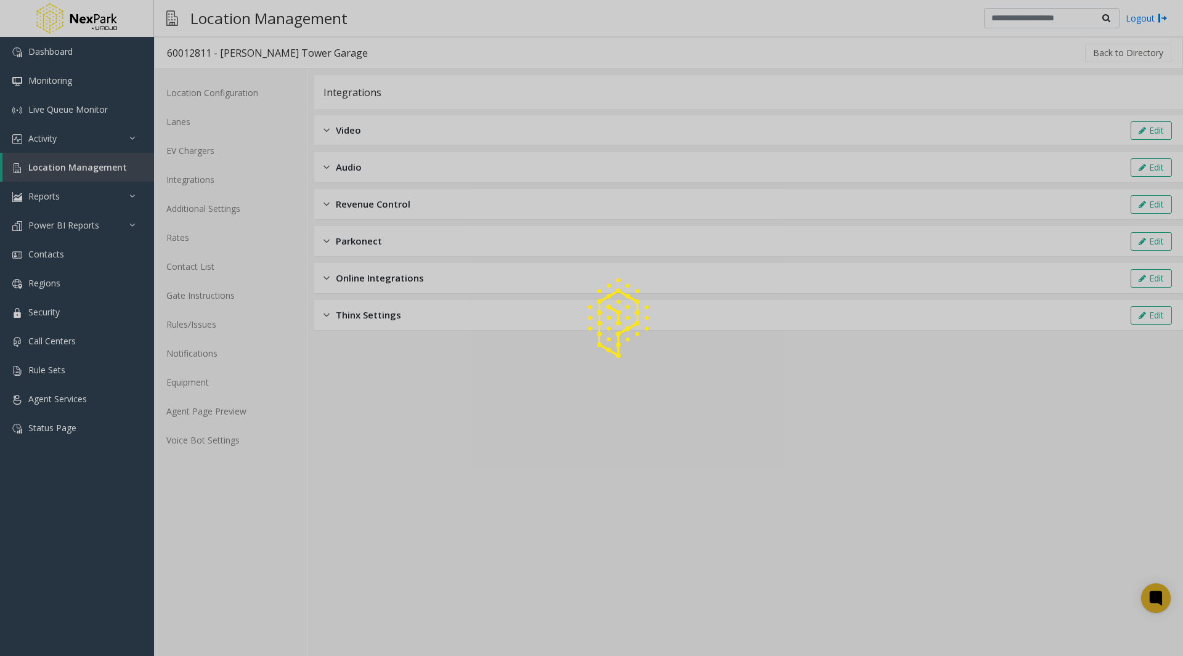
click at [379, 315] on div at bounding box center [591, 328] width 1183 height 656
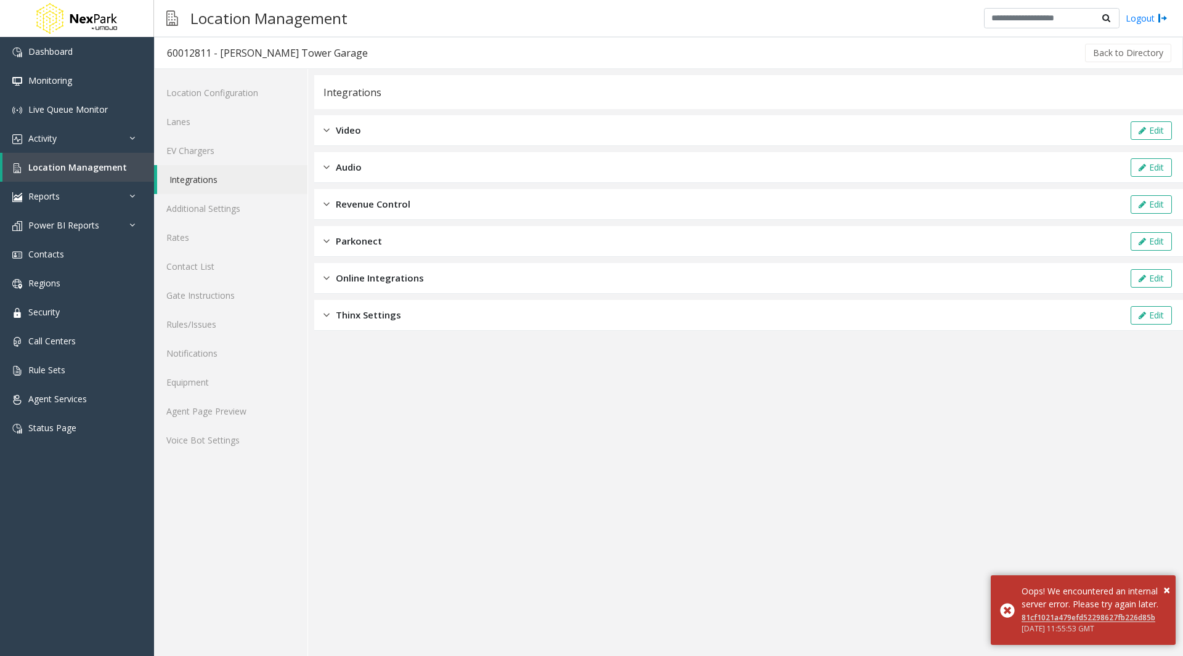
click at [347, 314] on span "Thinx Settings" at bounding box center [368, 315] width 65 height 14
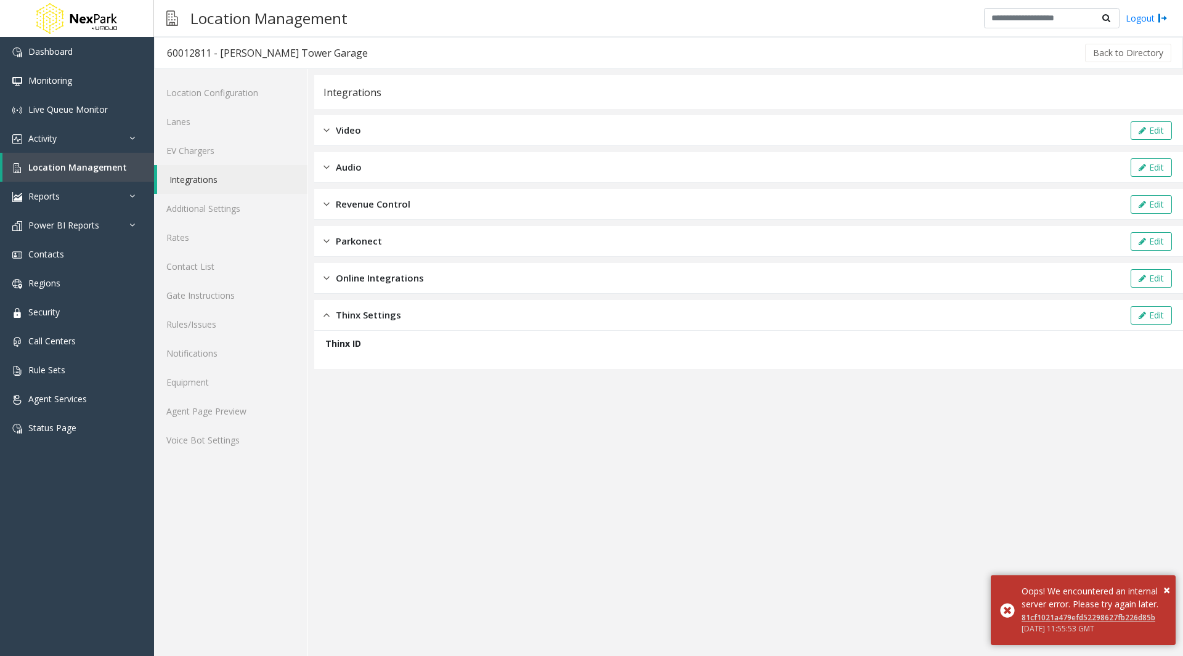
click at [354, 282] on span "Online Integrations" at bounding box center [380, 278] width 88 height 14
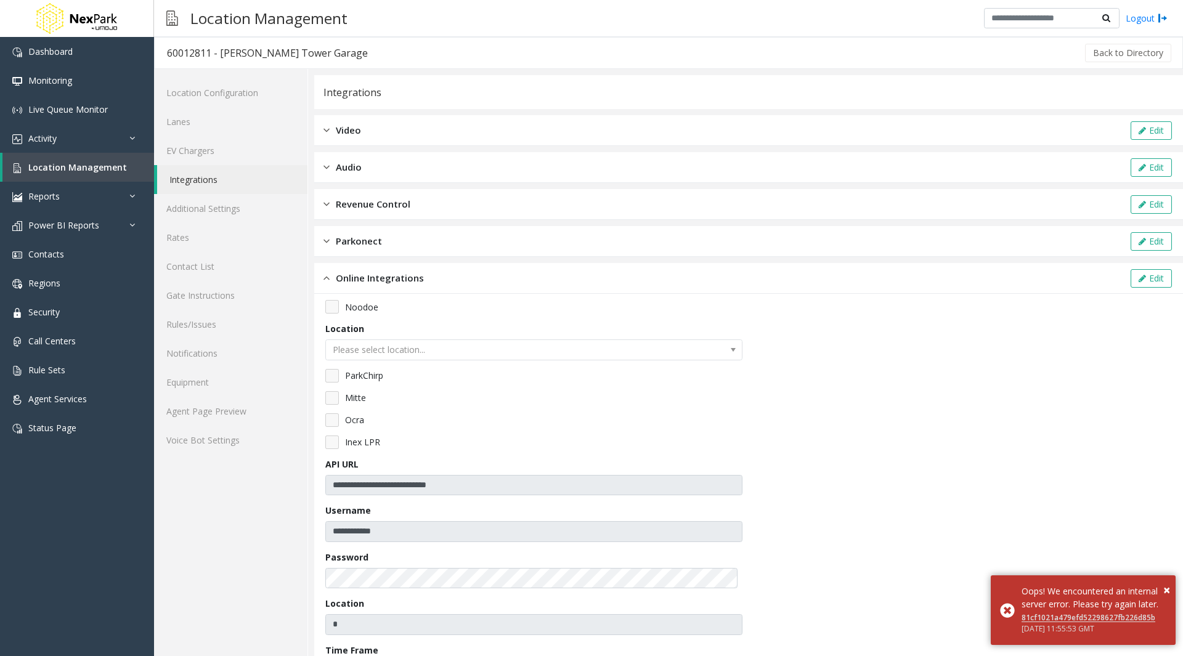
click at [352, 274] on span "Online Integrations" at bounding box center [380, 278] width 88 height 14
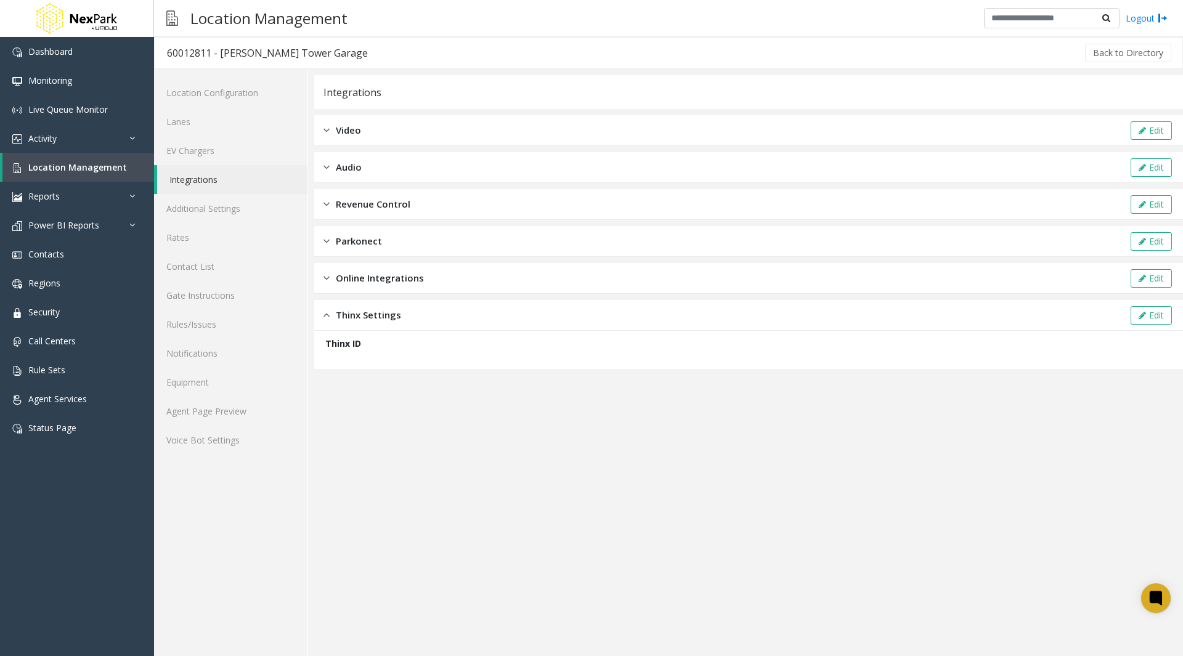
click at [361, 204] on span "Revenue Control" at bounding box center [373, 204] width 75 height 14
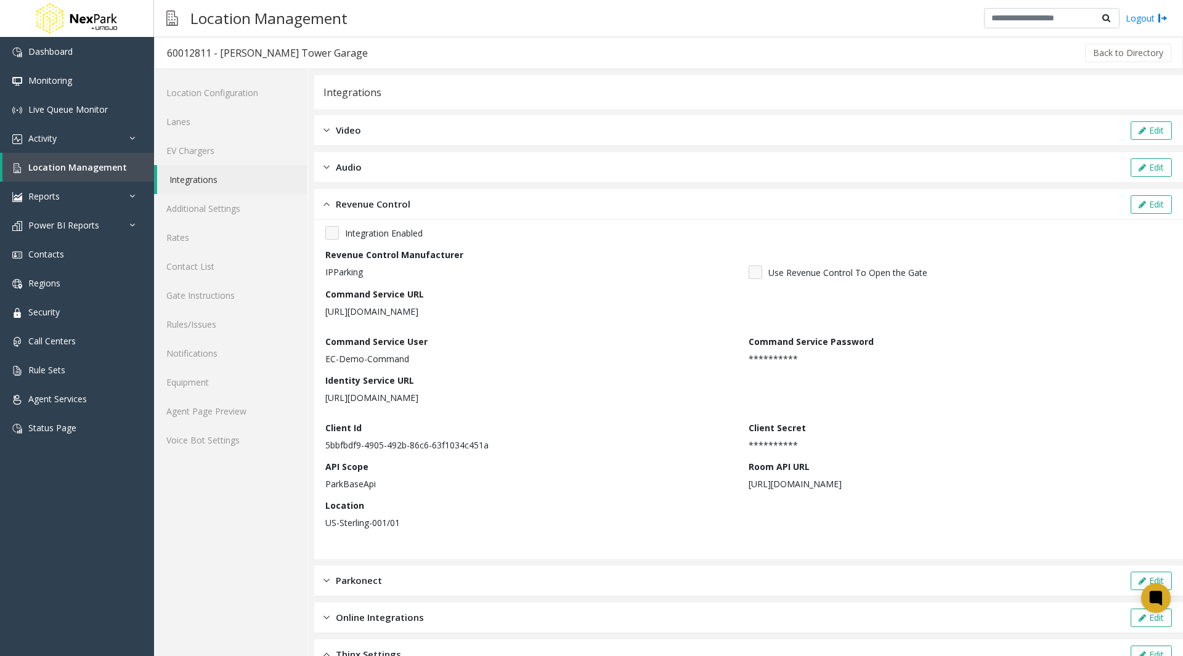
click at [361, 203] on span "Revenue Control" at bounding box center [373, 204] width 75 height 14
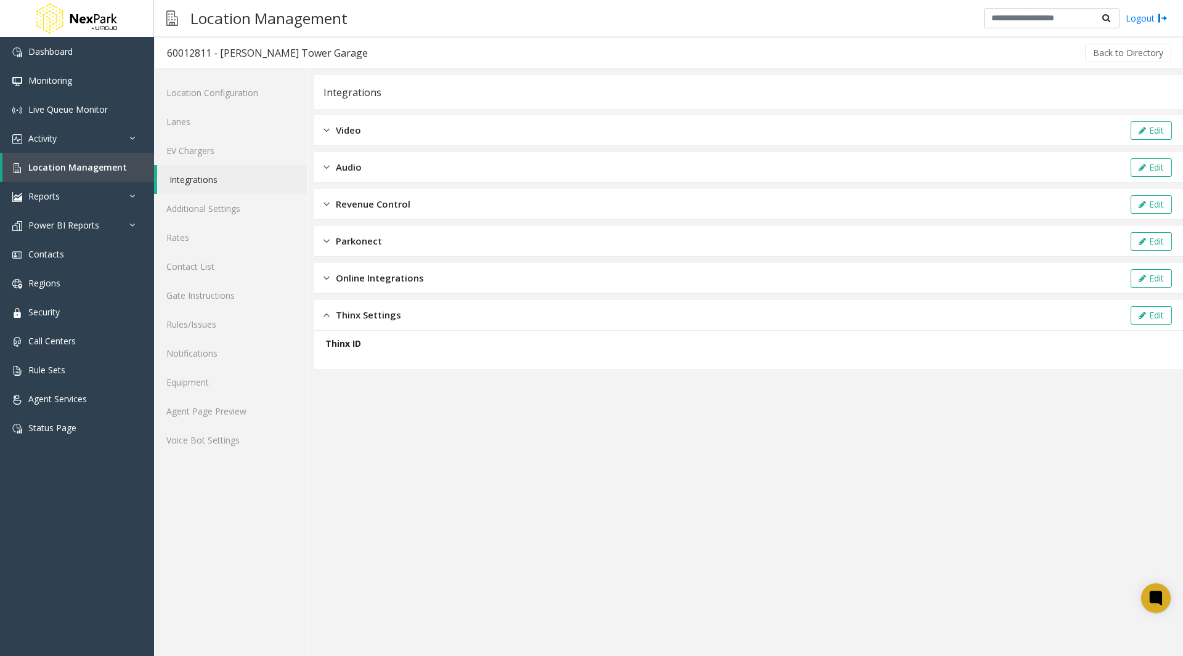
click at [349, 127] on span "Video" at bounding box center [348, 130] width 25 height 14
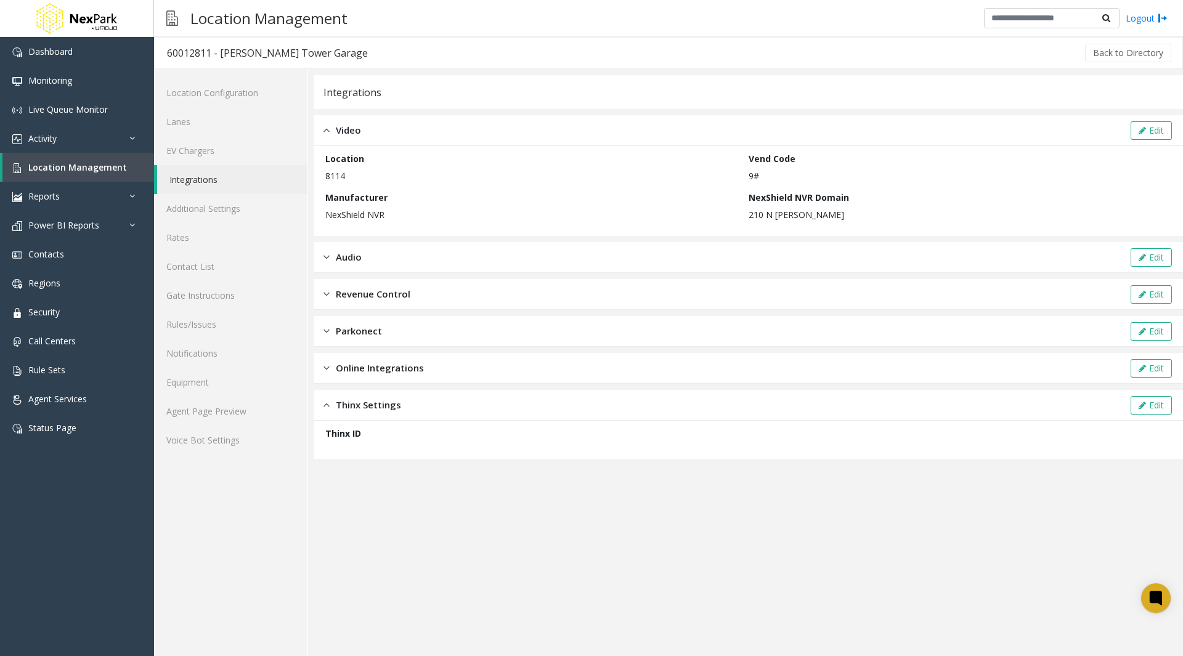
click at [349, 127] on span "Video" at bounding box center [348, 130] width 25 height 14
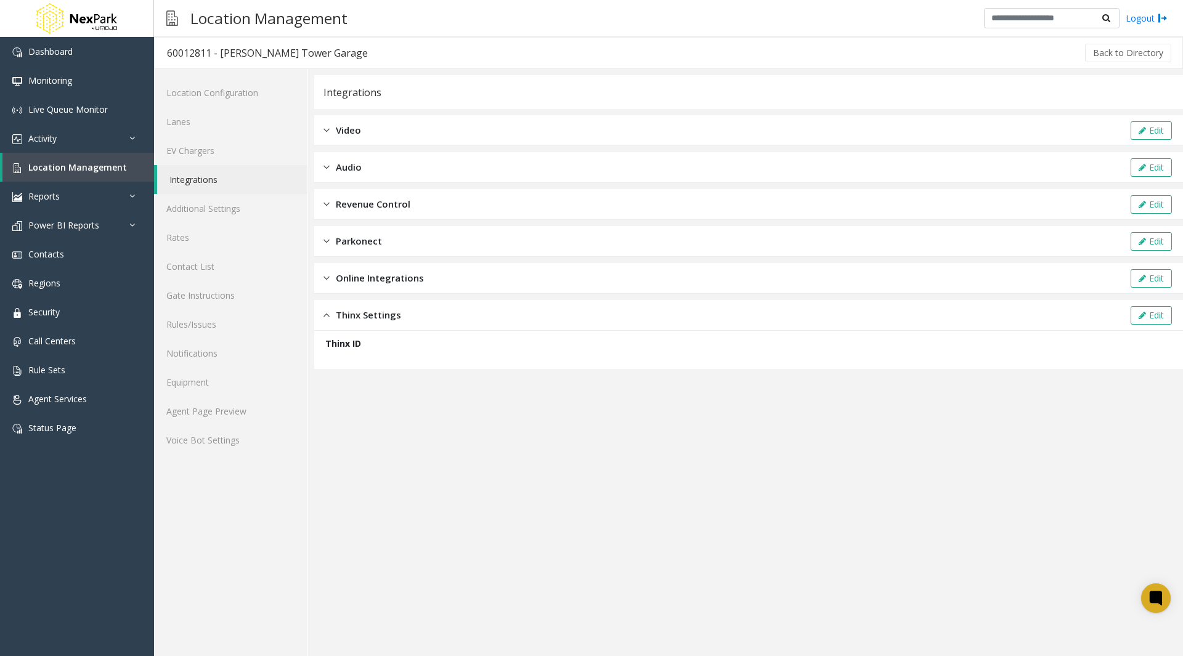
click at [349, 131] on span "Video" at bounding box center [348, 130] width 25 height 14
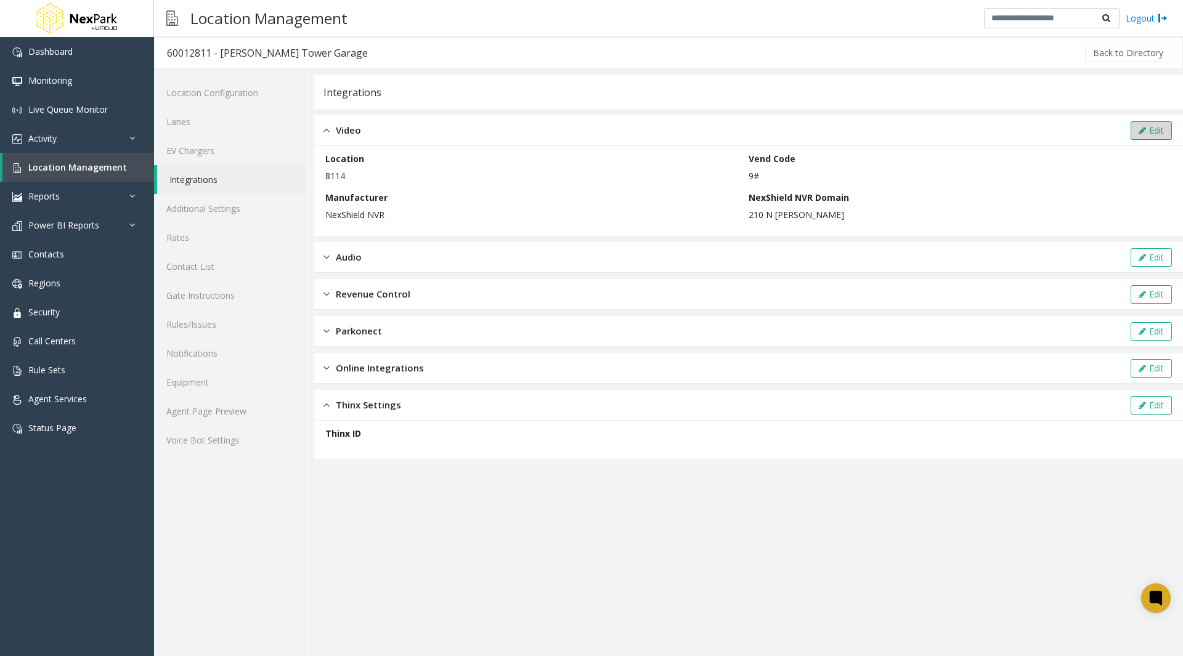
click at [1149, 126] on button "Edit" at bounding box center [1150, 130] width 41 height 18
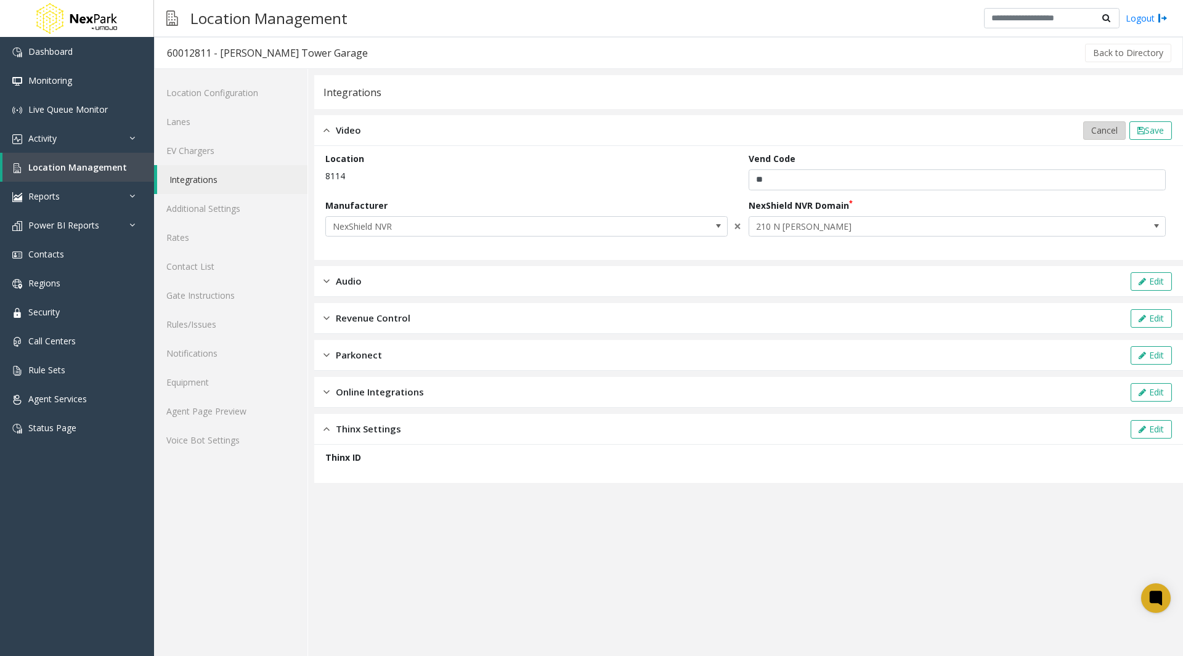
click at [1103, 123] on button "Cancel" at bounding box center [1104, 130] width 43 height 18
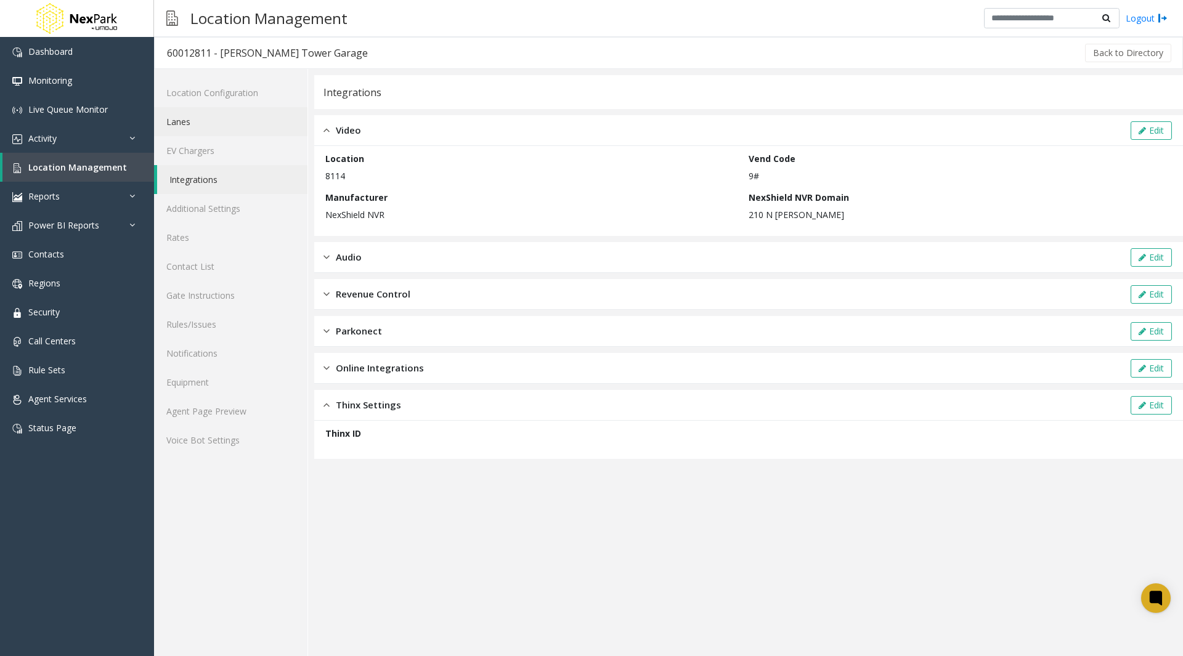
click at [209, 113] on link "Lanes" at bounding box center [230, 121] width 153 height 29
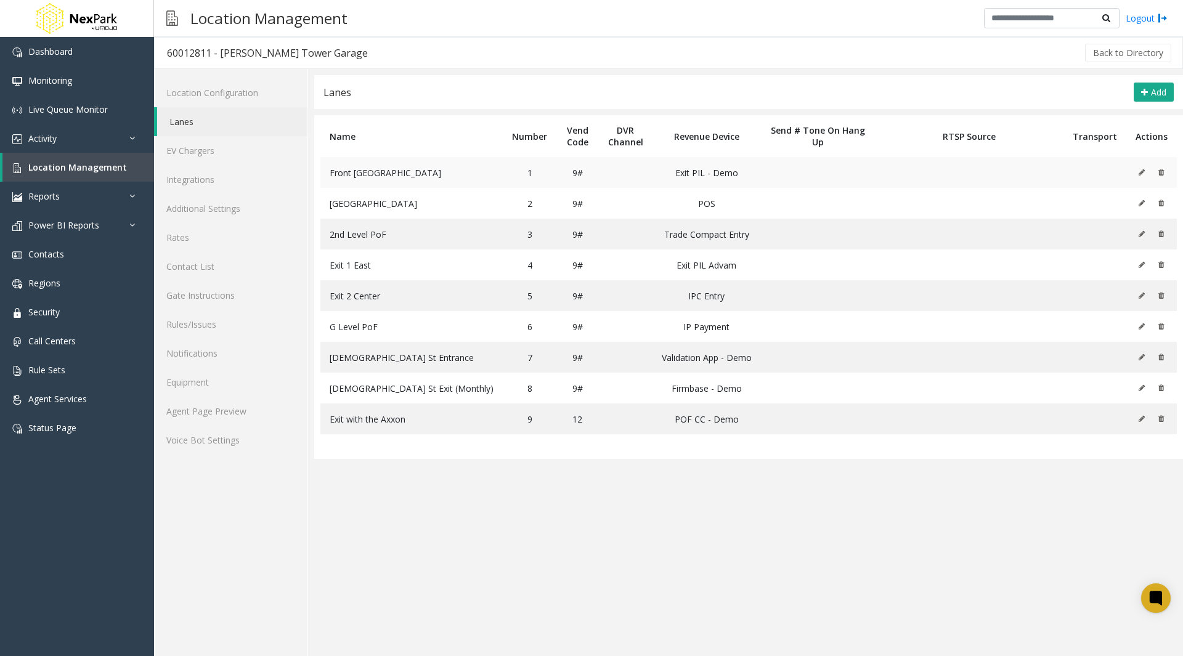
click at [728, 175] on td "Exit PIL - Demo" at bounding box center [706, 172] width 108 height 31
click at [1141, 171] on icon at bounding box center [1141, 172] width 6 height 7
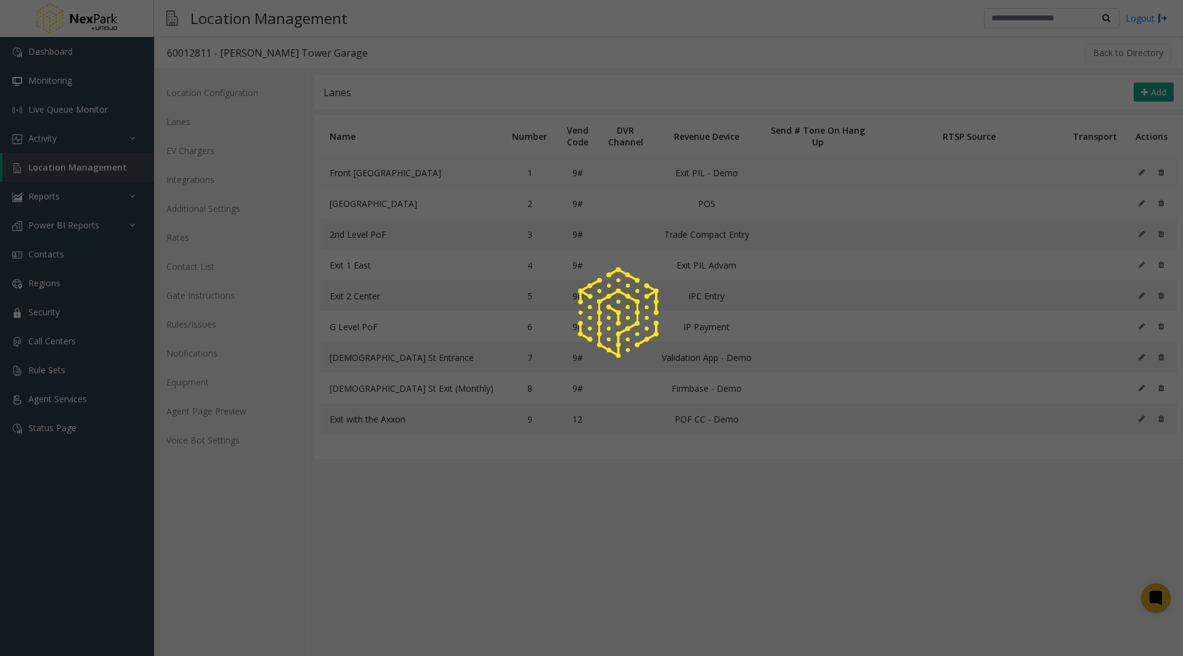
type input "****"
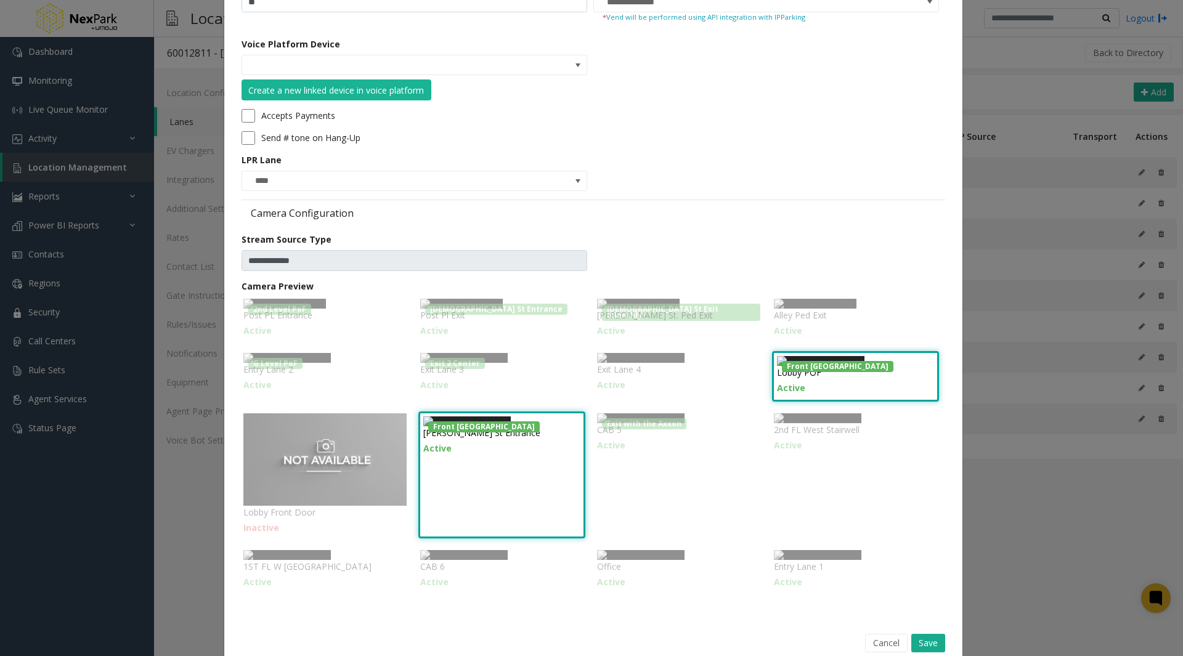
scroll to position [162, 0]
